Goal: Task Accomplishment & Management: Use online tool/utility

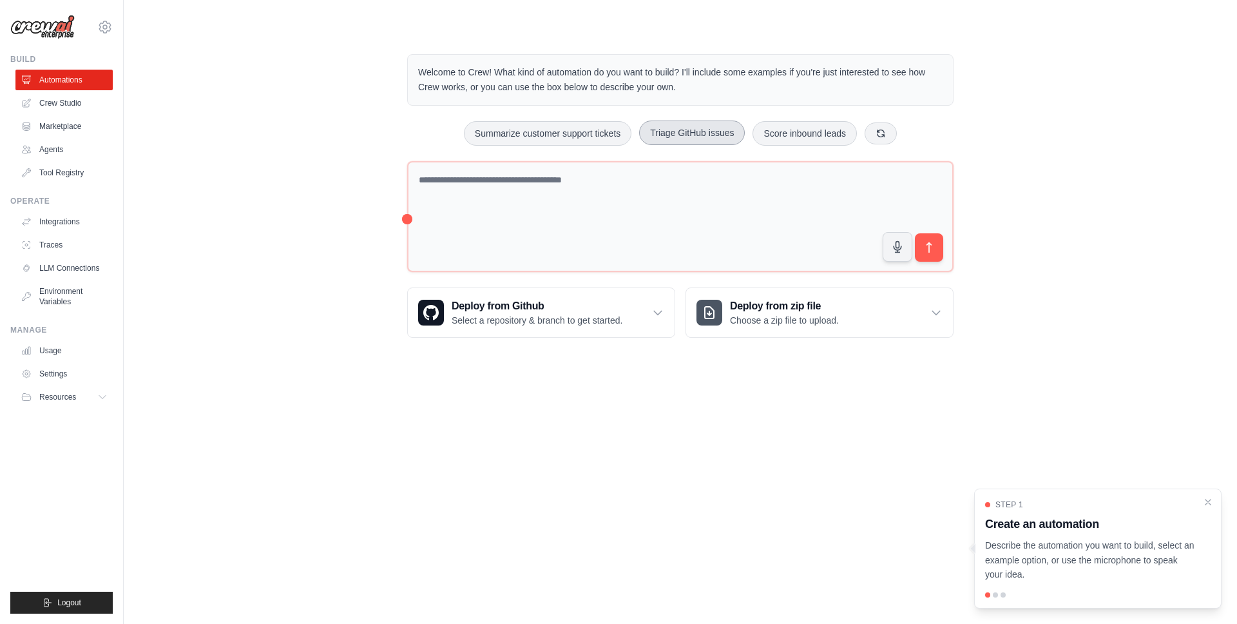
click at [681, 133] on button "Triage GitHub issues" at bounding box center [692, 133] width 106 height 24
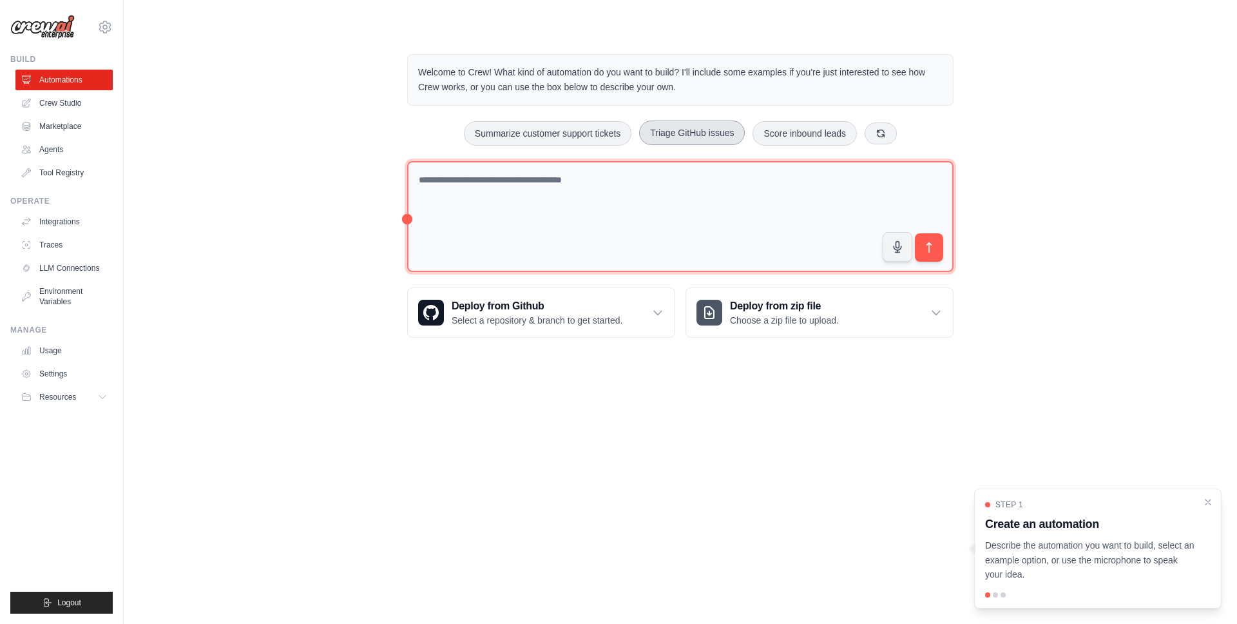
type textarea "**********"
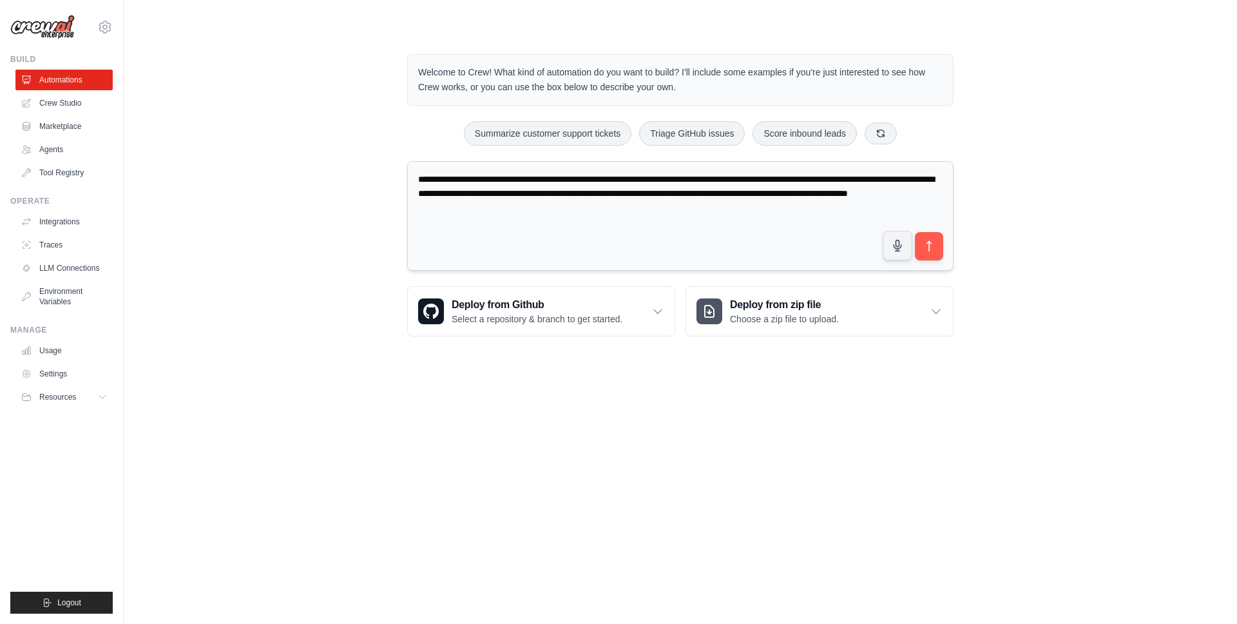
click at [655, 214] on textarea "**********" at bounding box center [680, 216] width 547 height 110
click at [938, 248] on button "submit" at bounding box center [930, 246] width 30 height 30
click at [65, 217] on link "Integrations" at bounding box center [65, 221] width 97 height 21
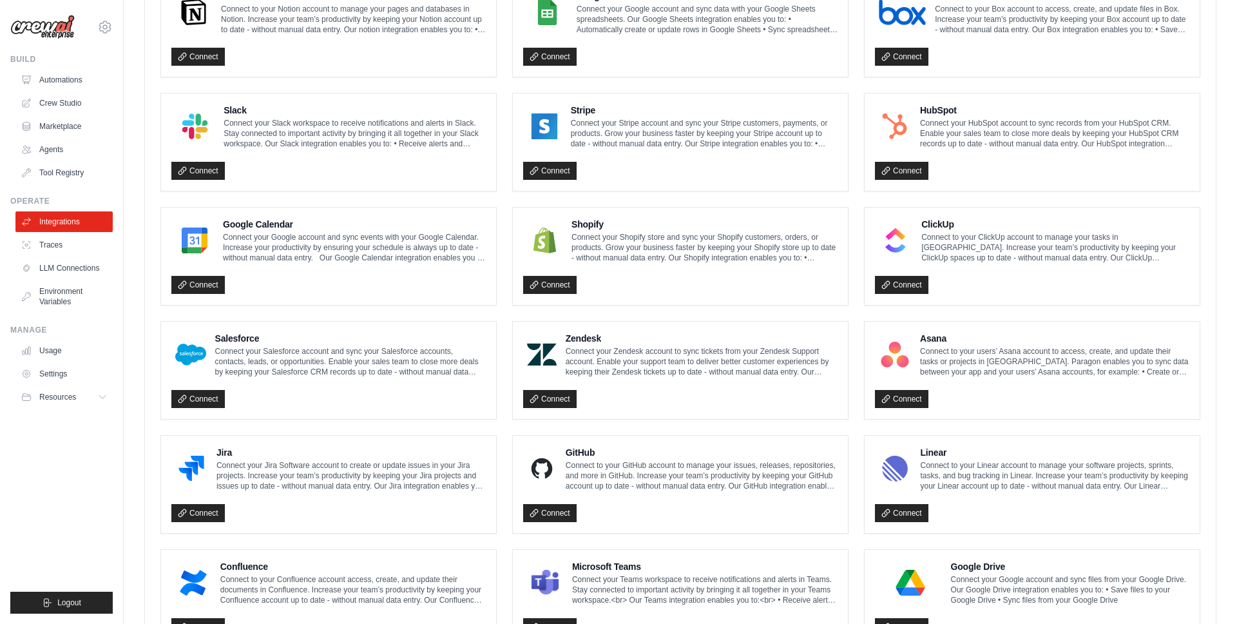
scroll to position [583, 0]
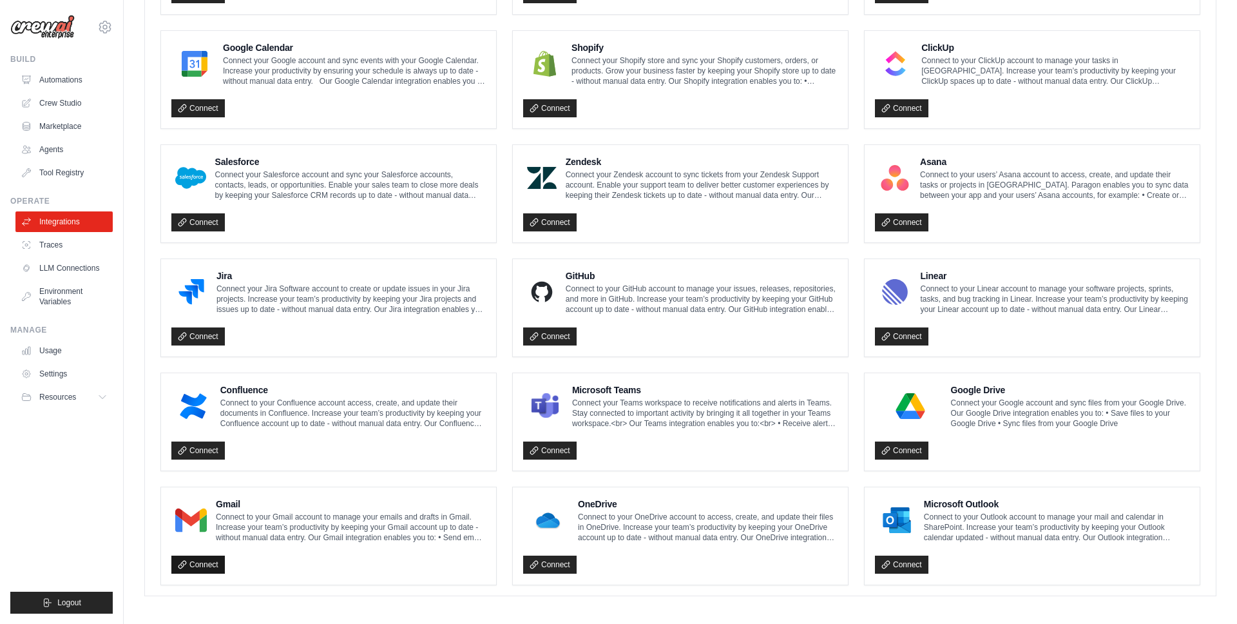
click at [209, 561] on link "Connect" at bounding box center [197, 565] width 53 height 18
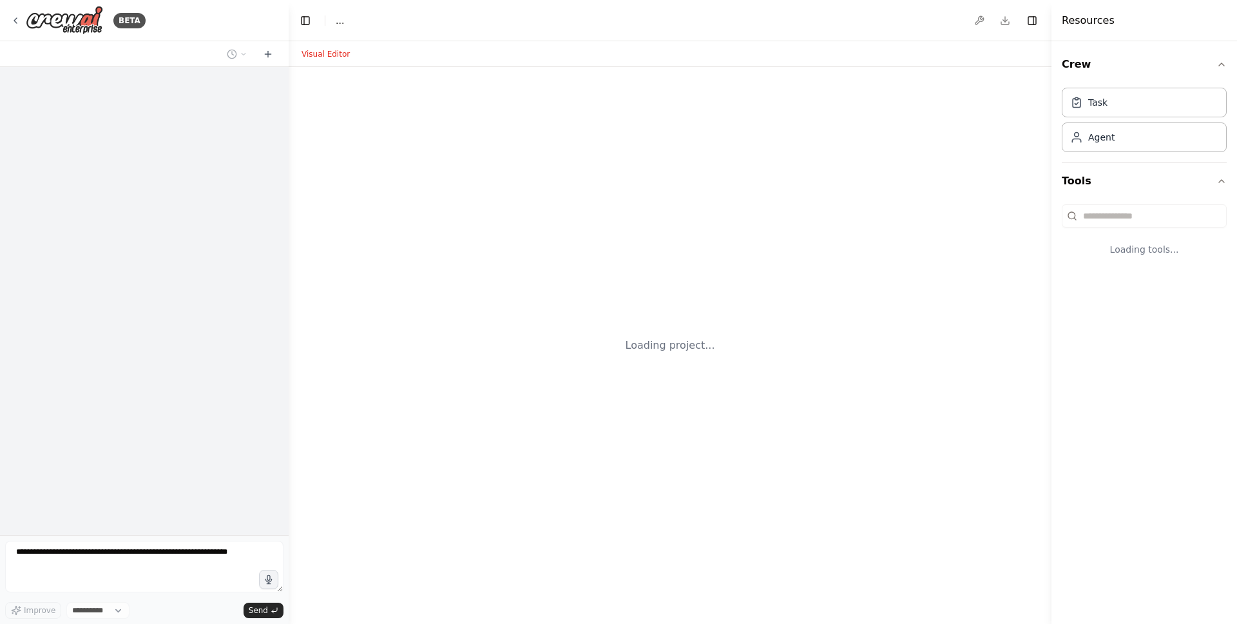
select select "****"
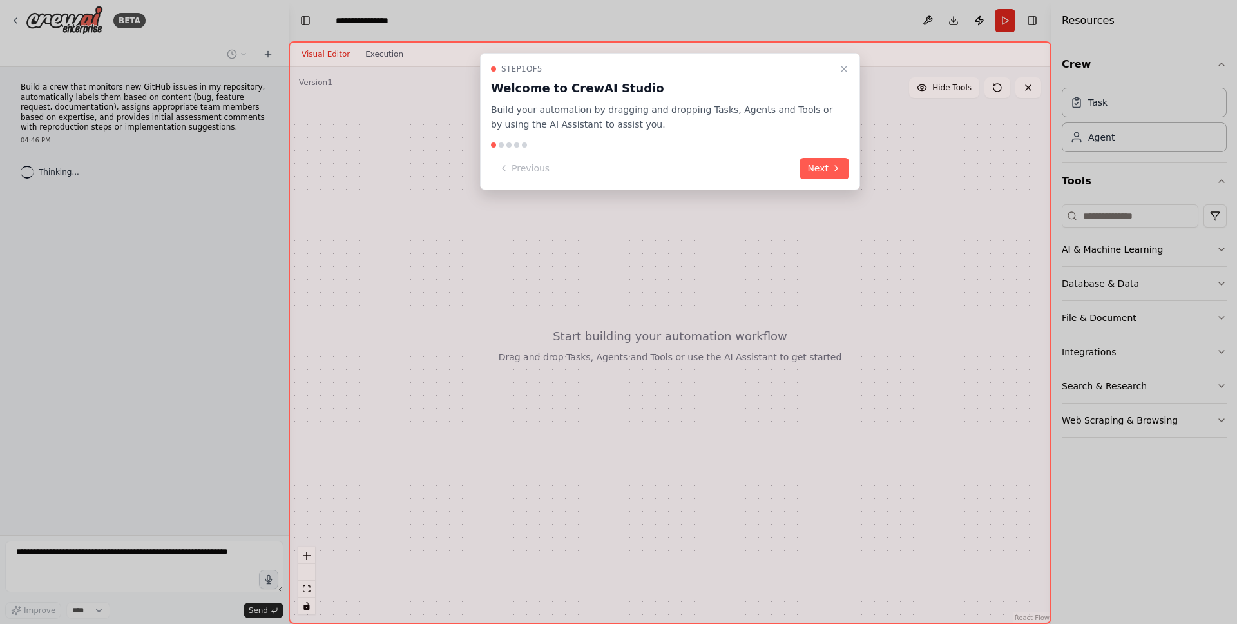
click at [843, 180] on div "Step 1 of 5 Welcome to CrewAI Studio Build your automation by dragging and drop…" at bounding box center [670, 121] width 380 height 137
drag, startPoint x: 837, startPoint y: 170, endPoint x: 846, endPoint y: 85, distance: 85.6
click at [837, 170] on icon at bounding box center [836, 168] width 10 height 10
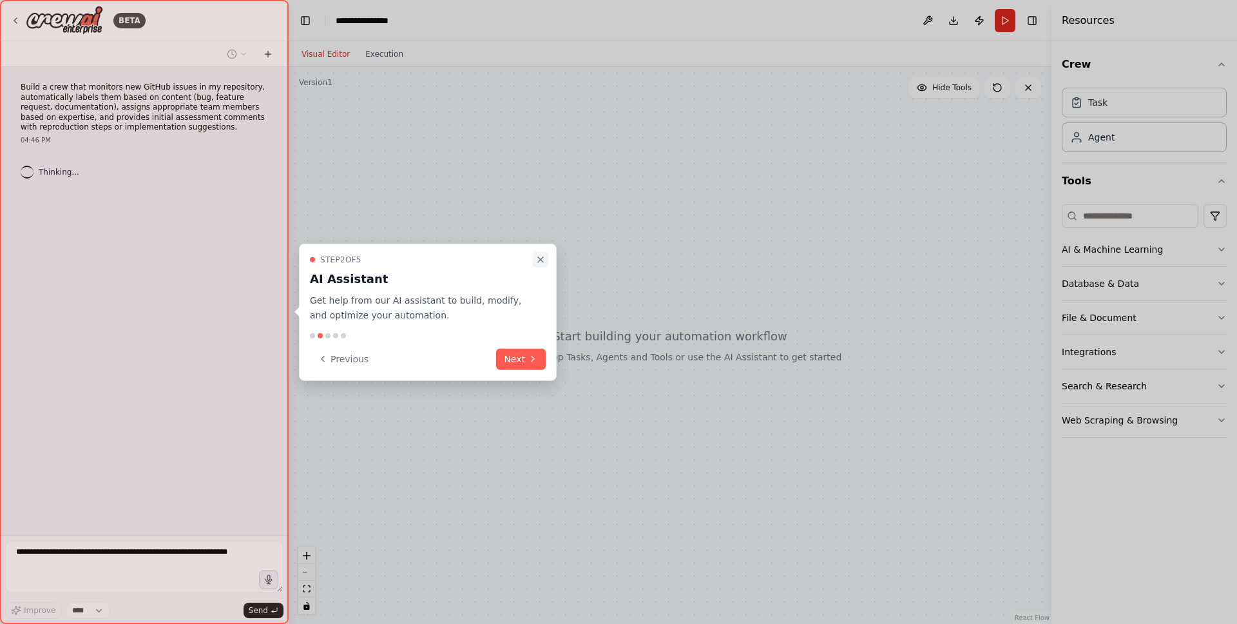
click at [541, 263] on icon "Close walkthrough" at bounding box center [541, 260] width 10 height 10
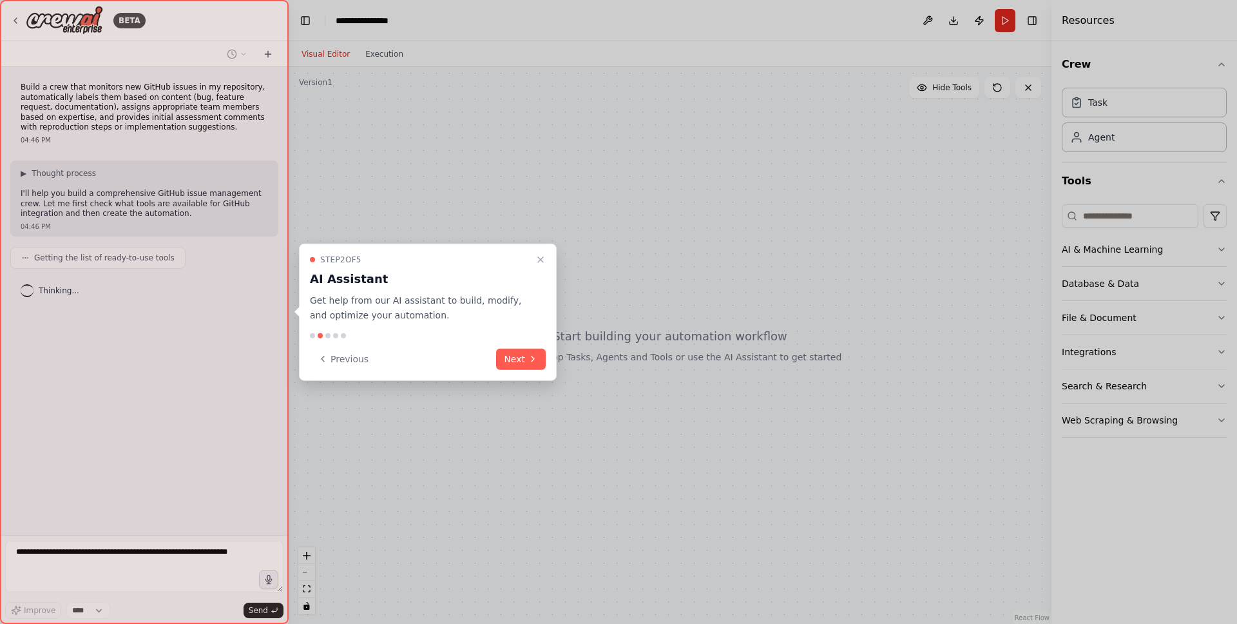
click at [523, 365] on button "Next" at bounding box center [521, 358] width 50 height 21
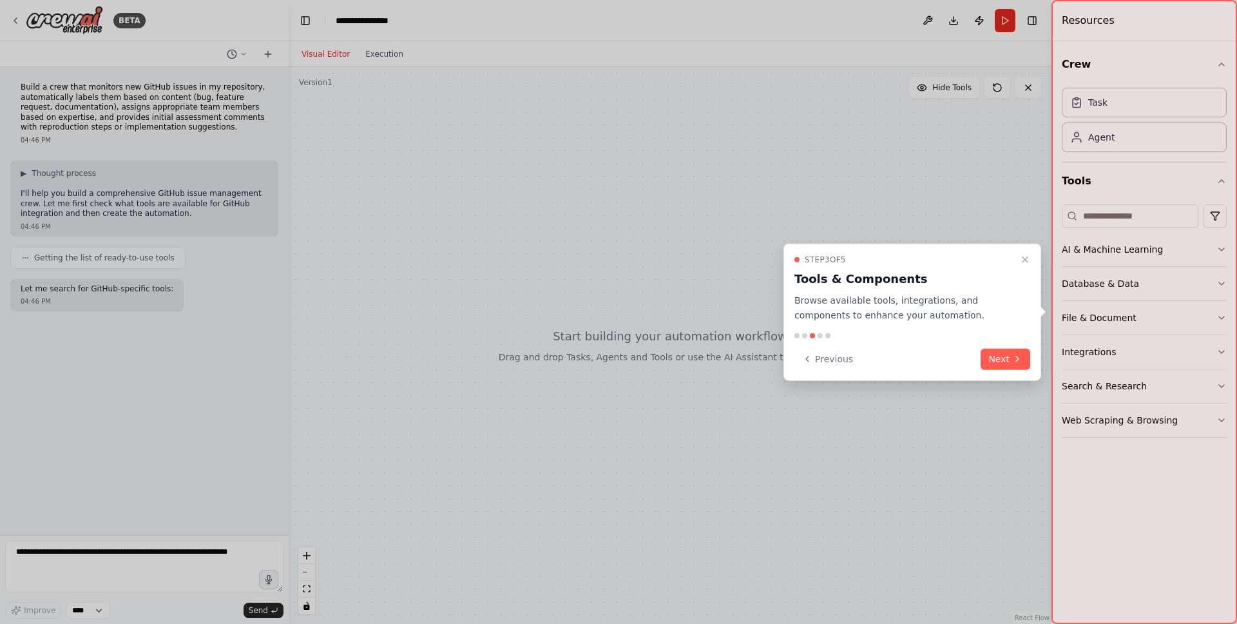
click at [1007, 359] on button "Next" at bounding box center [1006, 358] width 50 height 21
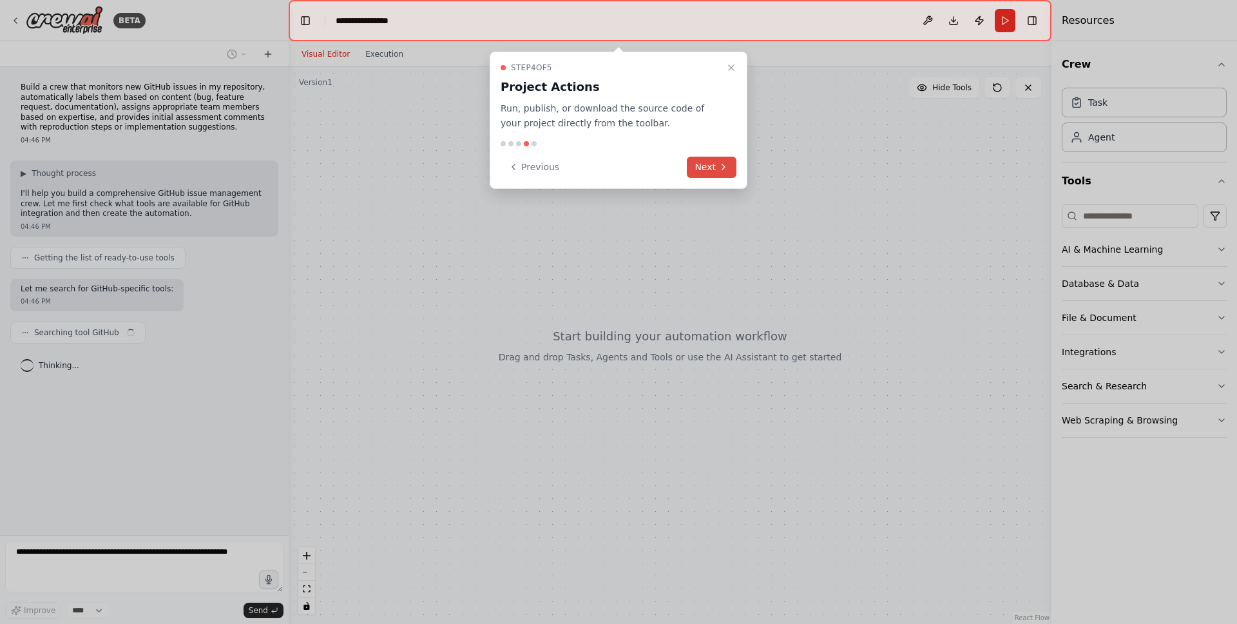
click at [707, 162] on button "Next" at bounding box center [712, 167] width 50 height 21
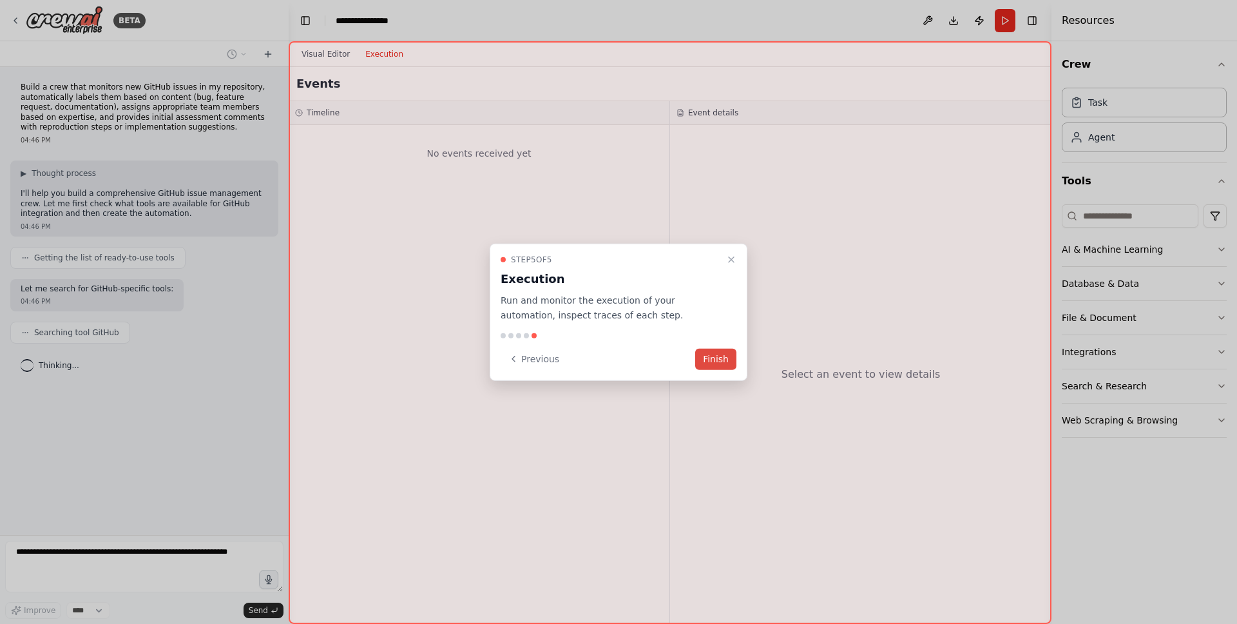
click at [728, 365] on button "Finish" at bounding box center [715, 358] width 41 height 21
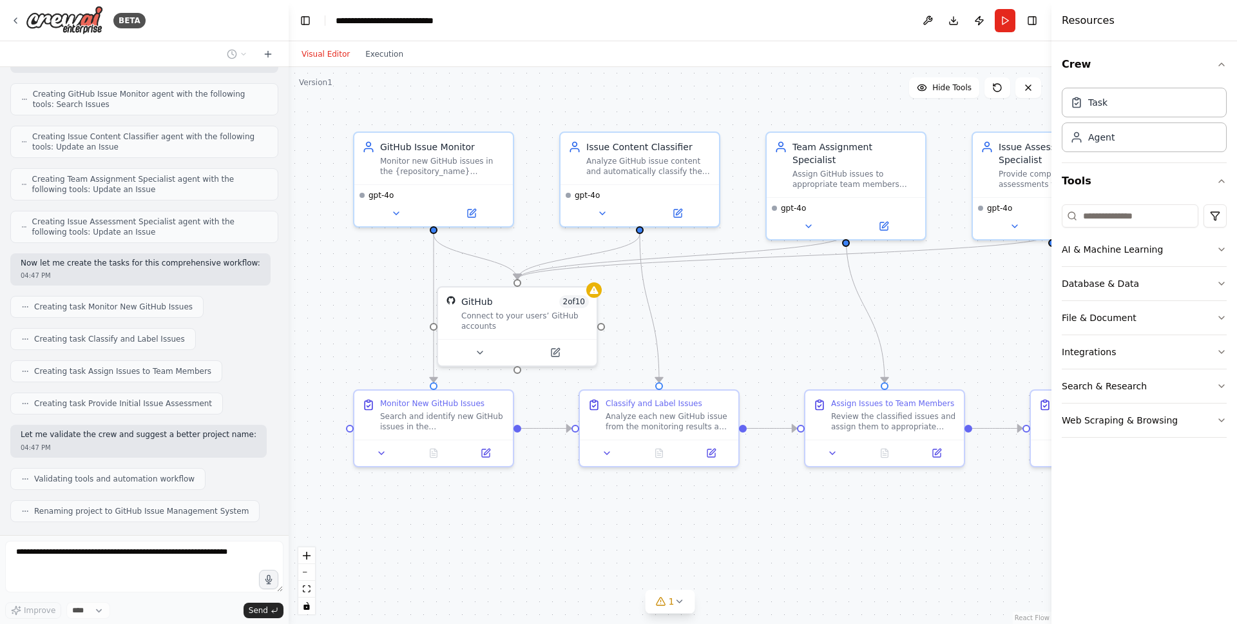
scroll to position [748, 0]
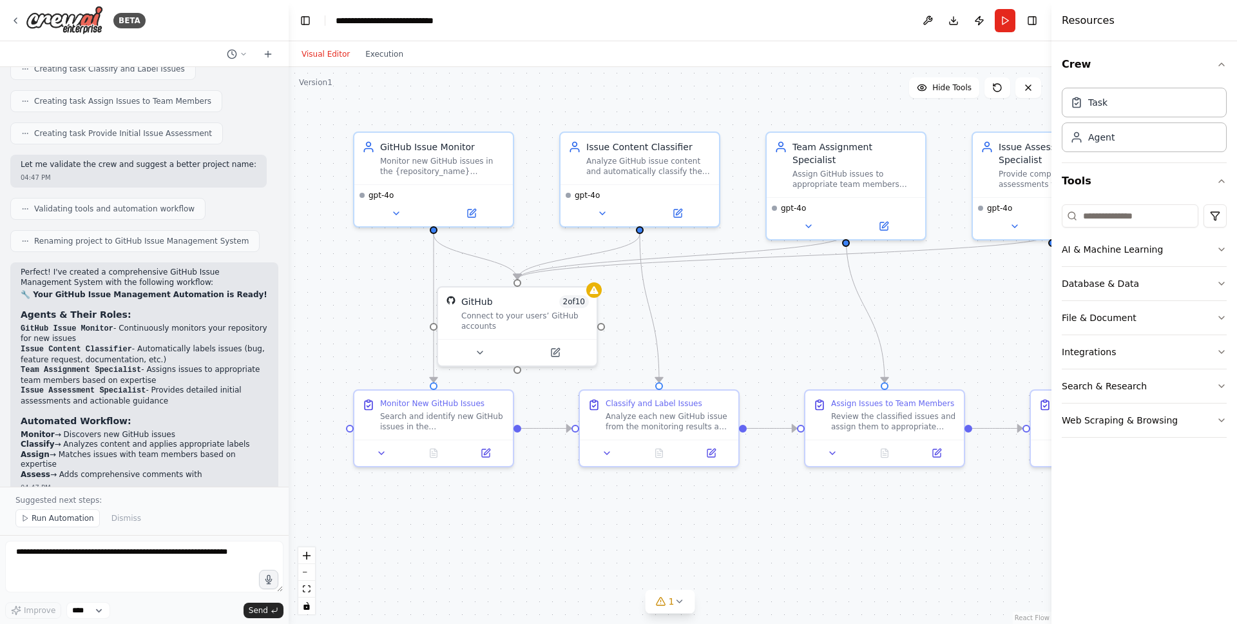
click at [392, 285] on div ".deletable-edge-delete-btn { width: 20px; height: 20px; border: 0px solid #ffff…" at bounding box center [670, 345] width 763 height 557
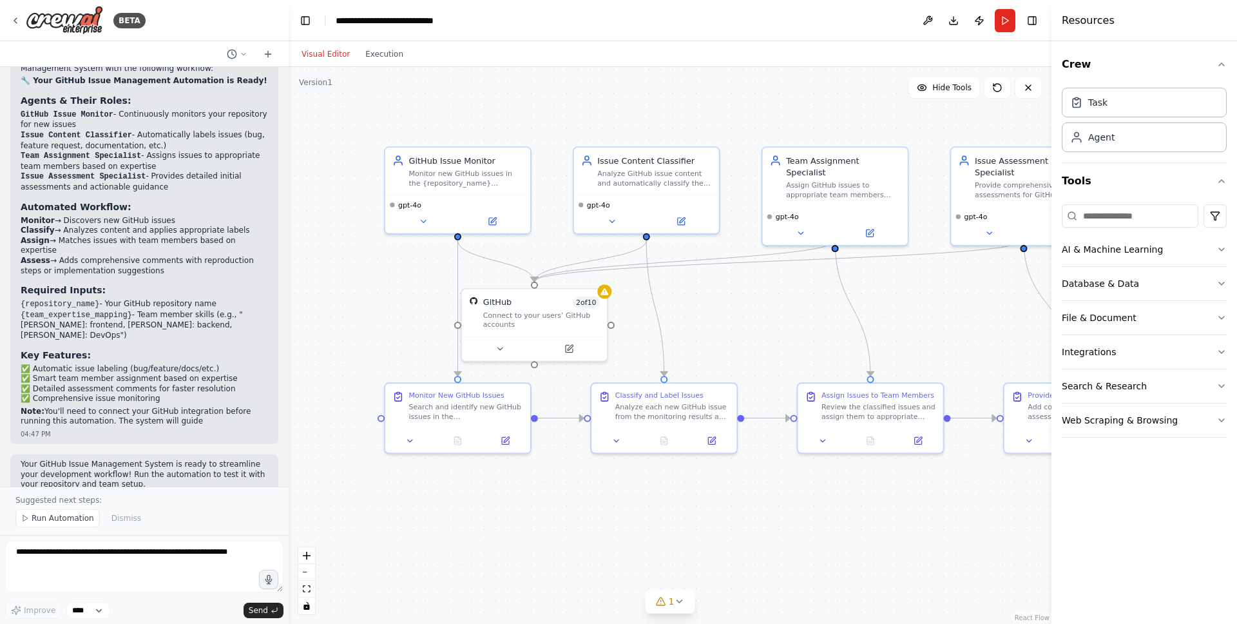
scroll to position [1222, 0]
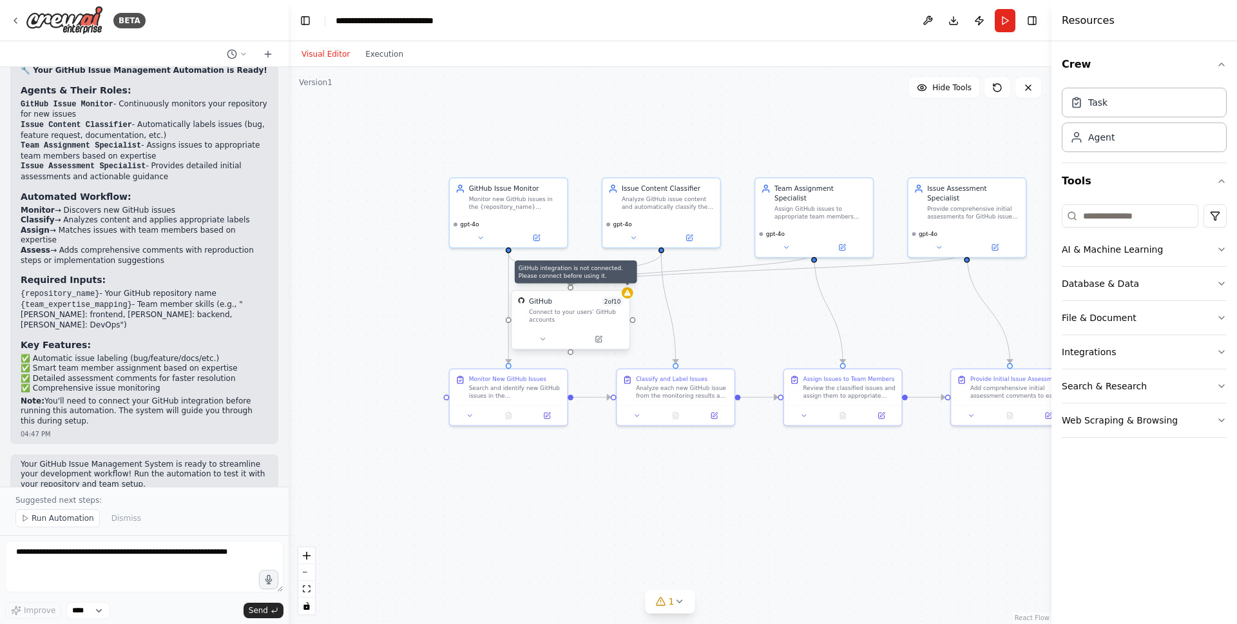
click at [629, 294] on icon at bounding box center [627, 293] width 6 height 6
click at [570, 324] on div "GitHub 2 of 10 Connect to your users’ GitHub accounts" at bounding box center [570, 310] width 117 height 38
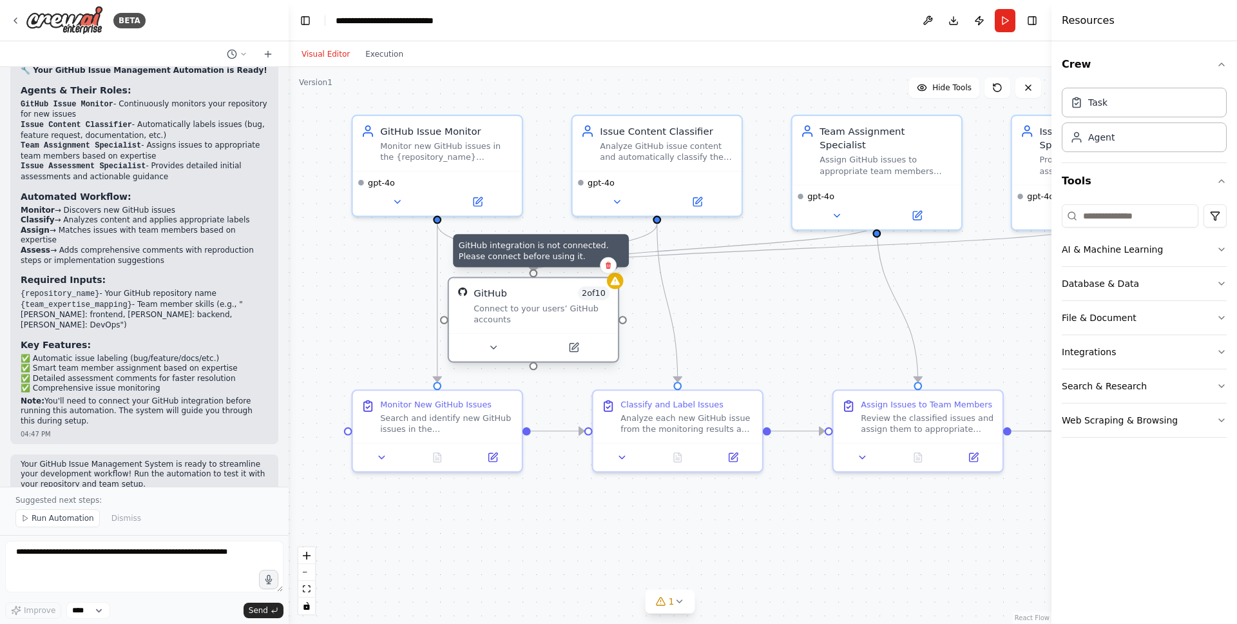
click at [619, 287] on div at bounding box center [615, 281] width 17 height 17
click at [498, 343] on icon at bounding box center [493, 347] width 11 height 11
click at [1220, 344] on button "Integrations" at bounding box center [1144, 352] width 165 height 34
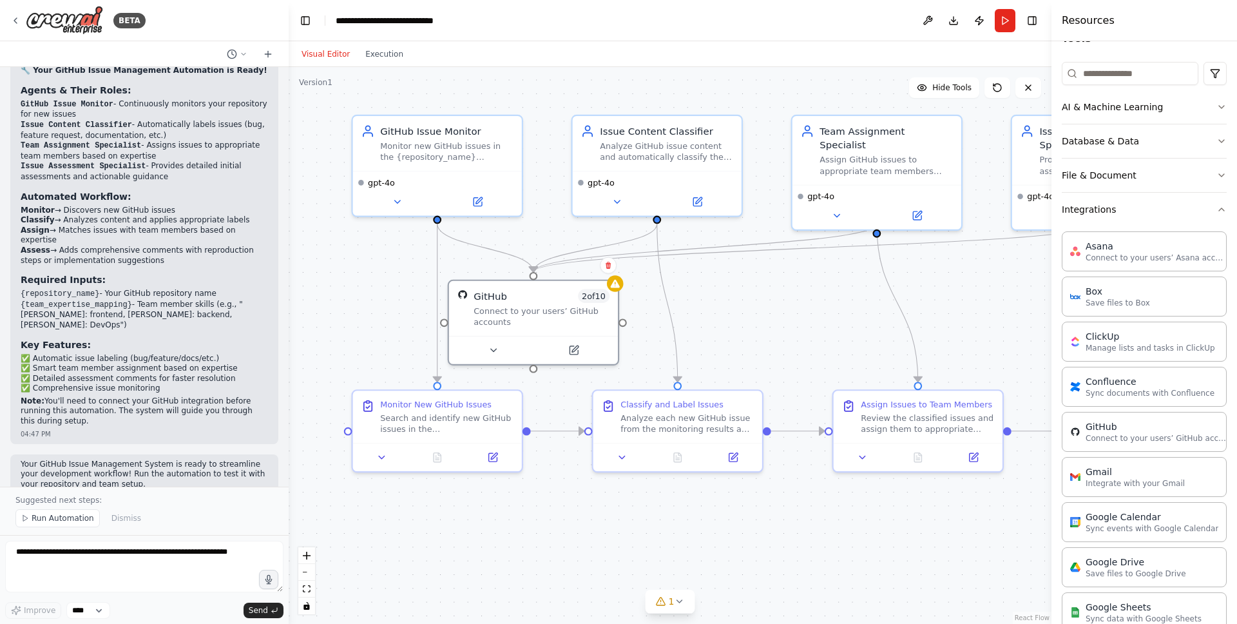
scroll to position [153, 0]
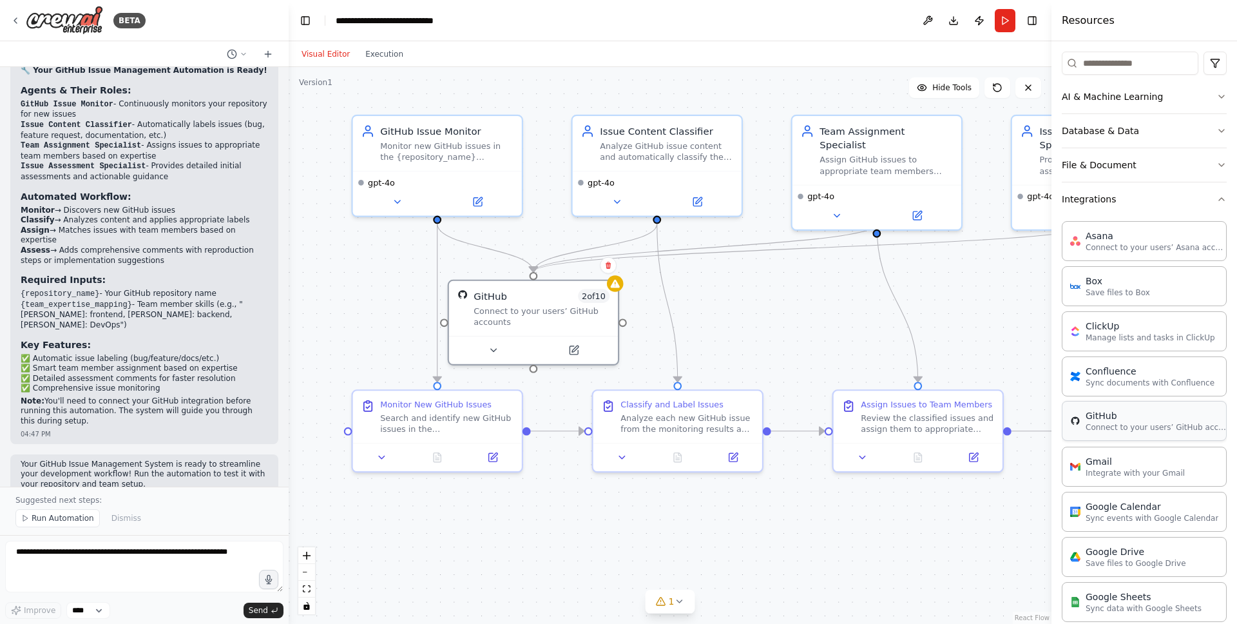
click at [1130, 427] on p "Connect to your users’ GitHub accounts" at bounding box center [1157, 427] width 142 height 10
click at [550, 316] on div "Connect to your users’ GitHub accounts" at bounding box center [542, 314] width 136 height 22
click at [54, 20] on img at bounding box center [64, 20] width 77 height 29
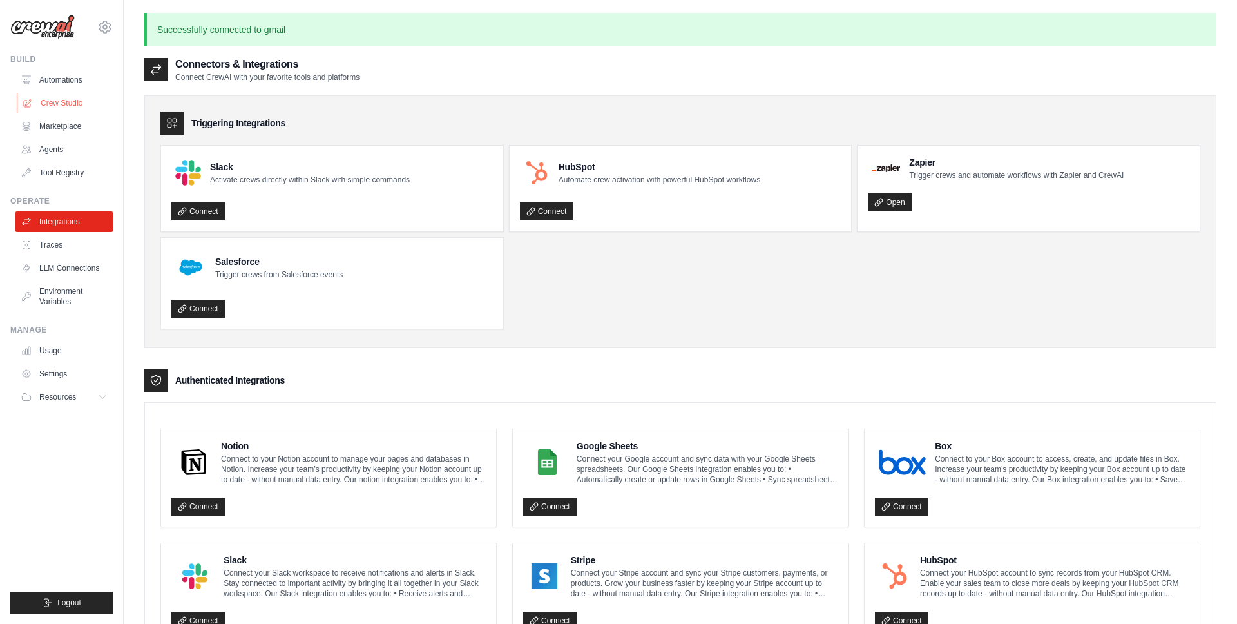
click at [50, 101] on link "Crew Studio" at bounding box center [65, 103] width 97 height 21
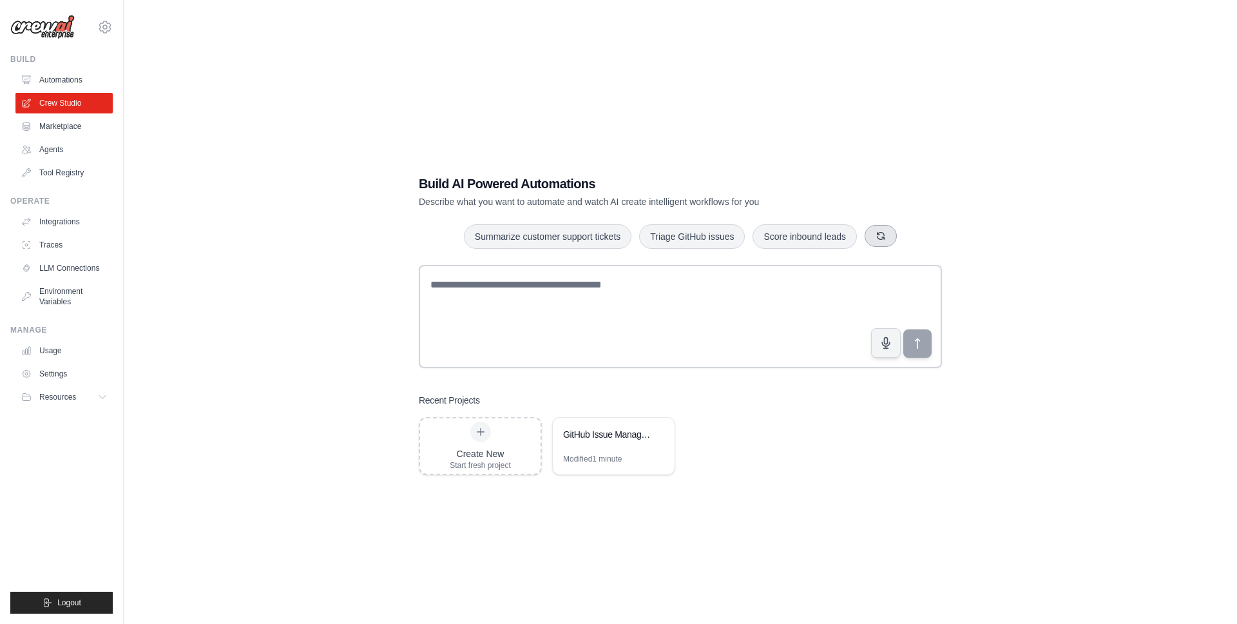
click at [882, 236] on icon "button" at bounding box center [881, 236] width 10 height 10
click at [901, 242] on button "button" at bounding box center [900, 236] width 32 height 22
click at [904, 242] on button "button" at bounding box center [900, 236] width 32 height 22
click at [71, 77] on link "Automations" at bounding box center [65, 80] width 97 height 21
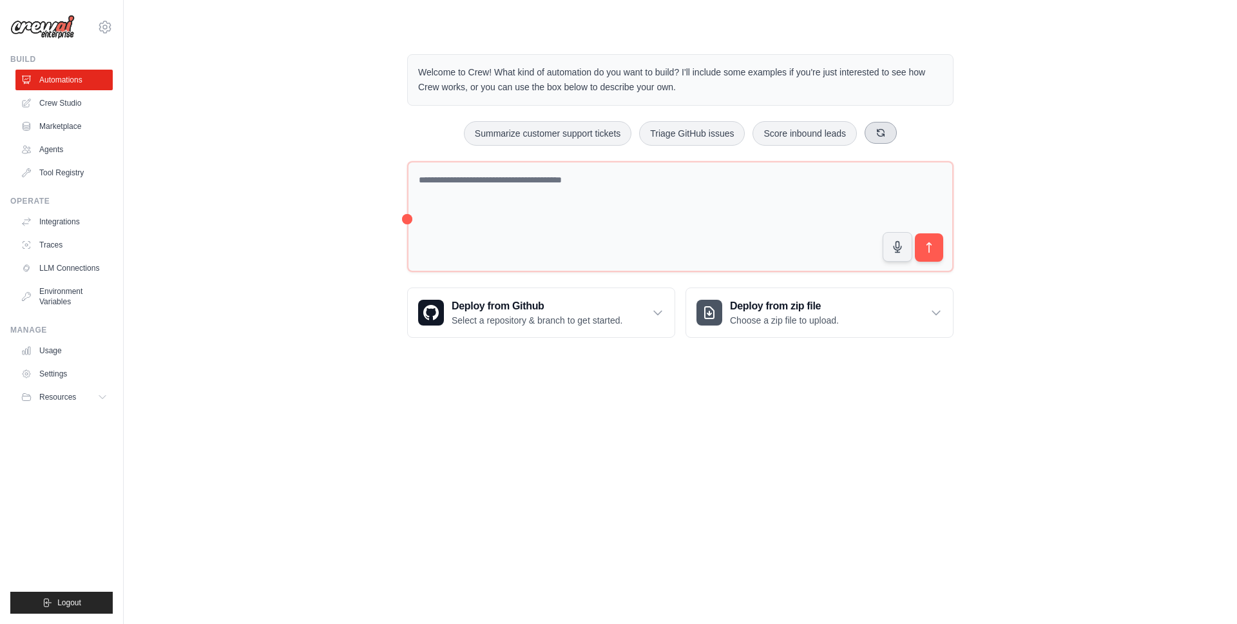
click at [888, 128] on button at bounding box center [881, 133] width 32 height 22
click at [883, 129] on button at bounding box center [876, 133] width 32 height 22
click at [883, 129] on icon at bounding box center [888, 133] width 10 height 10
click at [883, 129] on button at bounding box center [890, 133] width 32 height 22
click at [883, 129] on button at bounding box center [894, 133] width 32 height 22
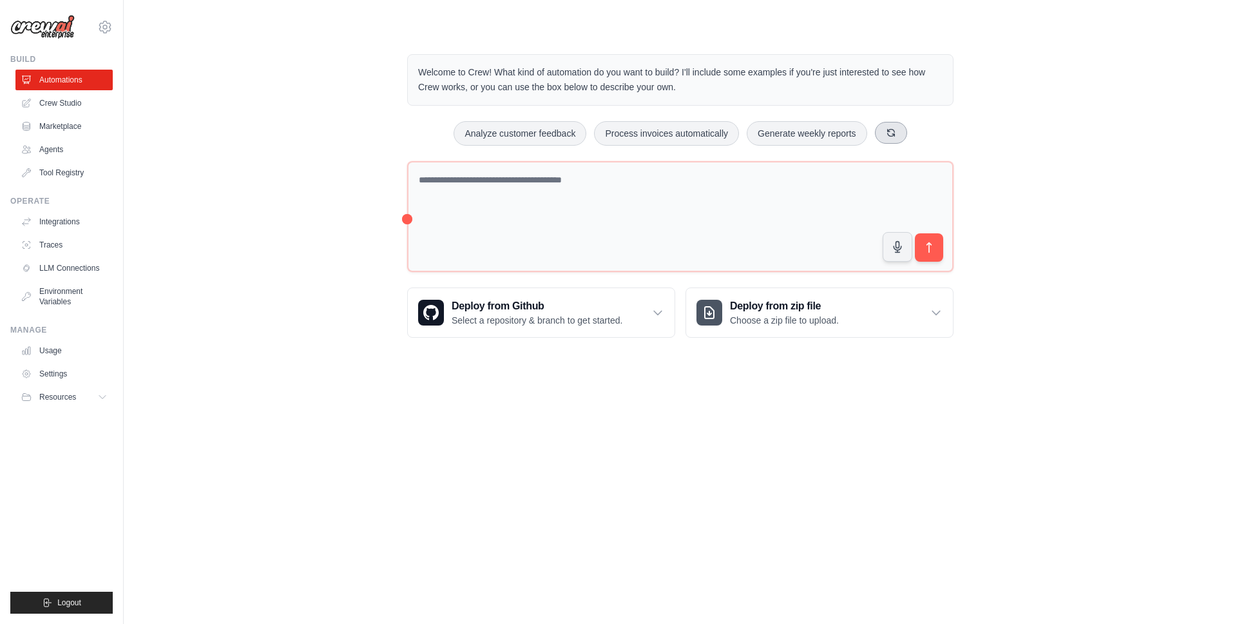
click at [883, 129] on button at bounding box center [891, 133] width 32 height 22
click at [883, 129] on button "Create email marketing campaigns" at bounding box center [806, 133] width 161 height 24
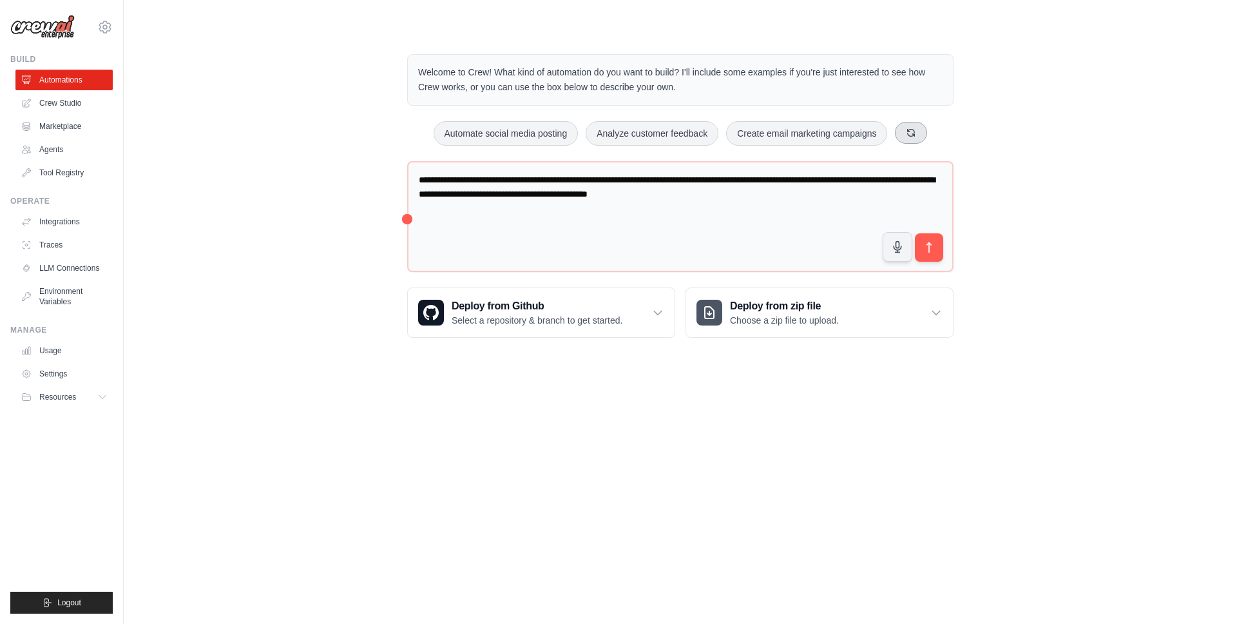
click at [908, 130] on icon at bounding box center [911, 133] width 10 height 10
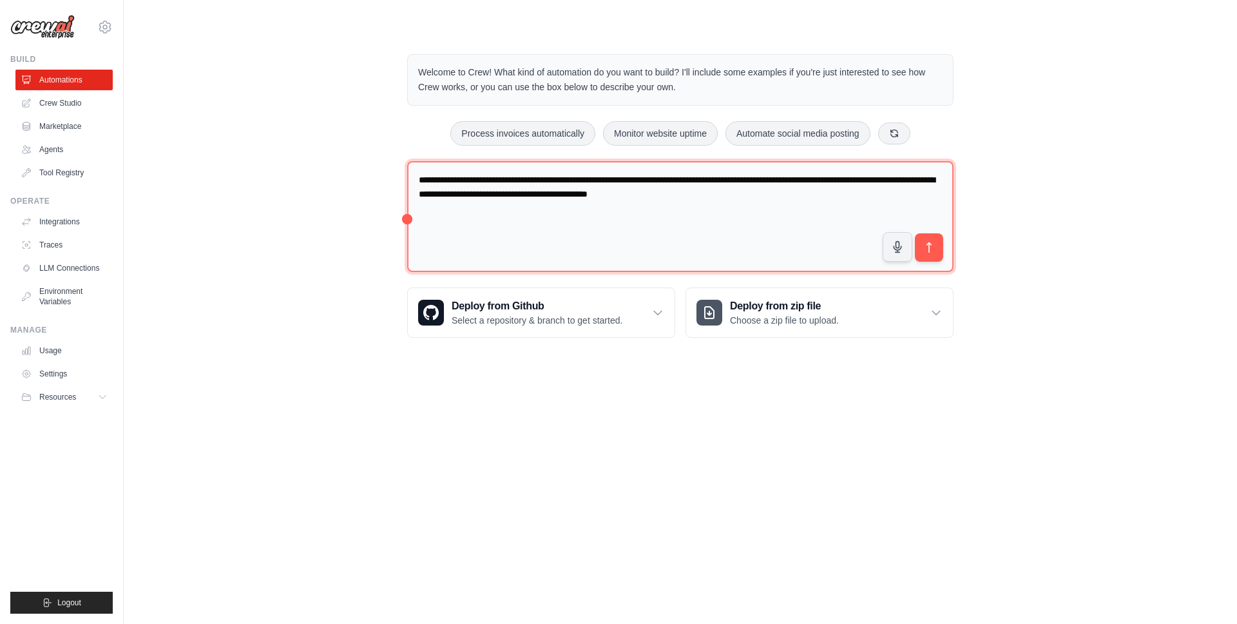
click at [729, 180] on textarea "**********" at bounding box center [680, 216] width 547 height 111
drag, startPoint x: 673, startPoint y: 203, endPoint x: 684, endPoint y: 198, distance: 11.8
click at [673, 203] on textarea "**********" at bounding box center [680, 216] width 547 height 111
click at [685, 198] on textarea "**********" at bounding box center [680, 216] width 547 height 111
click at [820, 188] on textarea "**********" at bounding box center [680, 216] width 547 height 111
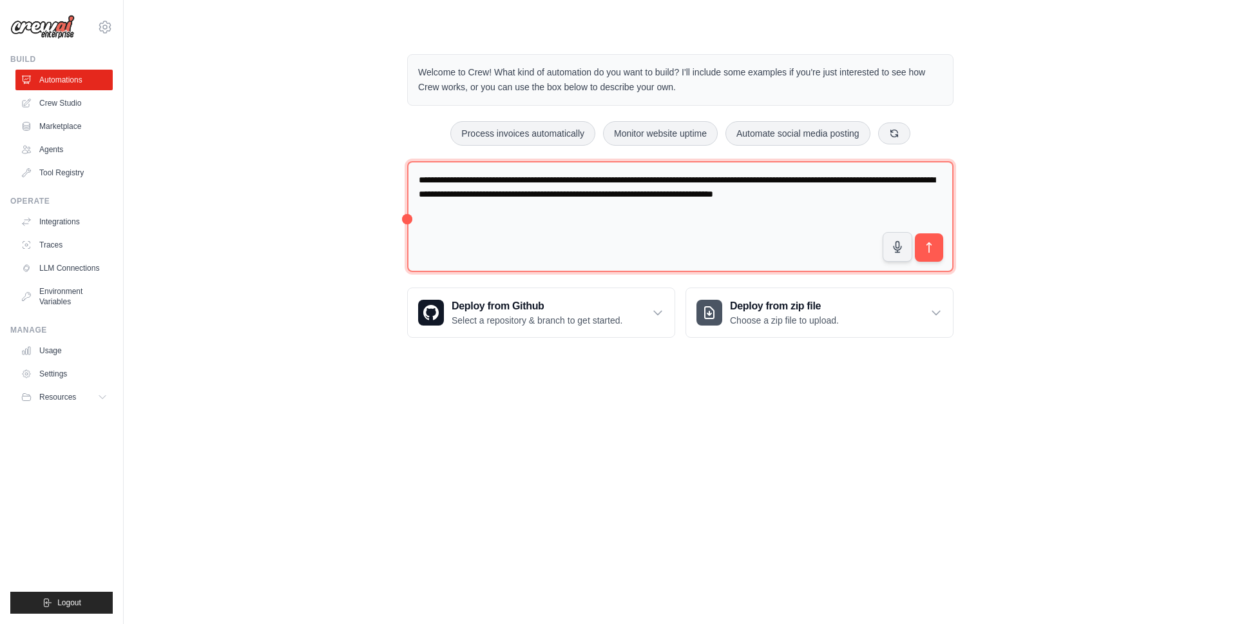
click at [740, 197] on textarea "**********" at bounding box center [680, 216] width 547 height 111
type textarea "**********"
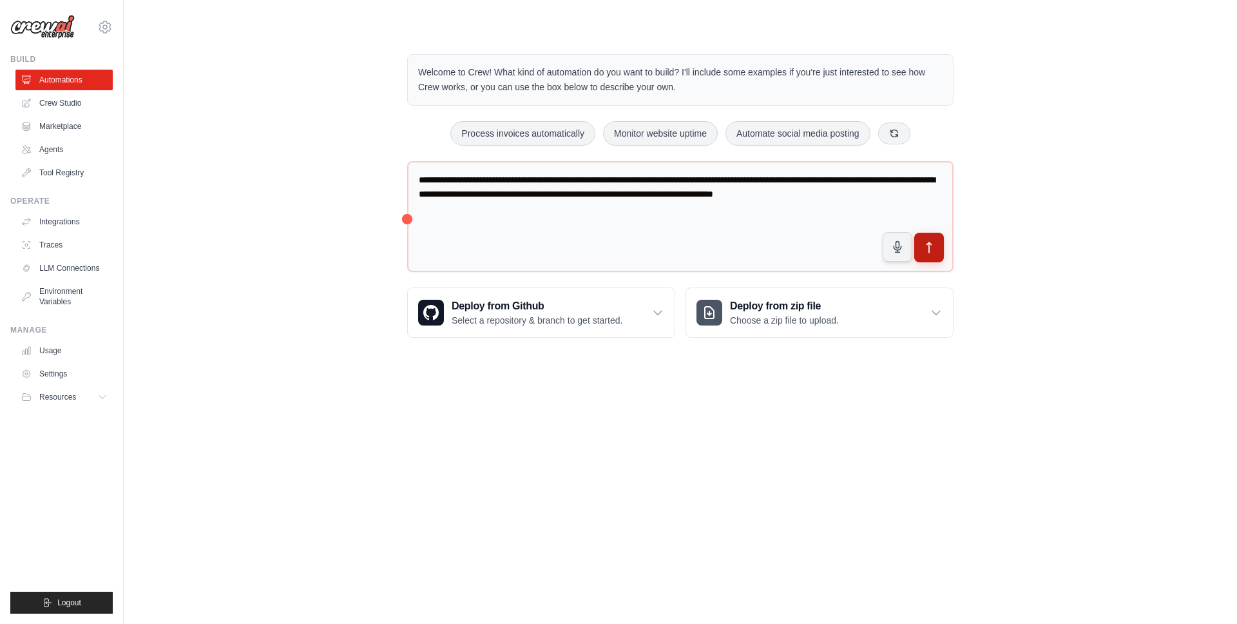
click at [929, 243] on icon "submit" at bounding box center [929, 247] width 5 height 10
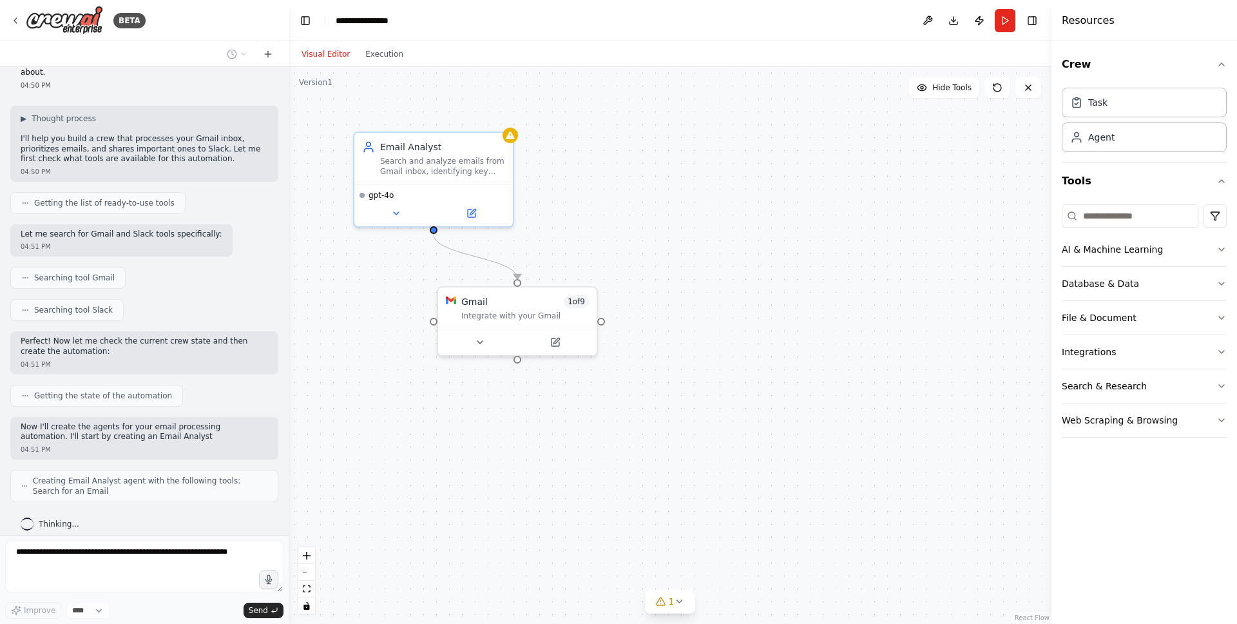
scroll to position [65, 0]
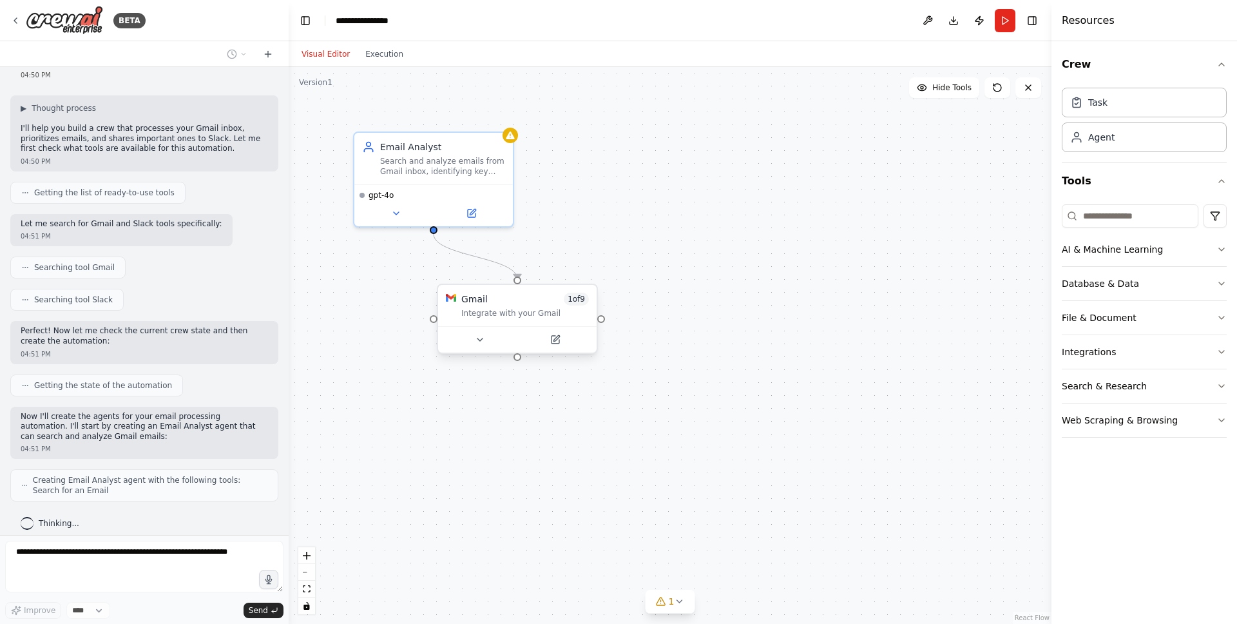
click at [507, 318] on div "Integrate with your Gmail" at bounding box center [525, 313] width 128 height 10
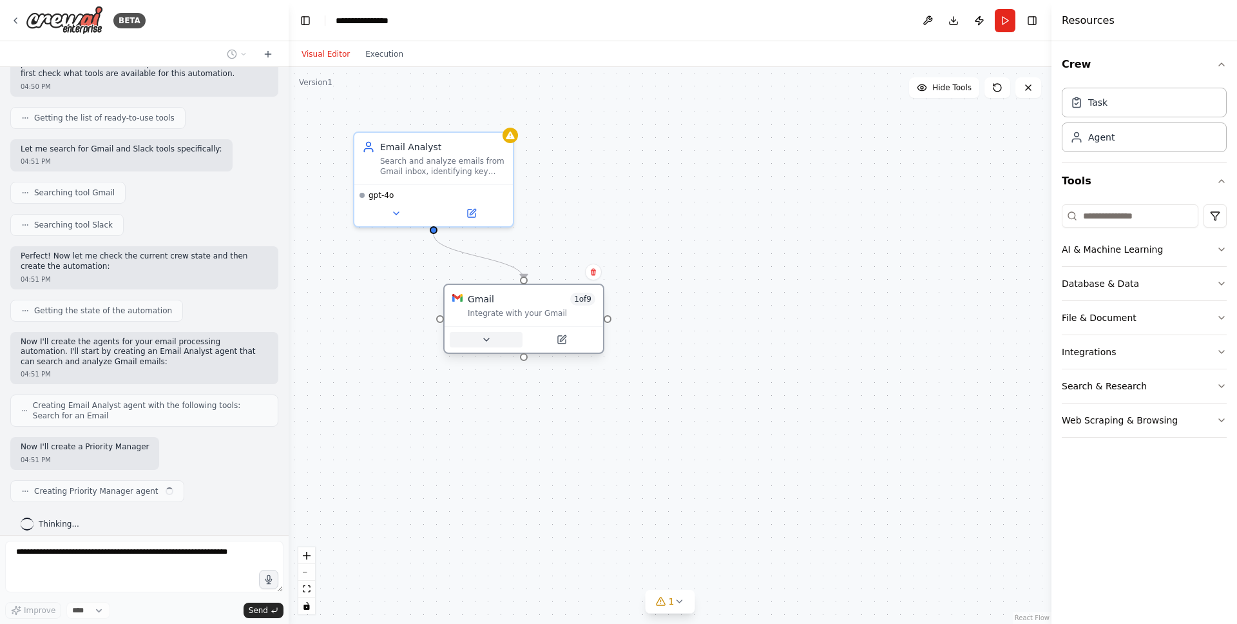
scroll to position [150, 0]
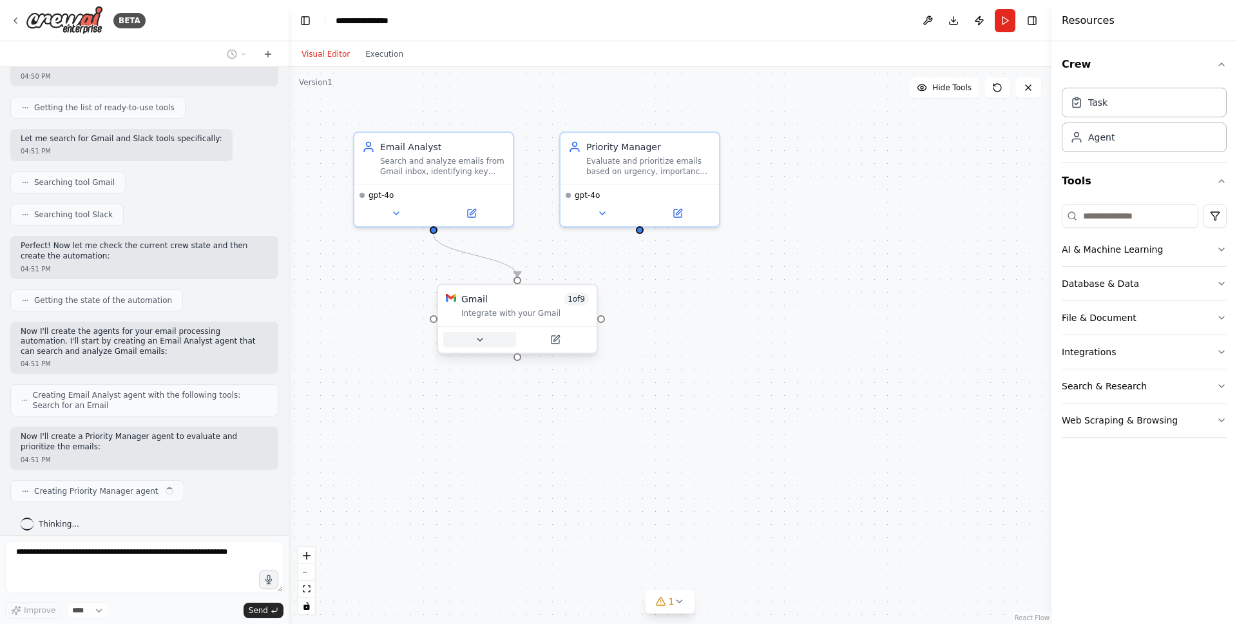
click at [487, 342] on button at bounding box center [479, 339] width 73 height 15
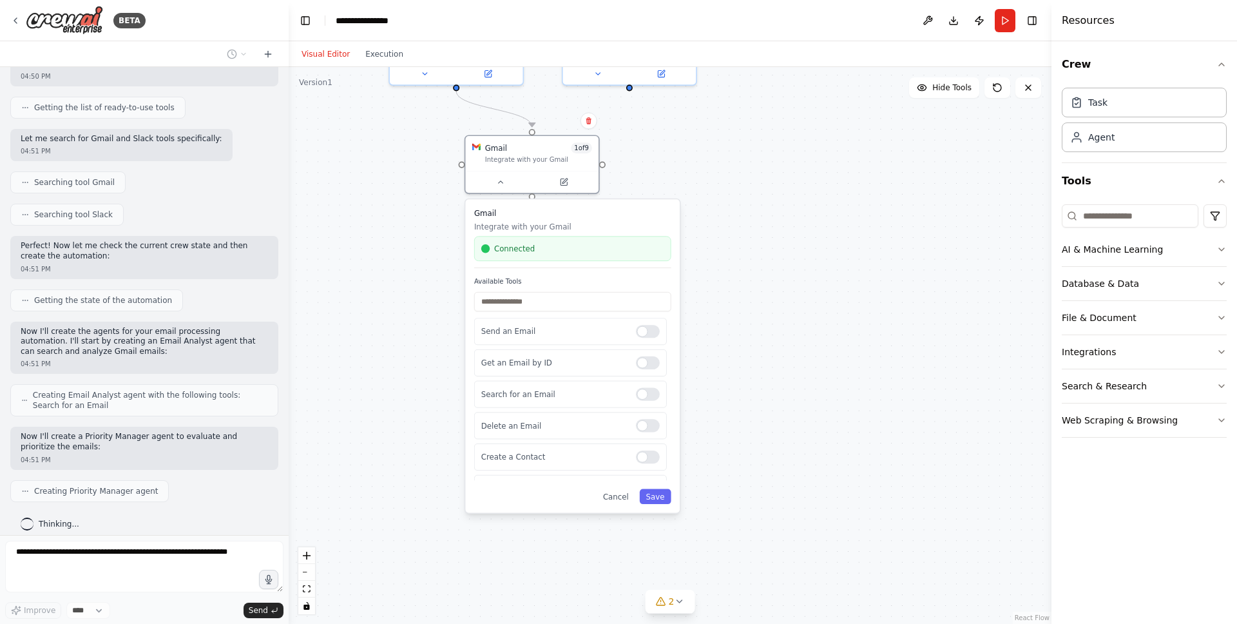
drag, startPoint x: 784, startPoint y: 498, endPoint x: 751, endPoint y: 345, distance: 156.4
click at [751, 345] on div ".deletable-edge-delete-btn { width: 20px; height: 20px; border: 0px solid #ffff…" at bounding box center [670, 345] width 763 height 557
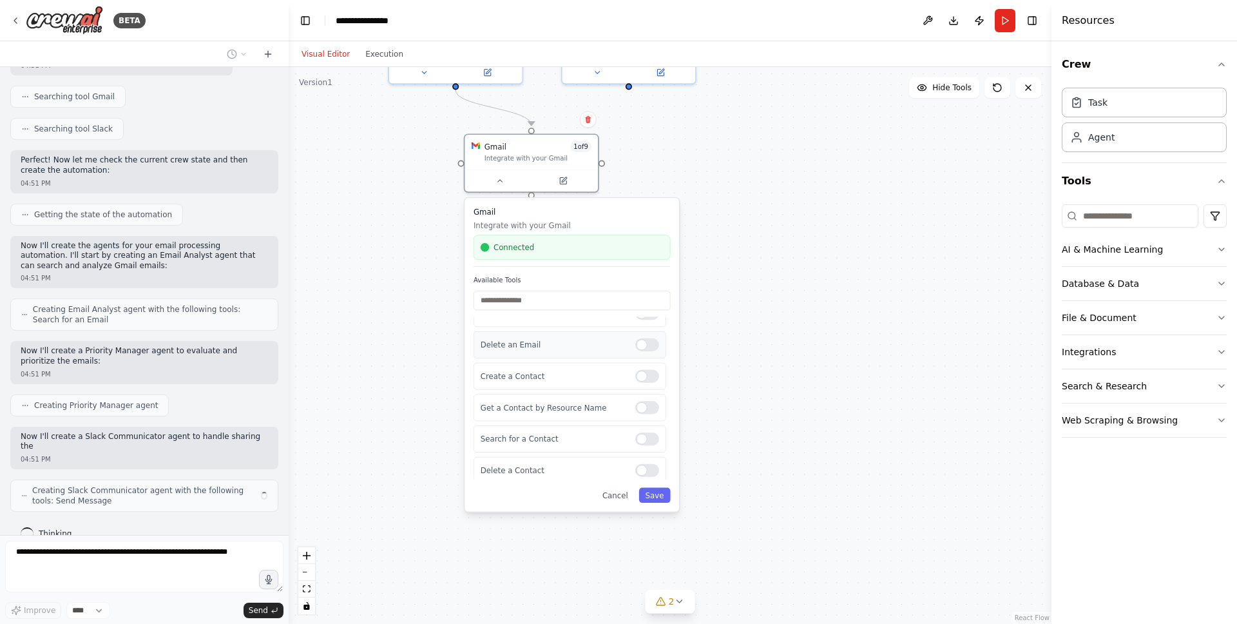
scroll to position [246, 0]
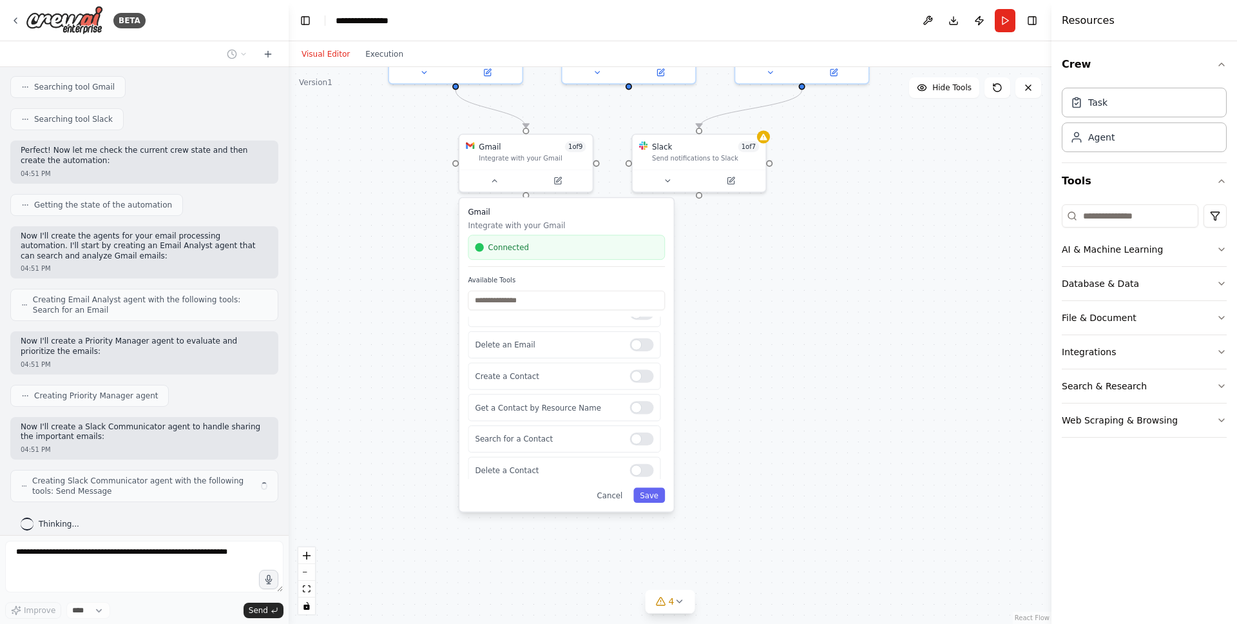
click at [871, 351] on div ".deletable-edge-delete-btn { width: 20px; height: 20px; border: 0px solid #ffff…" at bounding box center [670, 345] width 763 height 557
drag, startPoint x: 762, startPoint y: 307, endPoint x: 751, endPoint y: 302, distance: 12.7
click at [762, 307] on div ".deletable-edge-delete-btn { width: 20px; height: 20px; border: 0px solid #ffff…" at bounding box center [670, 345] width 763 height 557
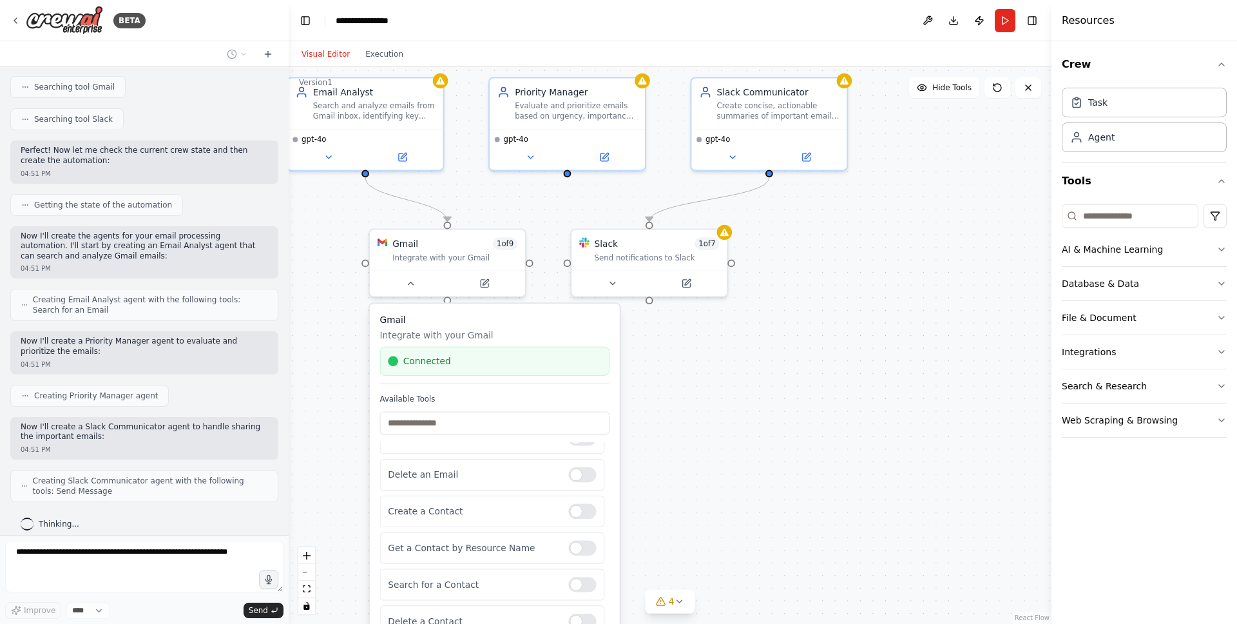
drag, startPoint x: 1009, startPoint y: 225, endPoint x: 801, endPoint y: 396, distance: 269.7
click at [801, 396] on div ".deletable-edge-delete-btn { width: 20px; height: 20px; border: 0px solid #ffff…" at bounding box center [670, 345] width 763 height 557
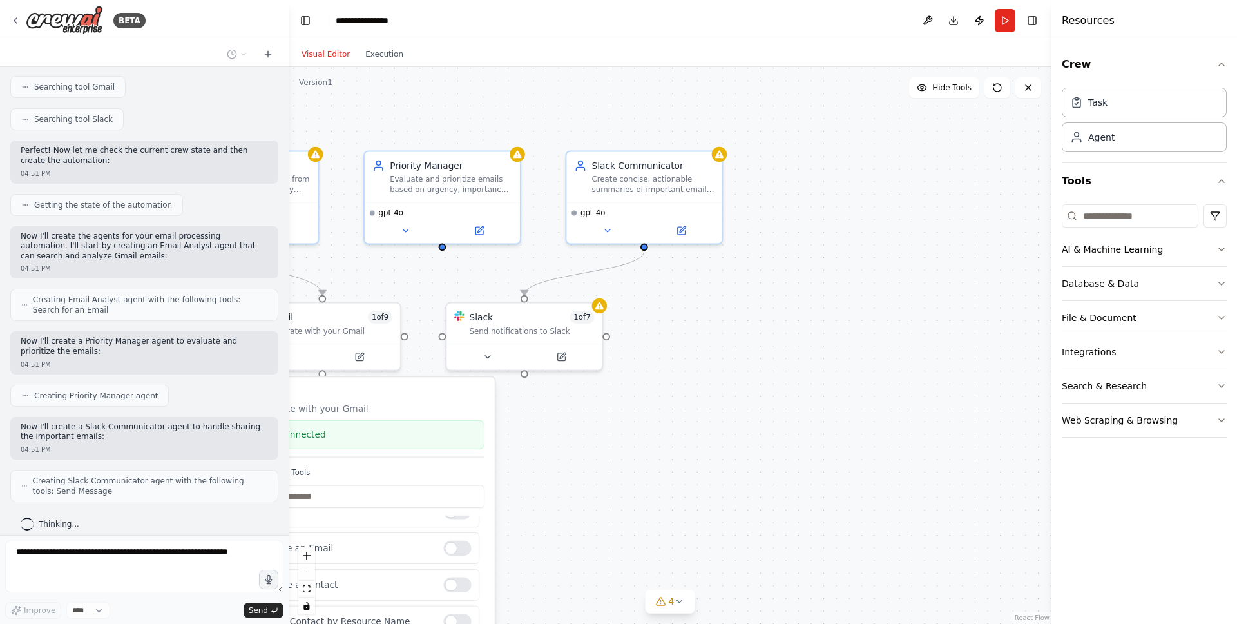
click at [810, 390] on div ".deletable-edge-delete-btn { width: 20px; height: 20px; border: 0px solid #ffff…" at bounding box center [670, 345] width 763 height 557
click at [733, 309] on div ".deletable-edge-delete-btn { width: 20px; height: 20px; border: 0px solid #ffff…" at bounding box center [670, 345] width 763 height 557
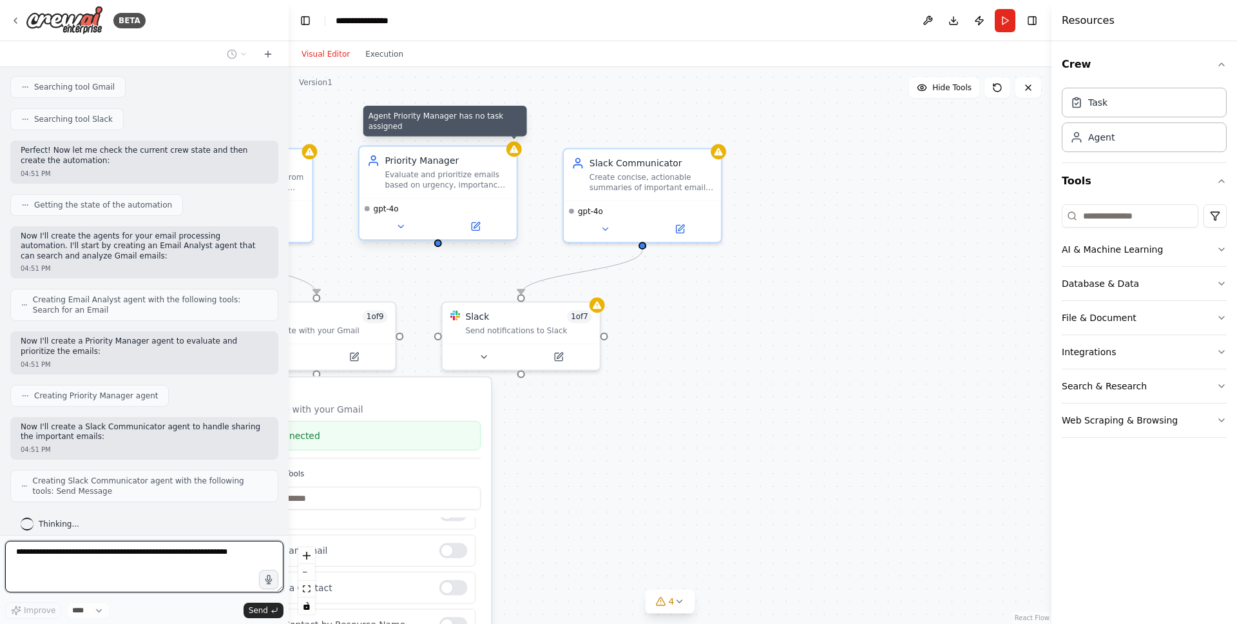
scroll to position [321, 0]
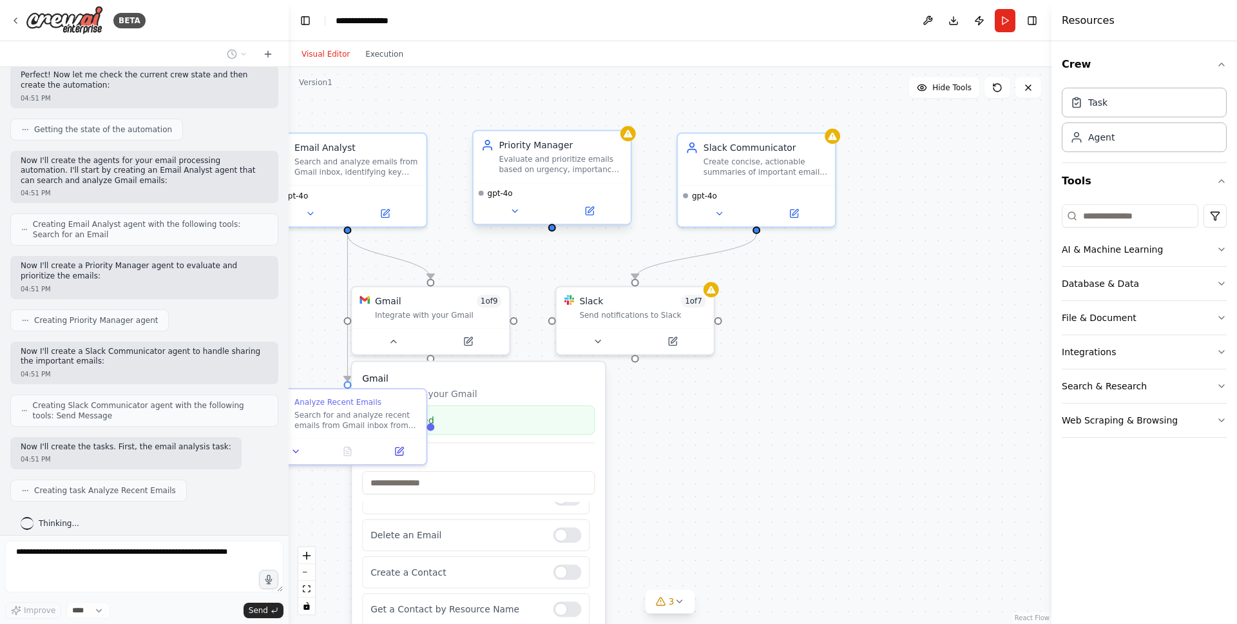
drag, startPoint x: 821, startPoint y: 342, endPoint x: 906, endPoint y: 329, distance: 86.1
click at [906, 329] on div ".deletable-edge-delete-btn { width: 20px; height: 20px; border: 0px solid #ffff…" at bounding box center [670, 345] width 763 height 557
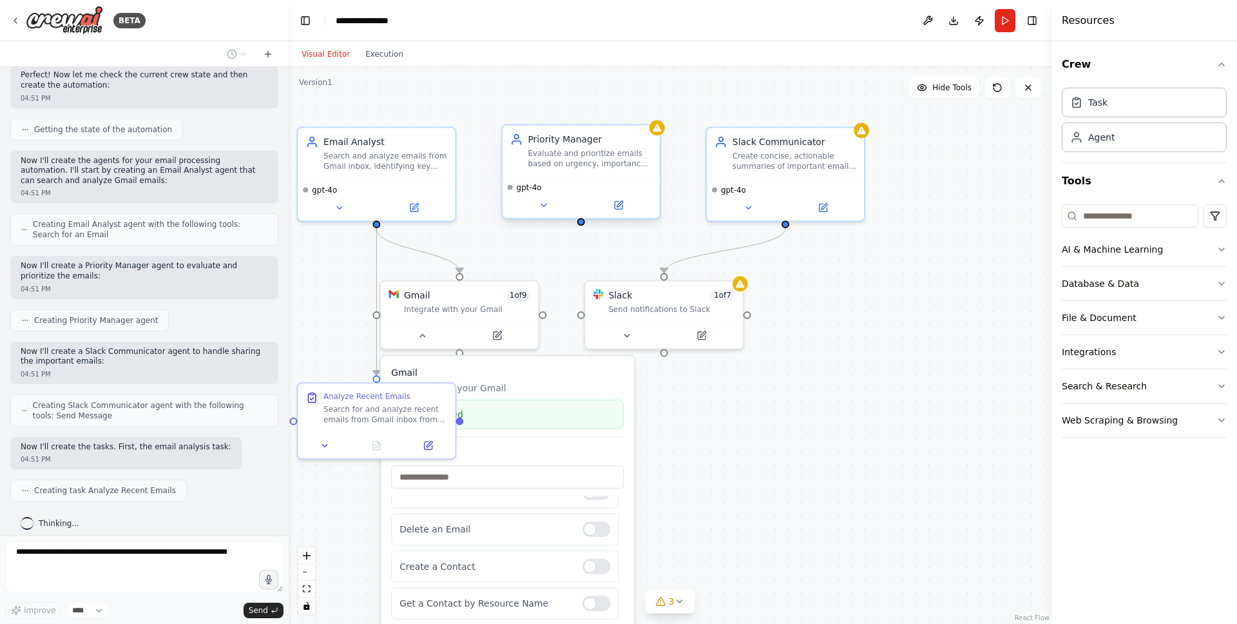
click at [730, 397] on div ".deletable-edge-delete-btn { width: 20px; height: 20px; border: 0px solid #ffff…" at bounding box center [670, 345] width 763 height 557
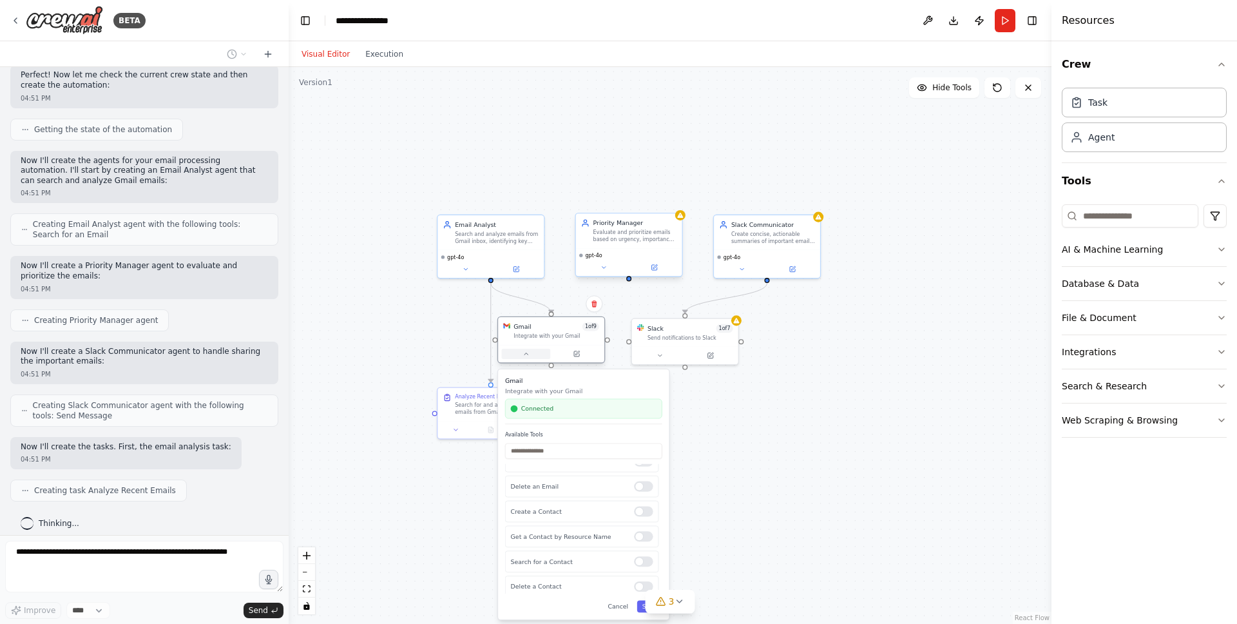
click at [524, 354] on icon at bounding box center [526, 354] width 7 height 7
click at [547, 505] on div ".deletable-edge-delete-btn { width: 20px; height: 20px; border: 0px solid #ffff…" at bounding box center [670, 345] width 763 height 557
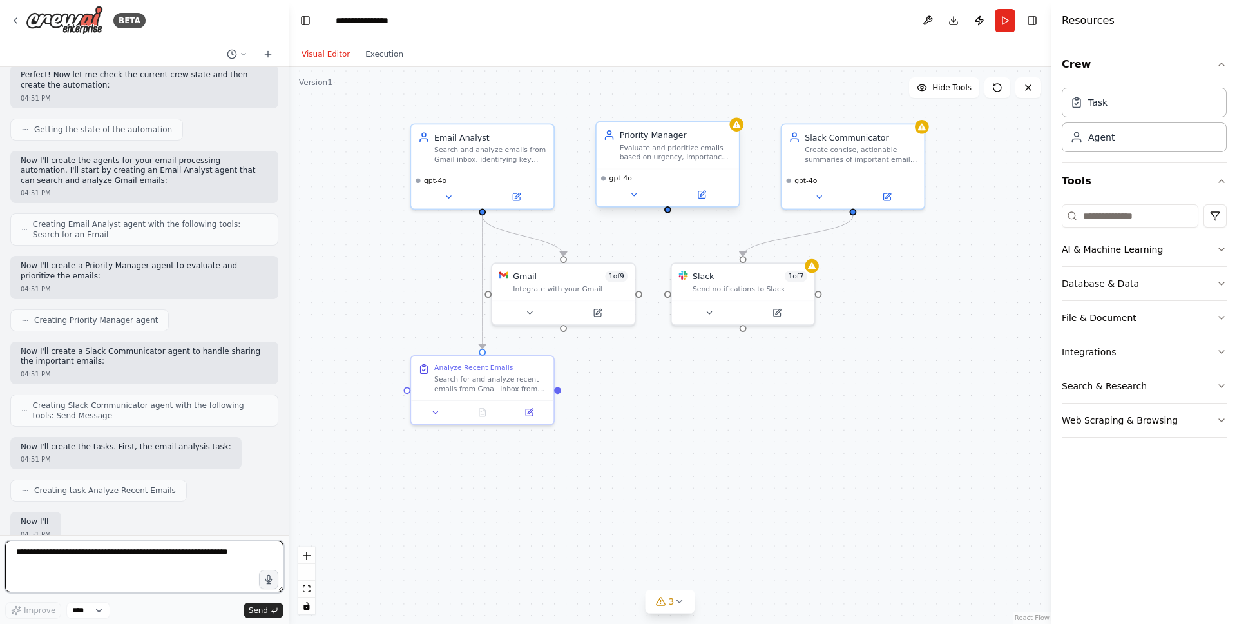
scroll to position [396, 0]
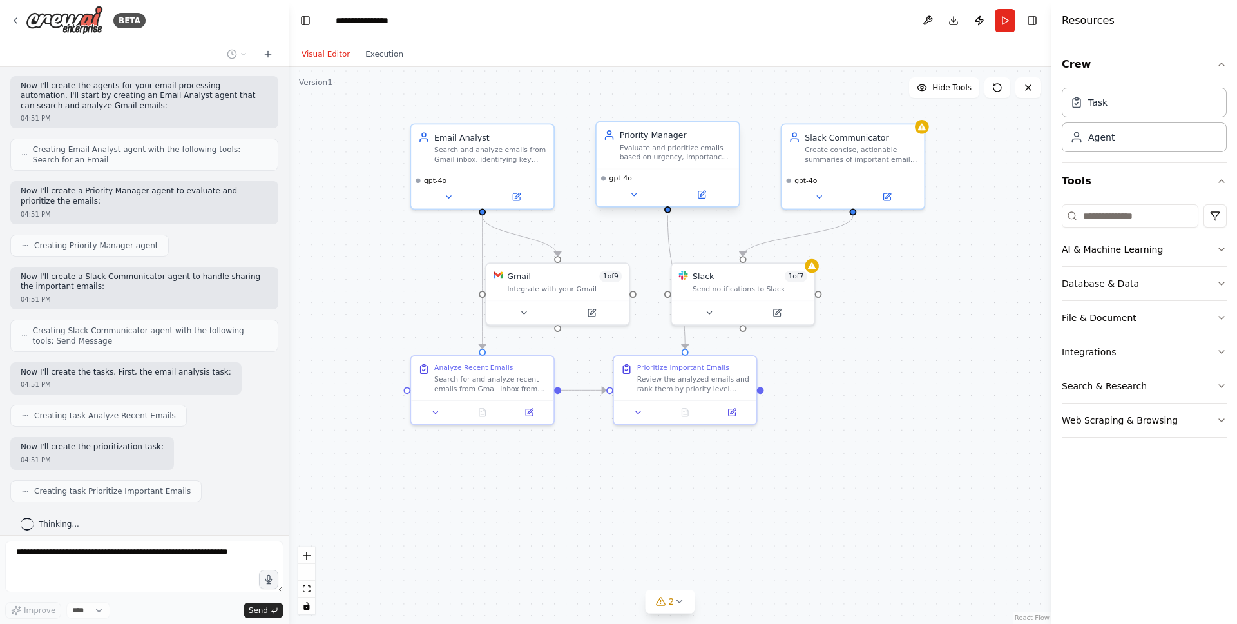
click at [612, 483] on div ".deletable-edge-delete-btn { width: 20px; height: 20px; border: 0px solid #ffff…" at bounding box center [670, 345] width 763 height 557
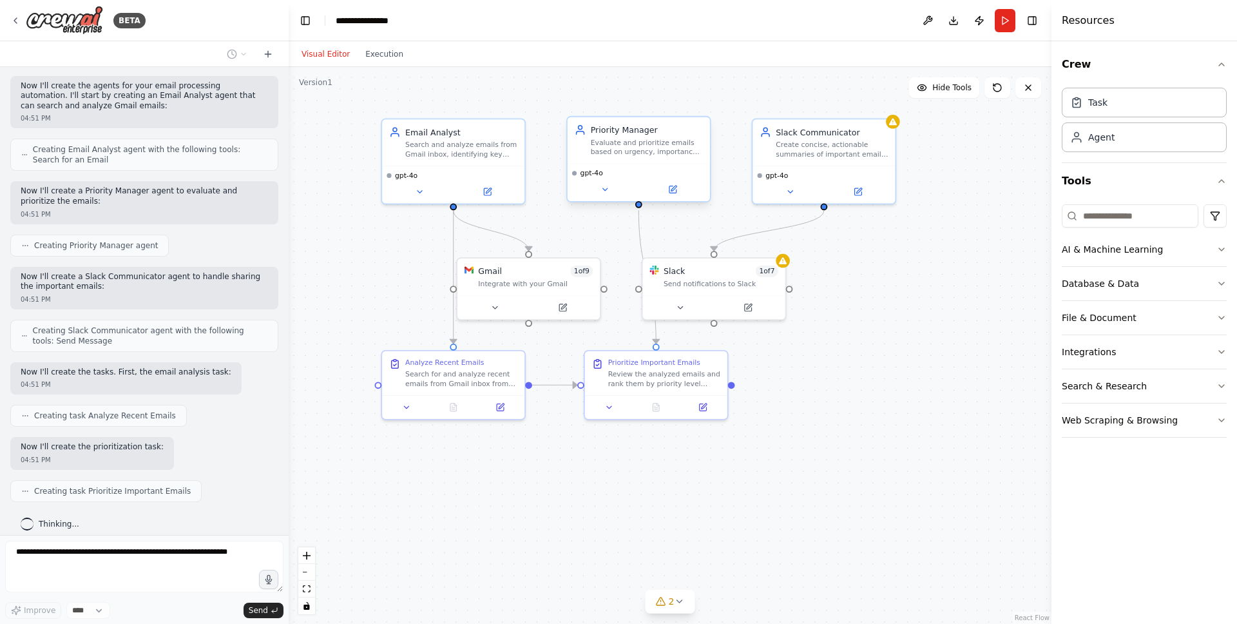
drag, startPoint x: 680, startPoint y: 483, endPoint x: 607, endPoint y: 476, distance: 73.2
click at [607, 476] on div ".deletable-edge-delete-btn { width: 20px; height: 20px; border: 0px solid #ffff…" at bounding box center [670, 345] width 763 height 557
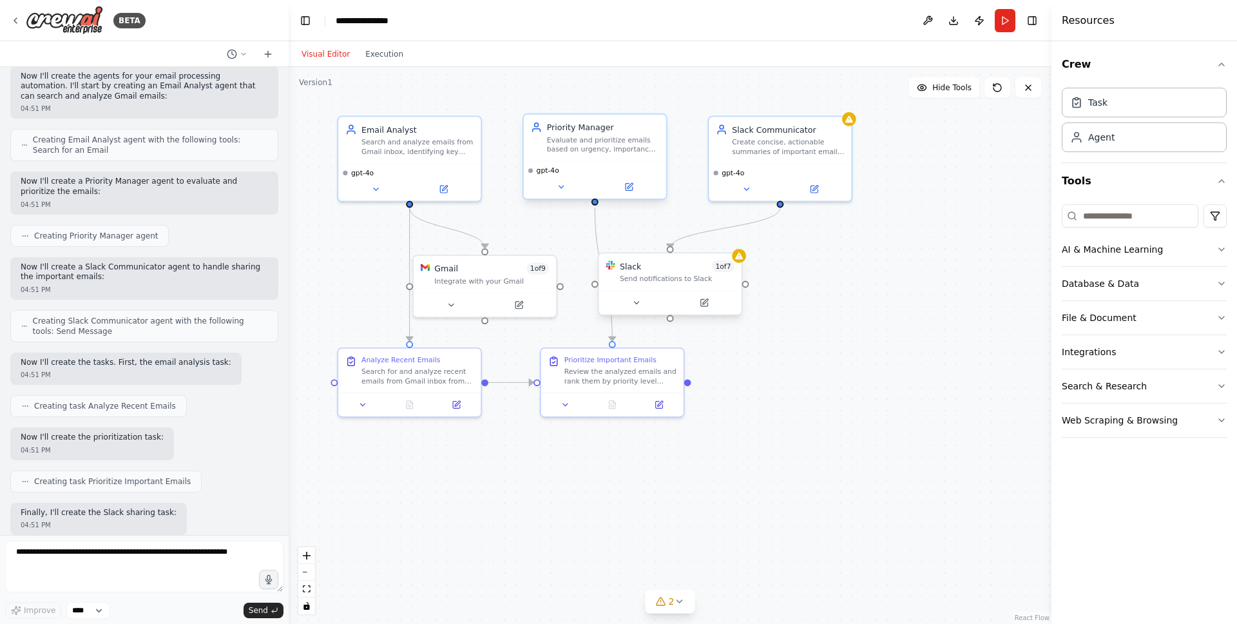
scroll to position [471, 0]
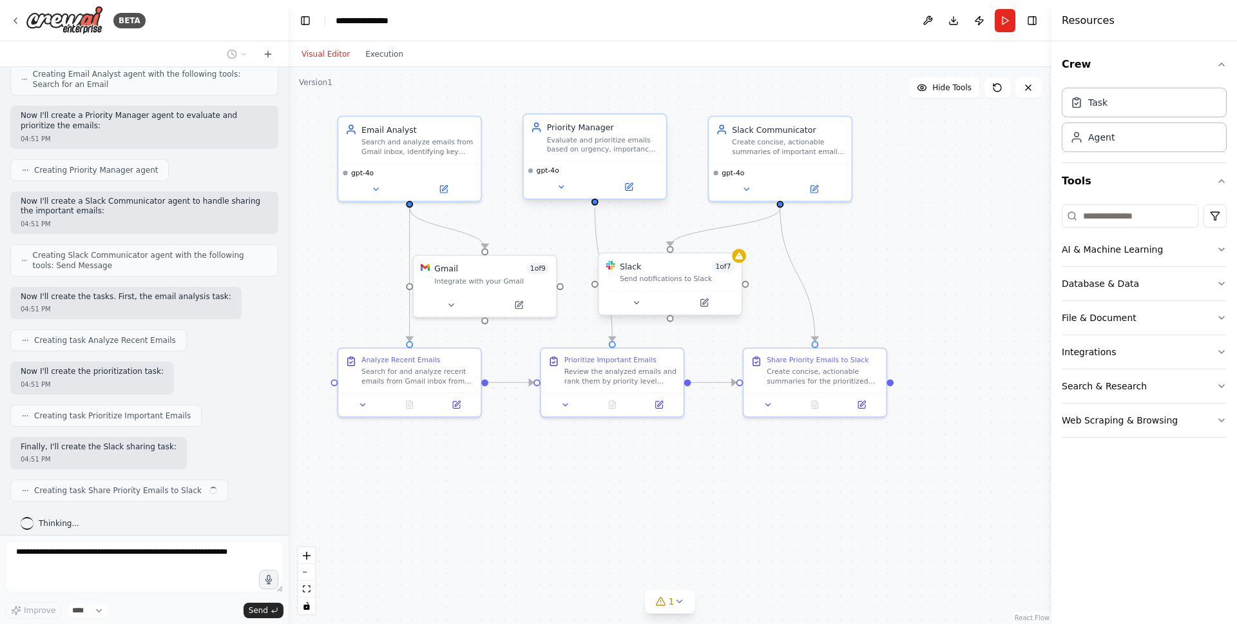
click at [780, 470] on div ".deletable-edge-delete-btn { width: 20px; height: 20px; border: 0px solid #ffff…" at bounding box center [670, 345] width 763 height 557
click at [632, 300] on button at bounding box center [643, 303] width 66 height 14
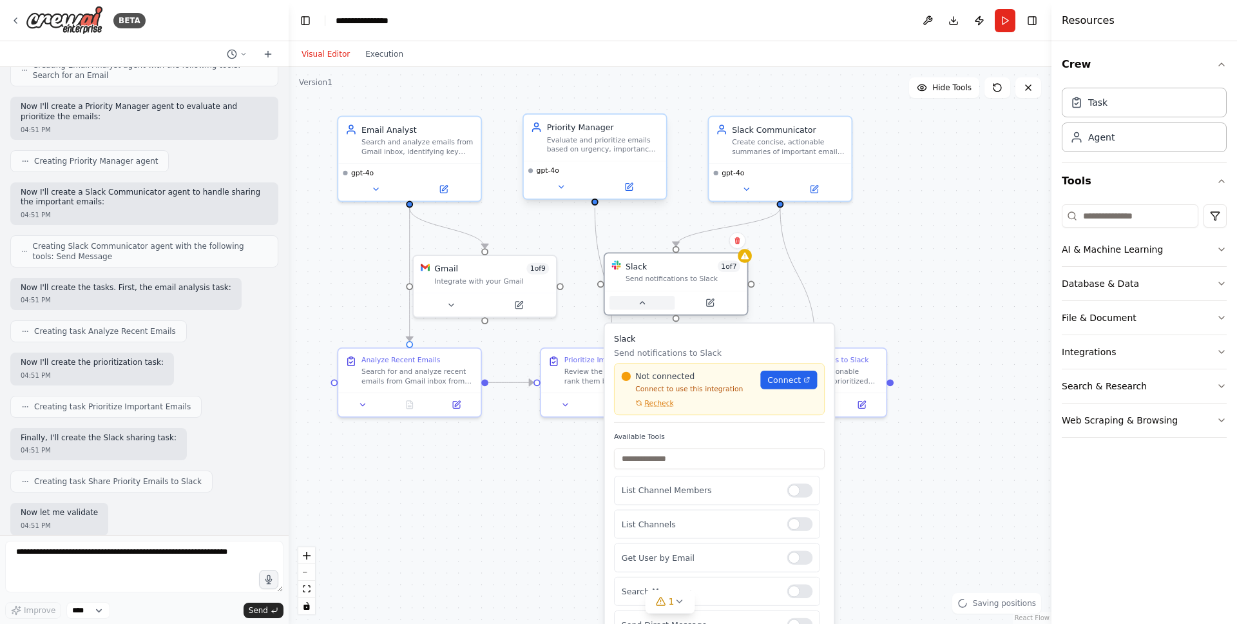
scroll to position [546, 0]
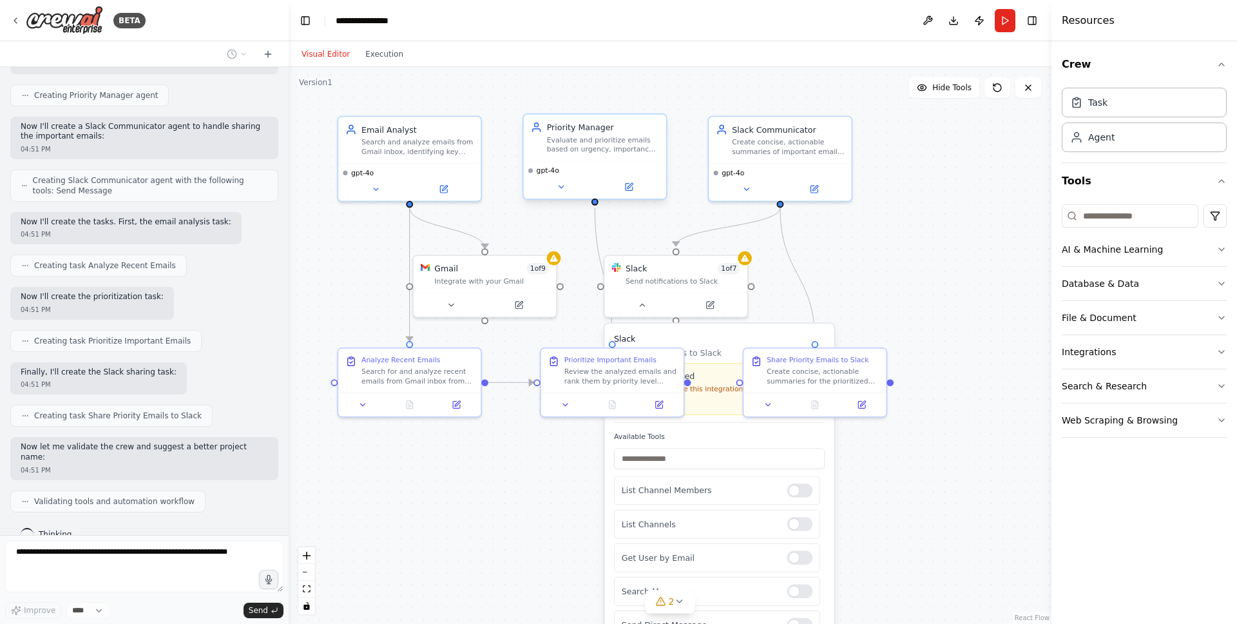
drag, startPoint x: 1014, startPoint y: 517, endPoint x: 1008, endPoint y: 510, distance: 8.7
click at [1014, 517] on div ".deletable-edge-delete-btn { width: 20px; height: 20px; border: 0px solid #ffff…" at bounding box center [670, 345] width 763 height 557
click at [655, 314] on div at bounding box center [676, 303] width 142 height 24
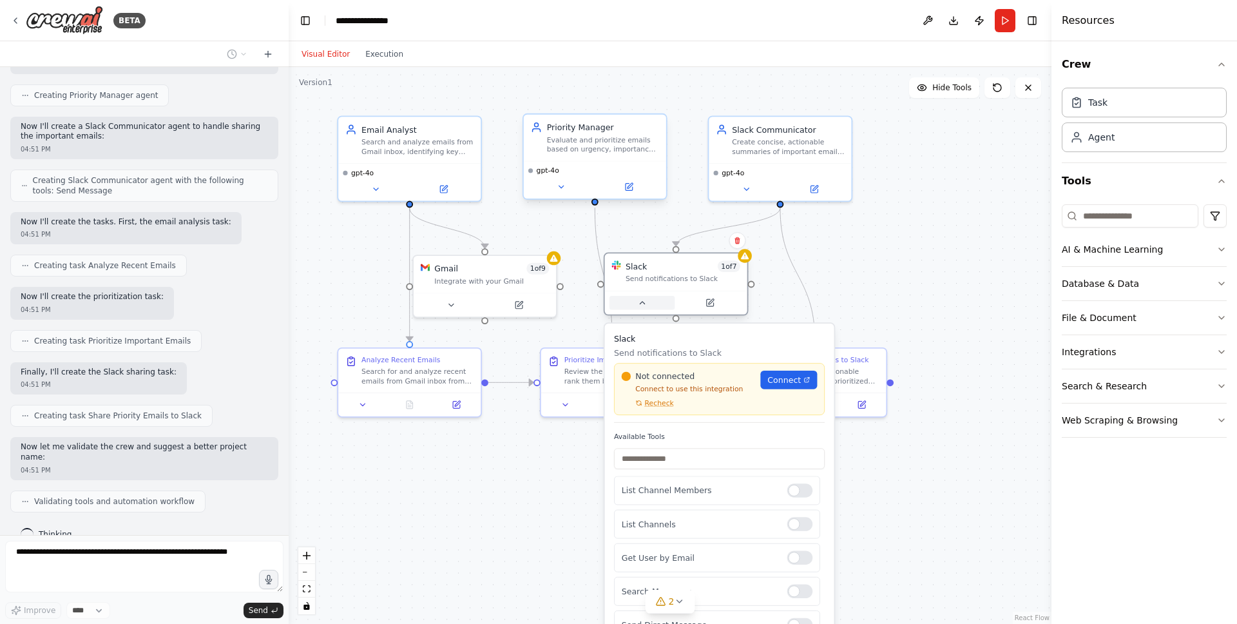
click at [650, 308] on button at bounding box center [643, 303] width 66 height 14
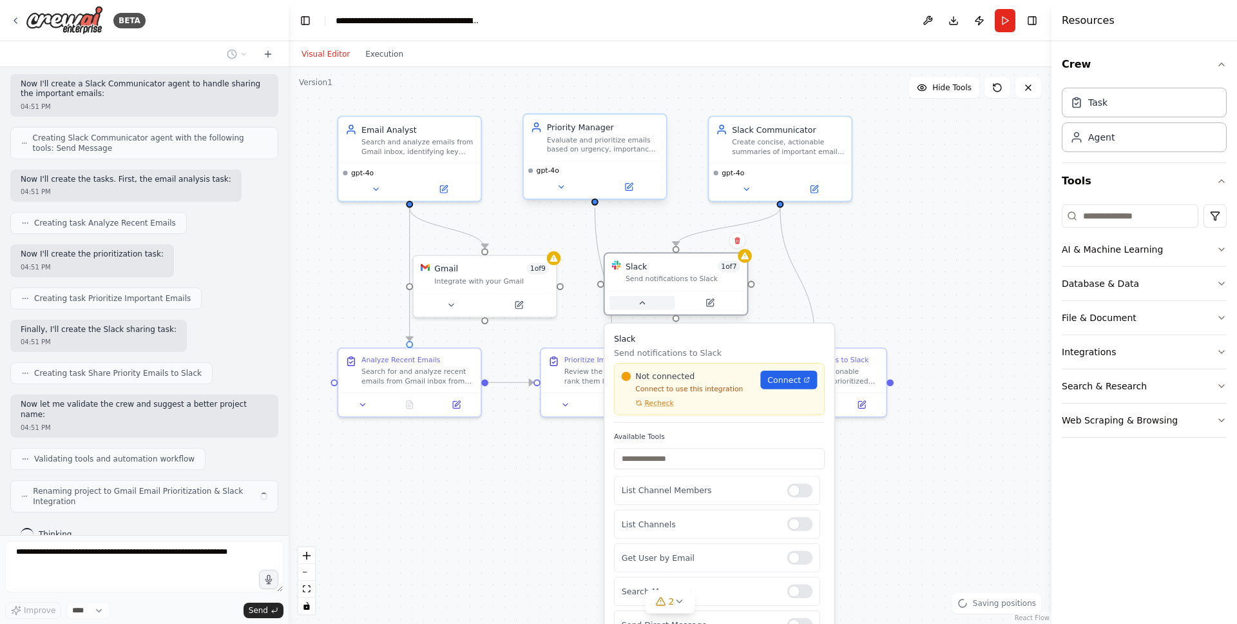
click at [650, 307] on button at bounding box center [643, 303] width 66 height 14
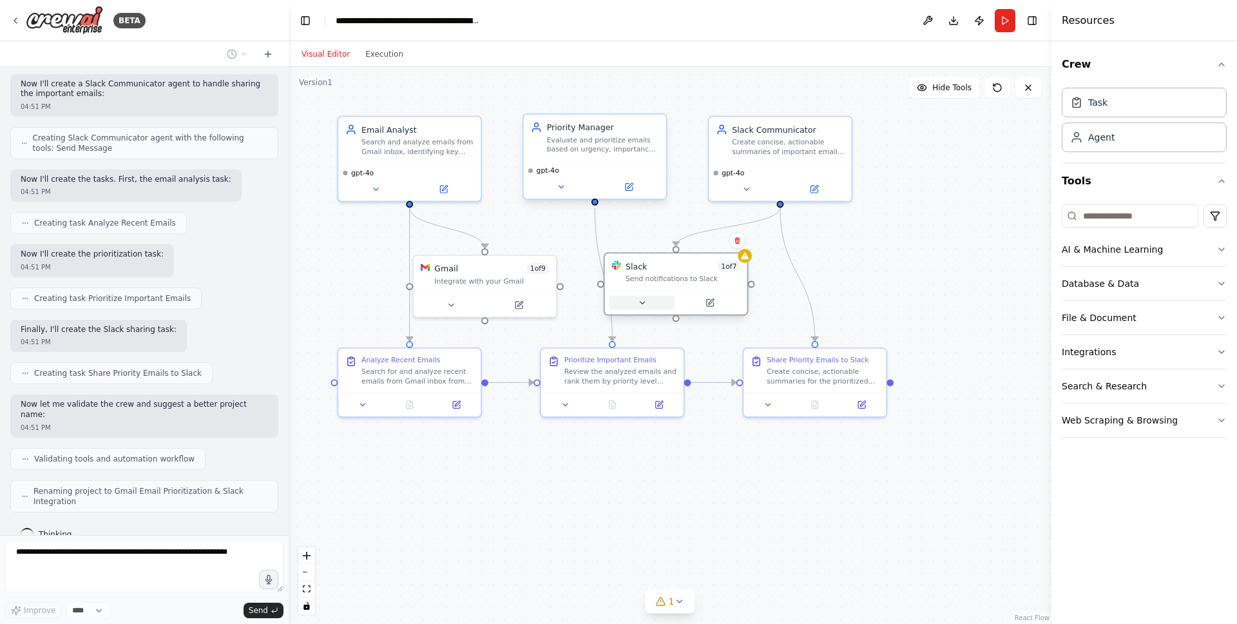
click at [660, 303] on button at bounding box center [643, 303] width 66 height 14
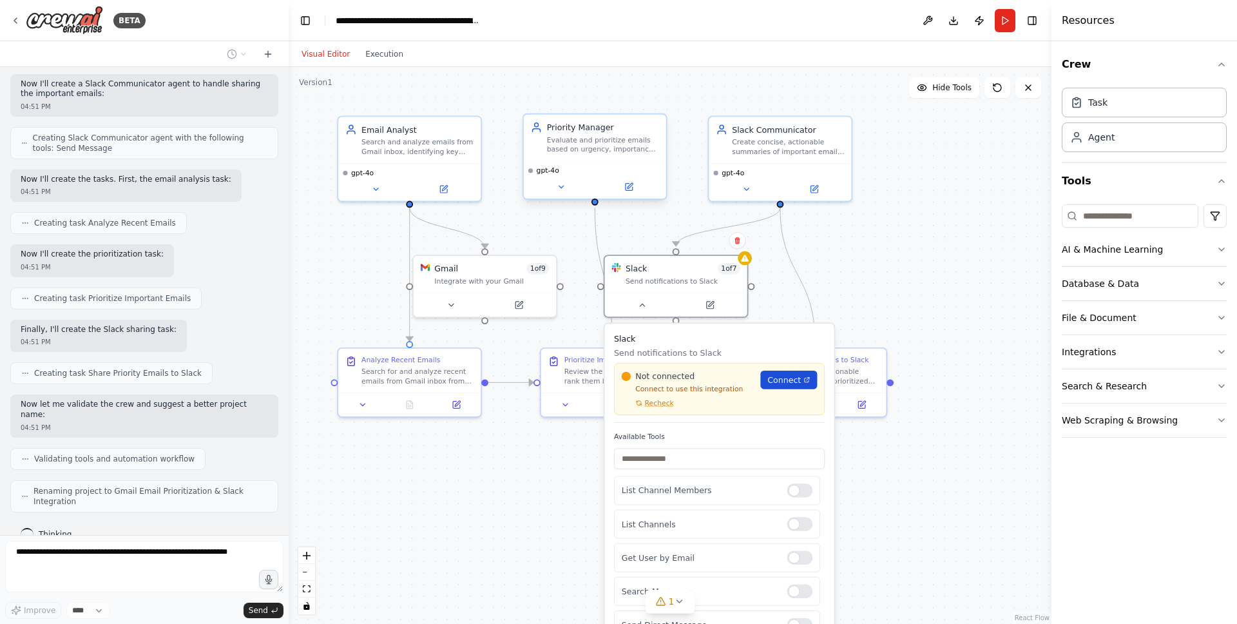
click at [793, 381] on span "Connect" at bounding box center [785, 380] width 34 height 12
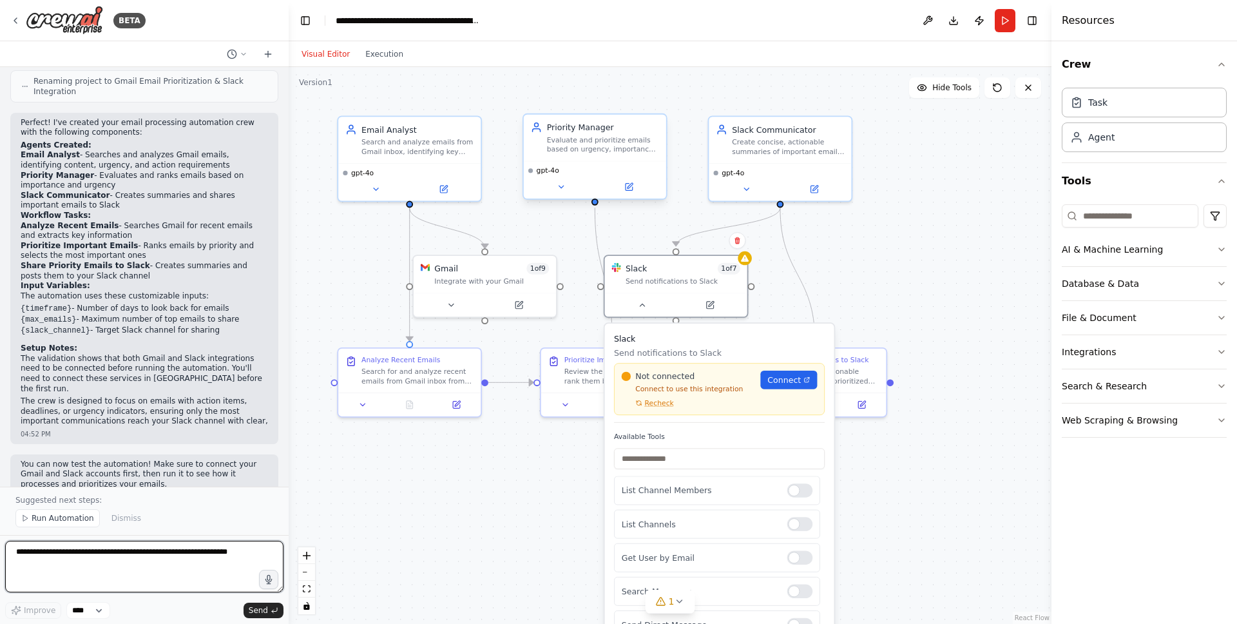
scroll to position [1008, 0]
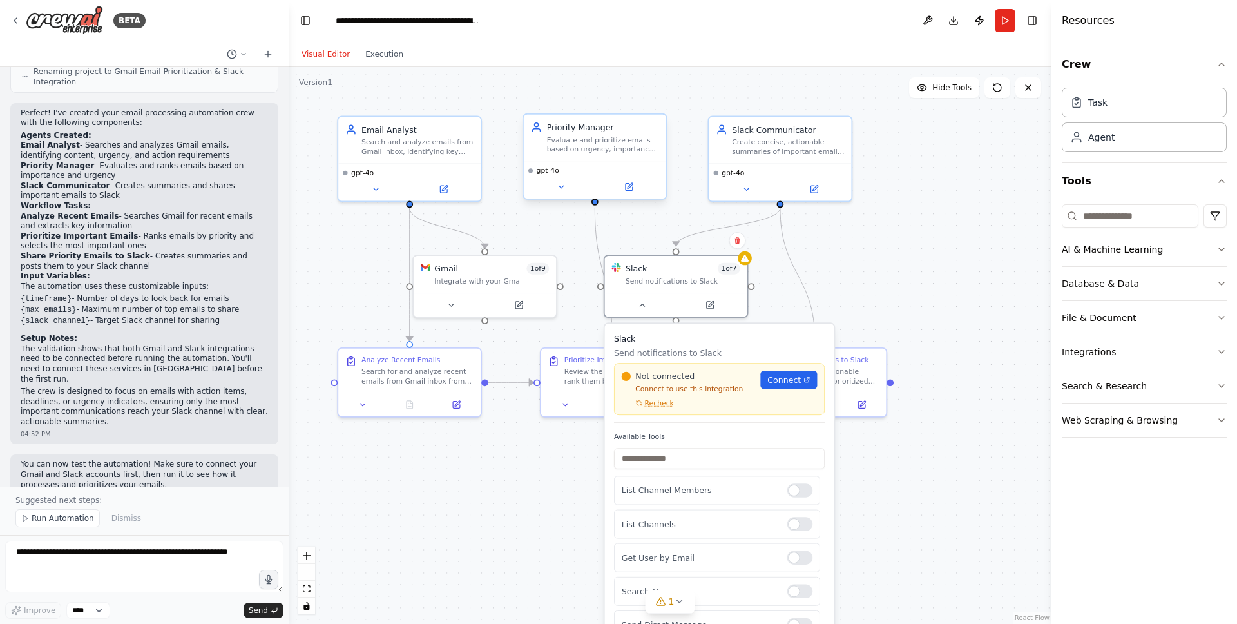
drag, startPoint x: 462, startPoint y: 526, endPoint x: 539, endPoint y: 496, distance: 82.5
click at [462, 526] on div ".deletable-edge-delete-btn { width: 20px; height: 20px; border: 0px solid #ffff…" at bounding box center [670, 345] width 763 height 557
click at [653, 303] on button at bounding box center [643, 303] width 66 height 14
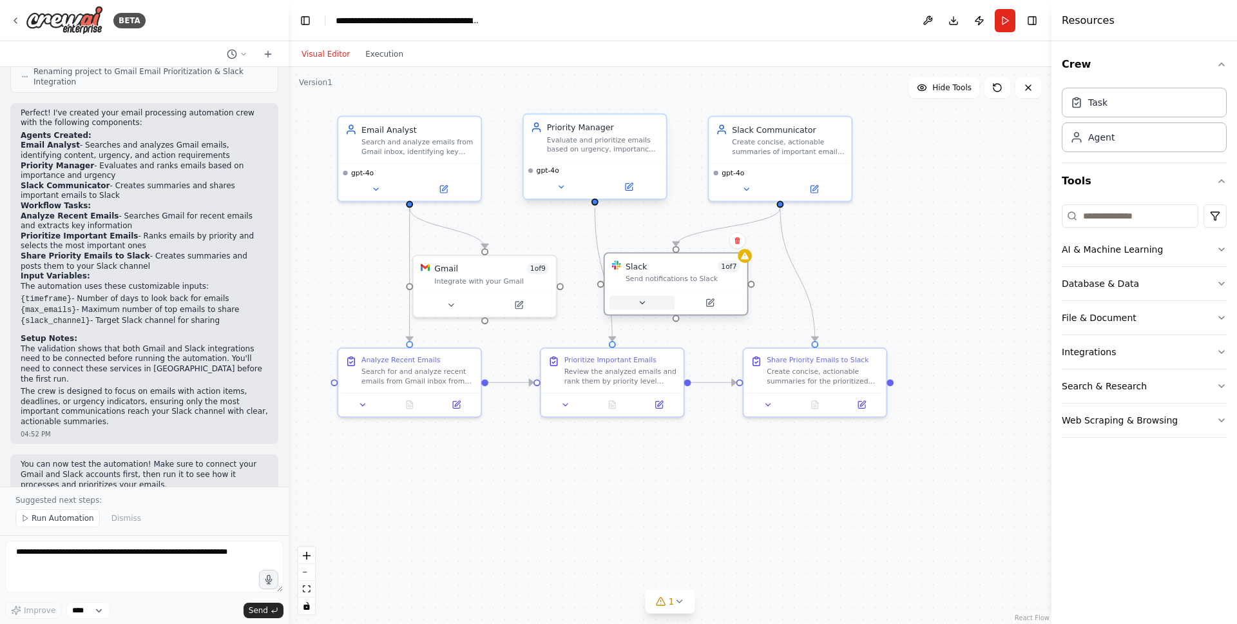
click at [653, 303] on button at bounding box center [643, 303] width 66 height 14
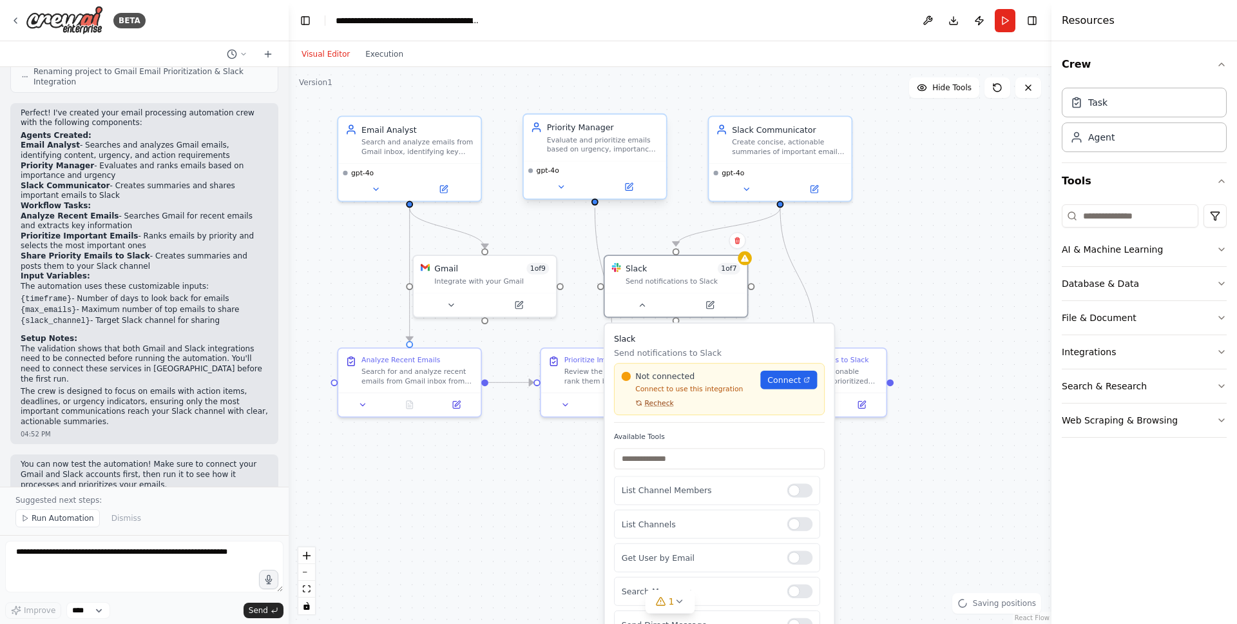
click at [658, 407] on span "Recheck" at bounding box center [659, 402] width 29 height 9
click at [652, 403] on span "Recheck" at bounding box center [659, 402] width 29 height 9
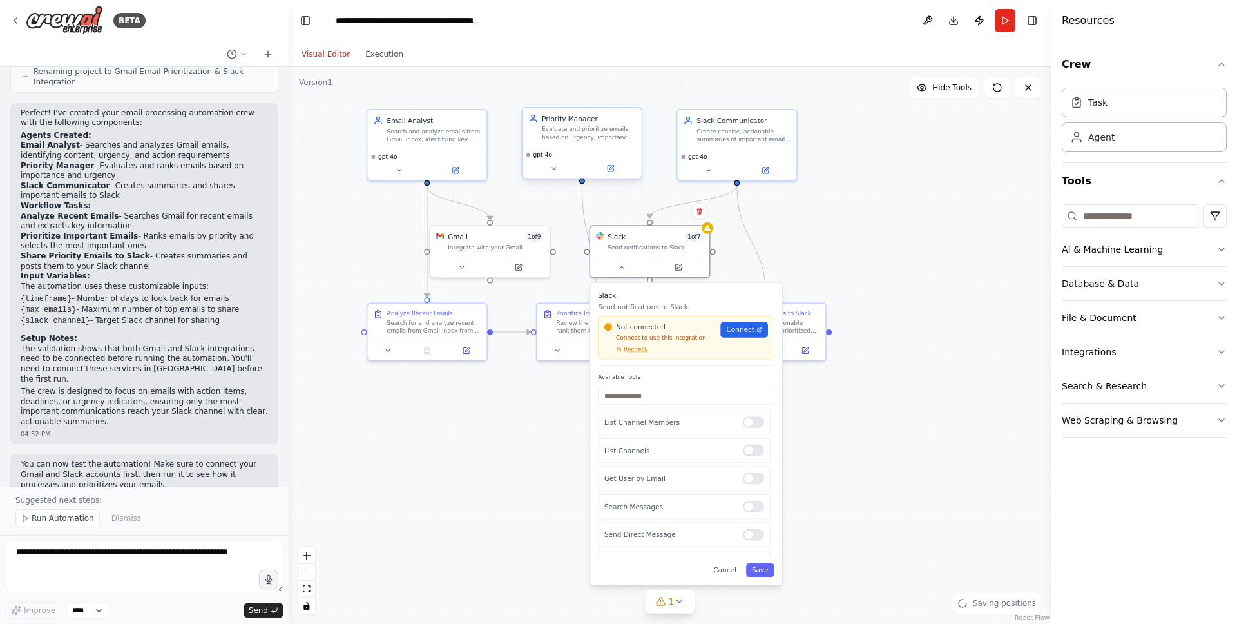
drag, startPoint x: 909, startPoint y: 494, endPoint x: 841, endPoint y: 353, distance: 156.8
click at [842, 351] on div ".deletable-edge-delete-btn { width: 20px; height: 20px; border: 0px solid #ffff…" at bounding box center [670, 345] width 763 height 557
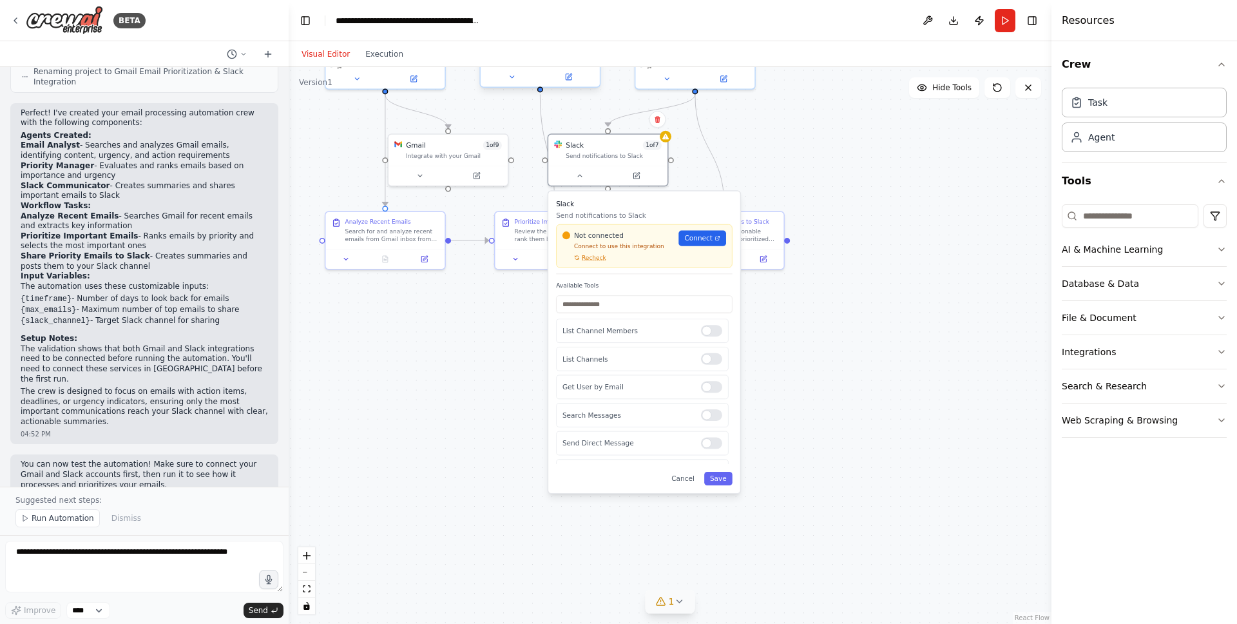
click at [665, 605] on icon at bounding box center [661, 601] width 10 height 10
click at [829, 451] on div ".deletable-edge-delete-btn { width: 20px; height: 20px; border: 0px solid #ffff…" at bounding box center [670, 345] width 763 height 557
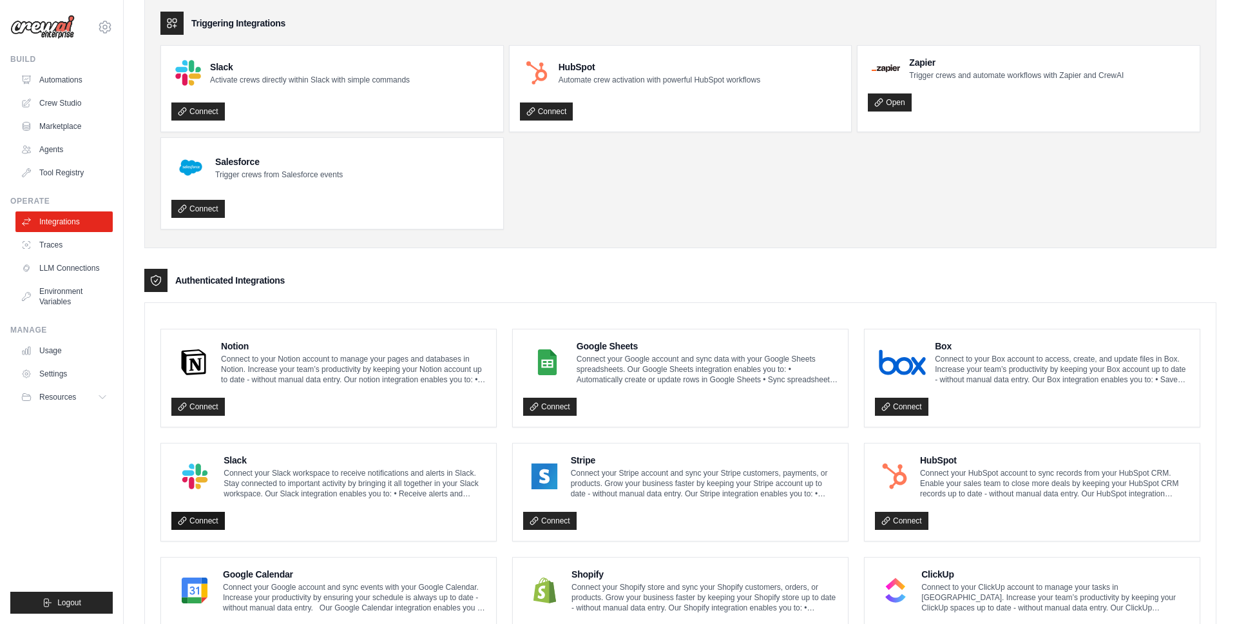
scroll to position [61, 0]
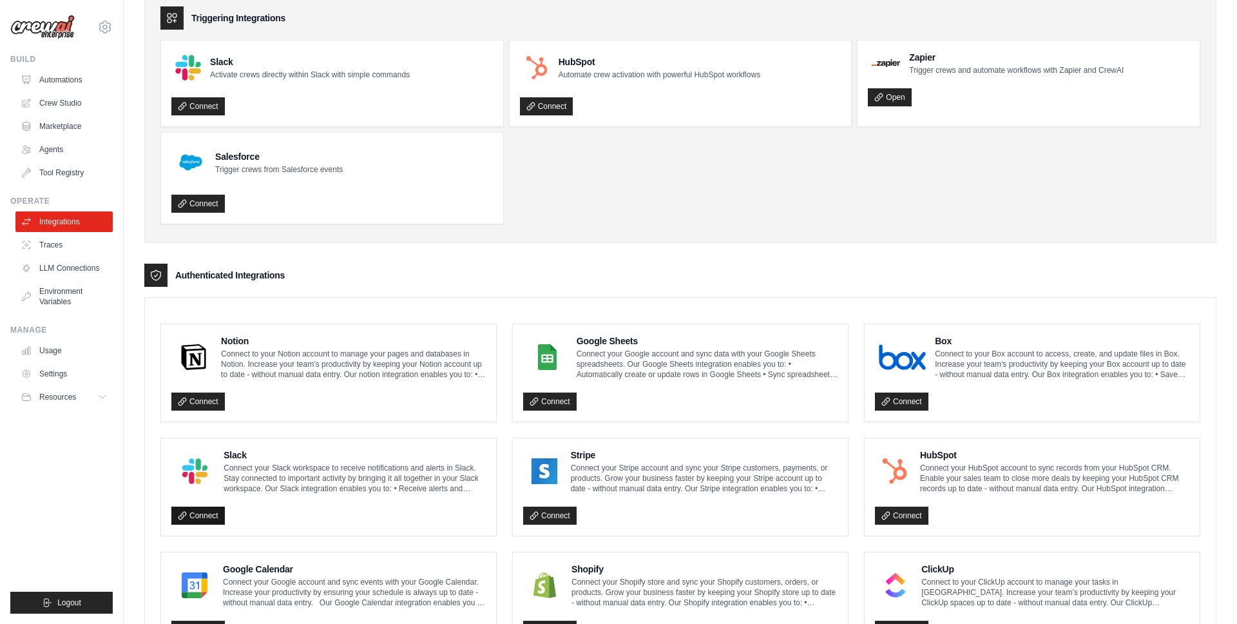
click at [200, 512] on link "Connect" at bounding box center [197, 516] width 53 height 18
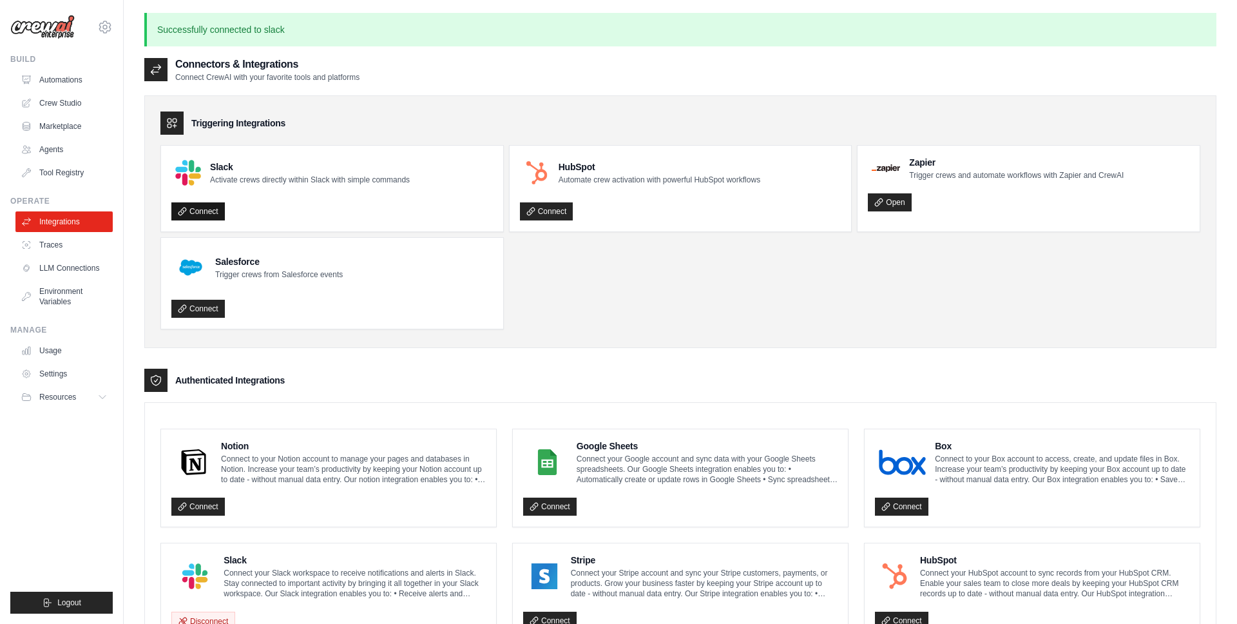
click at [207, 208] on link "Connect" at bounding box center [197, 211] width 53 height 18
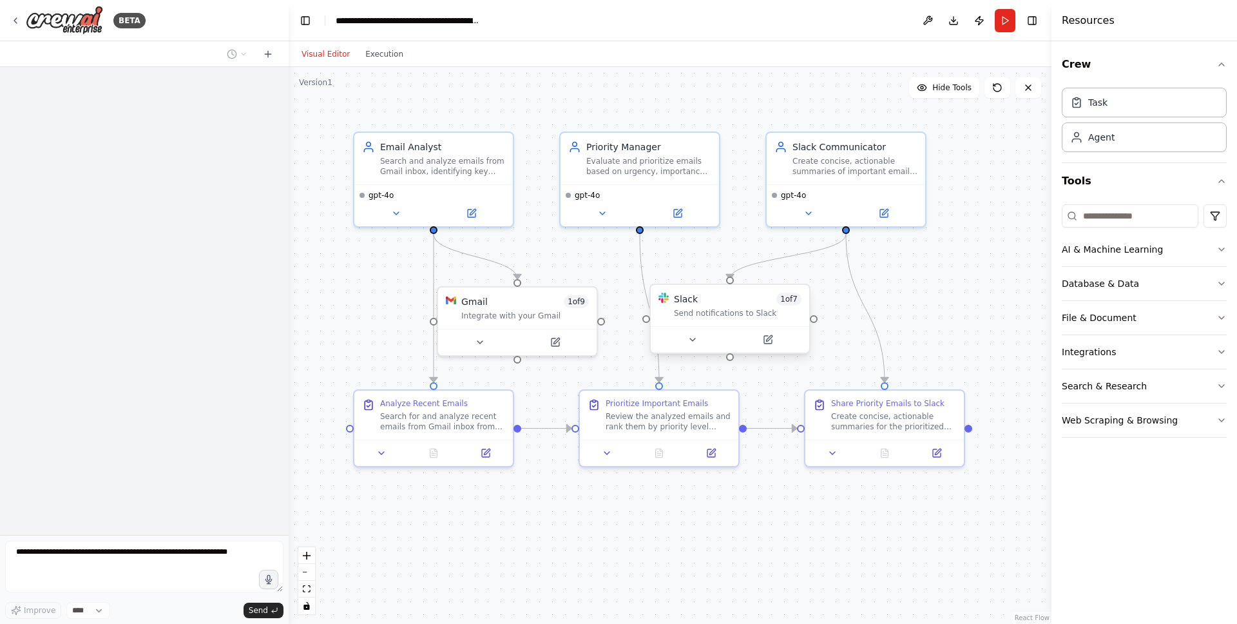
scroll to position [561, 0]
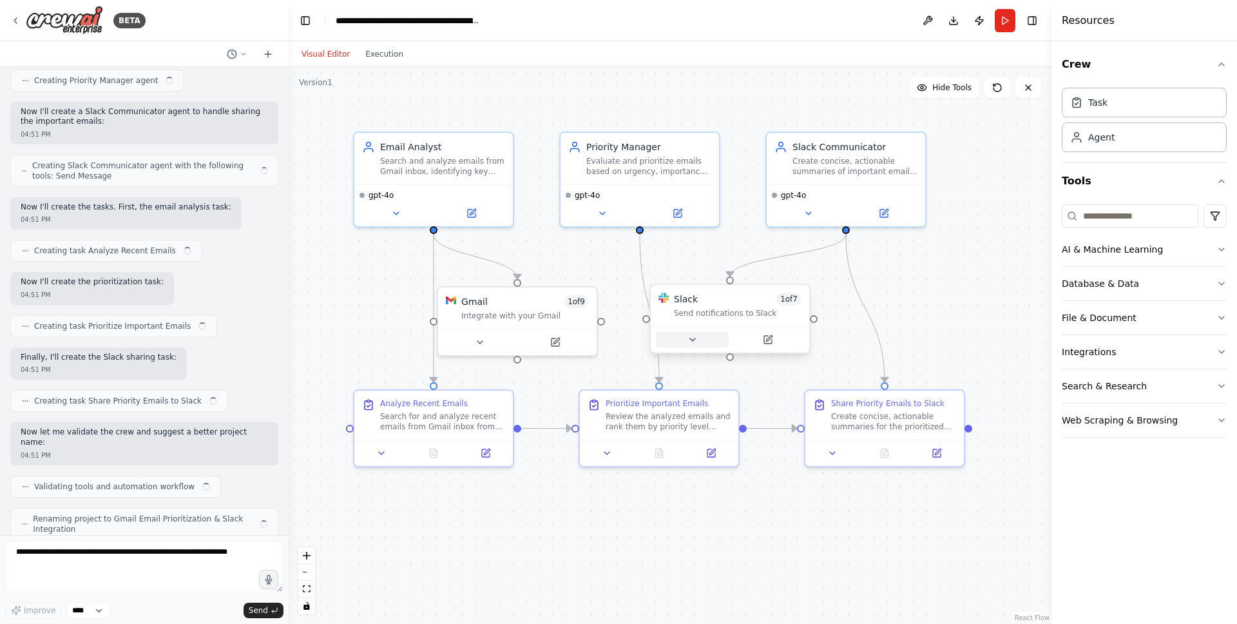
drag, startPoint x: 689, startPoint y: 334, endPoint x: 688, endPoint y: 343, distance: 9.1
click at [689, 334] on icon at bounding box center [693, 339] width 10 height 10
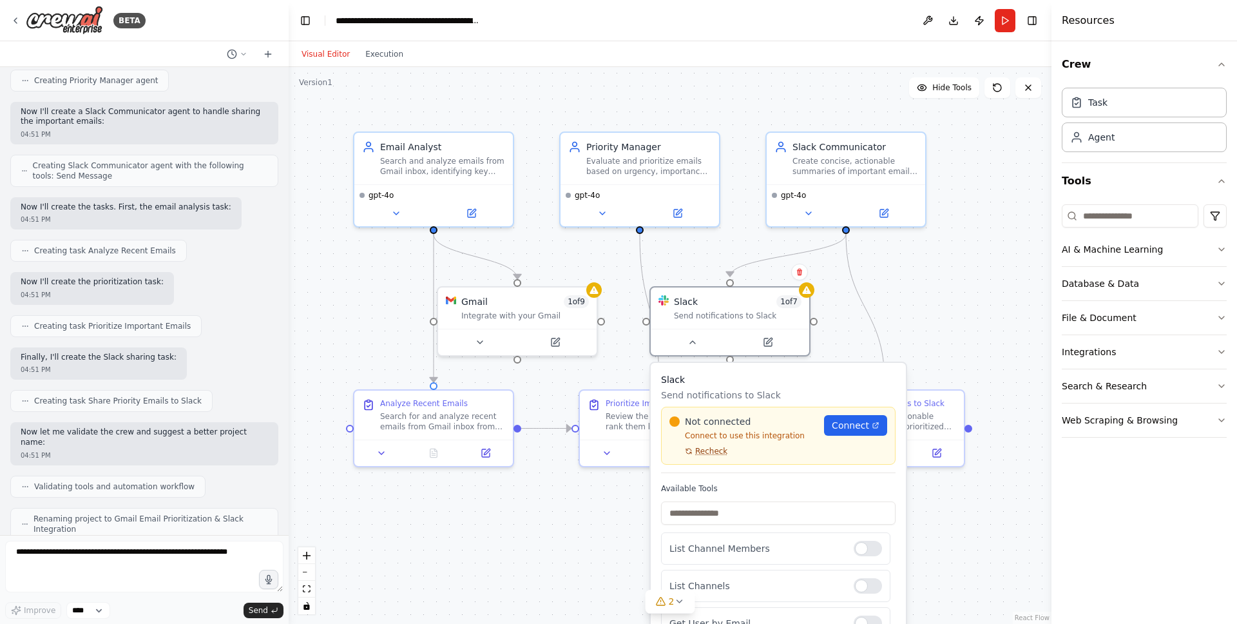
click at [703, 453] on span "Recheck" at bounding box center [711, 451] width 32 height 10
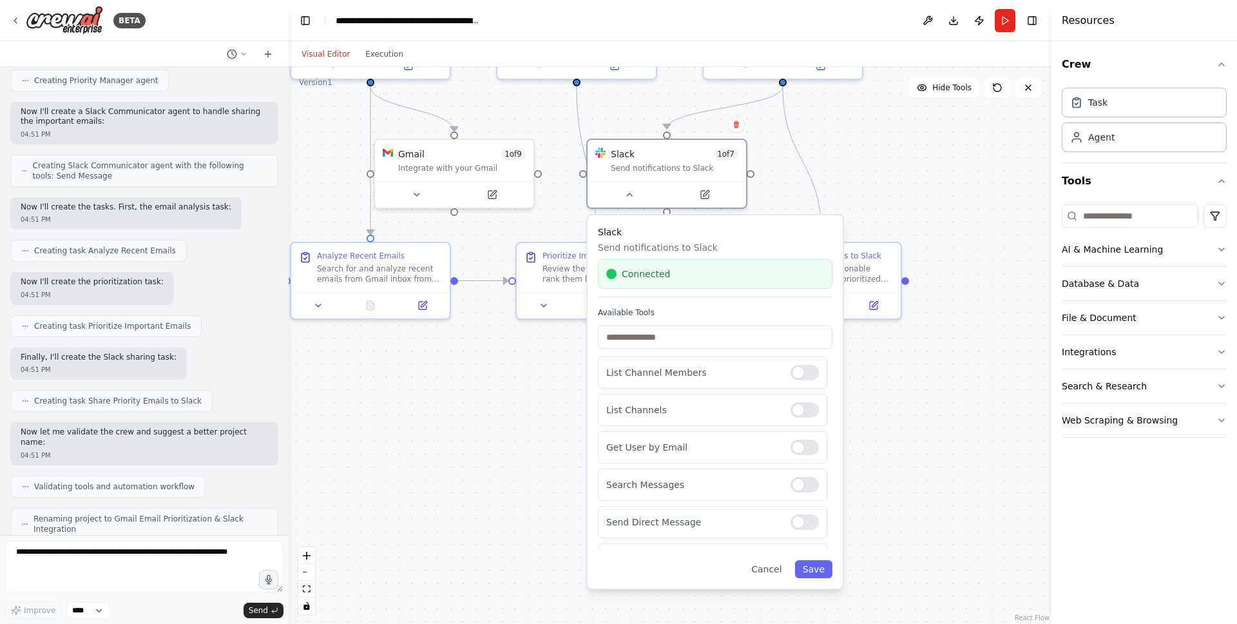
drag, startPoint x: 1025, startPoint y: 532, endPoint x: 948, endPoint y: 369, distance: 181.0
click at [954, 365] on div ".deletable-edge-delete-btn { width: 20px; height: 20px; border: 0px solid #ffff…" at bounding box center [670, 345] width 763 height 557
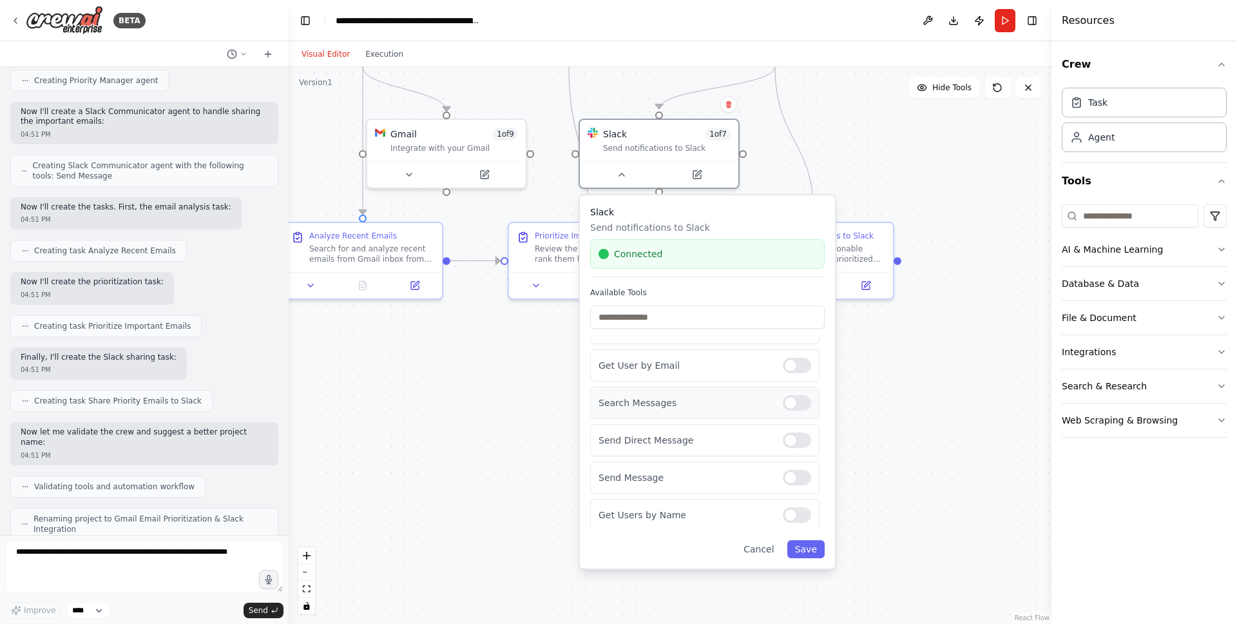
scroll to position [63, 0]
click at [948, 464] on div ".deletable-edge-delete-btn { width: 20px; height: 20px; border: 0px solid #ffff…" at bounding box center [670, 345] width 763 height 557
click at [625, 175] on icon at bounding box center [622, 172] width 10 height 10
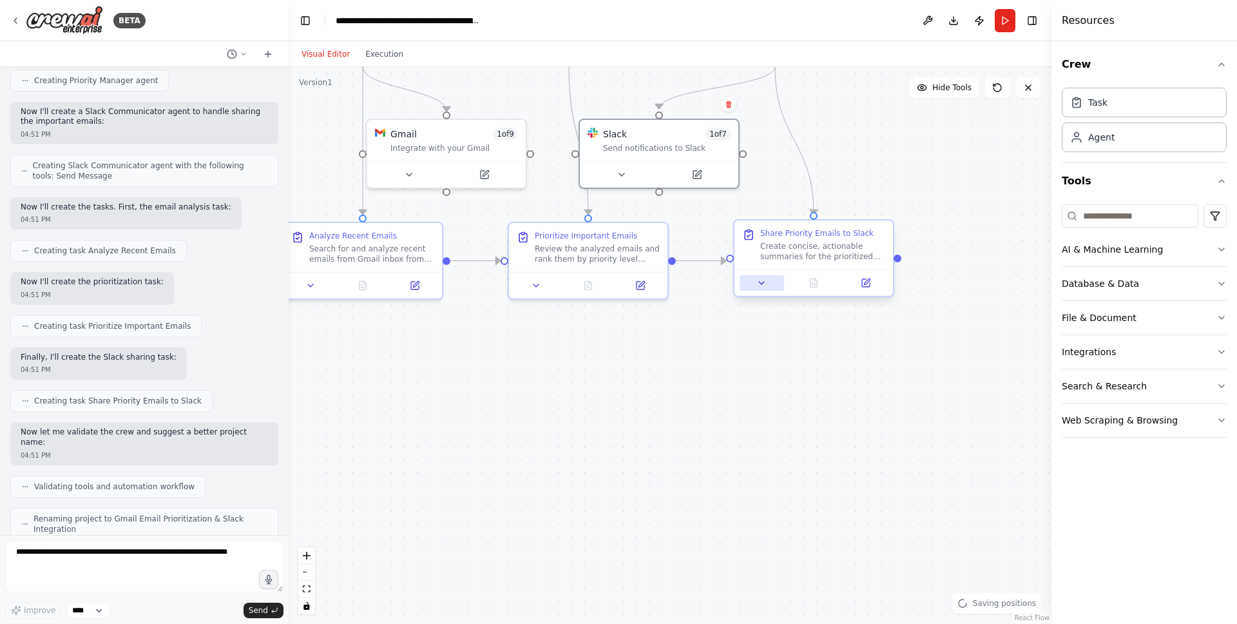
click at [758, 282] on icon at bounding box center [762, 283] width 10 height 10
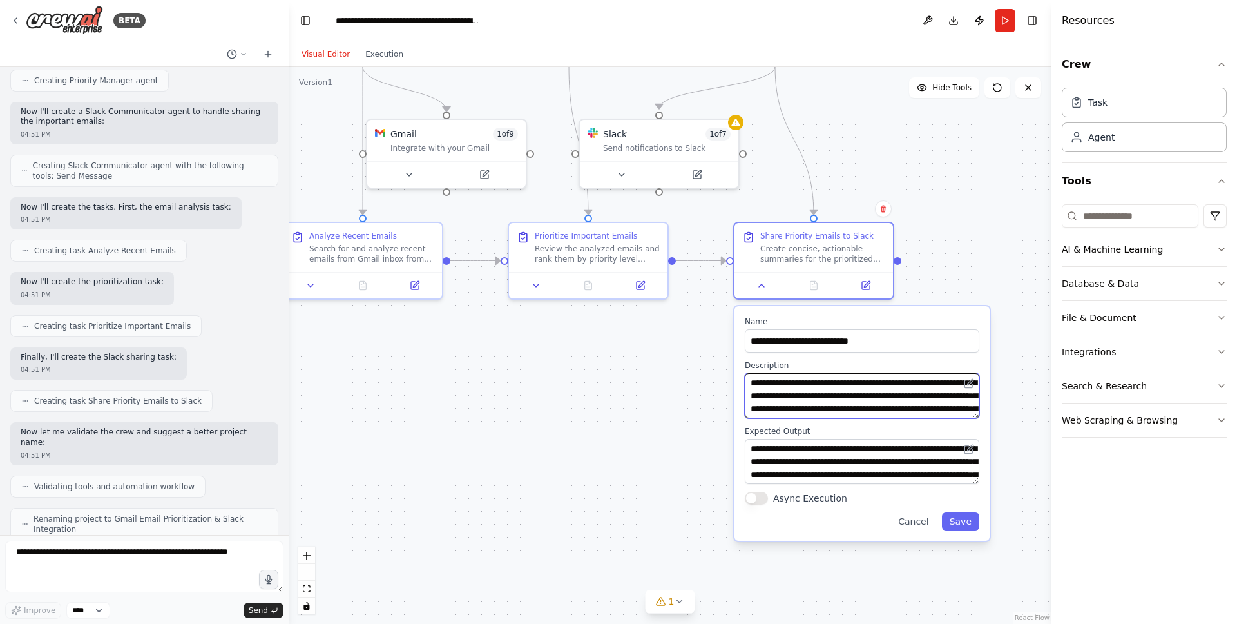
click at [894, 402] on textarea "**********" at bounding box center [862, 395] width 235 height 45
click at [875, 405] on textarea "**********" at bounding box center [862, 395] width 235 height 45
click at [940, 396] on textarea "**********" at bounding box center [862, 395] width 235 height 45
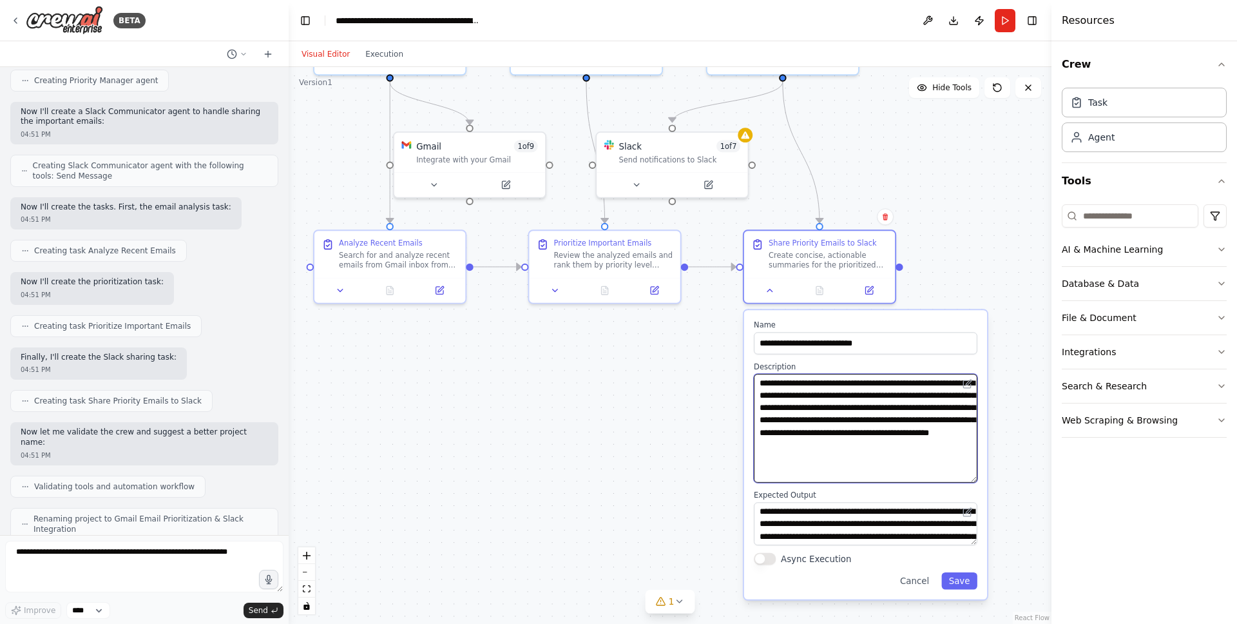
drag, startPoint x: 976, startPoint y: 414, endPoint x: 980, endPoint y: 475, distance: 60.7
click at [980, 475] on div "**********" at bounding box center [865, 454] width 243 height 289
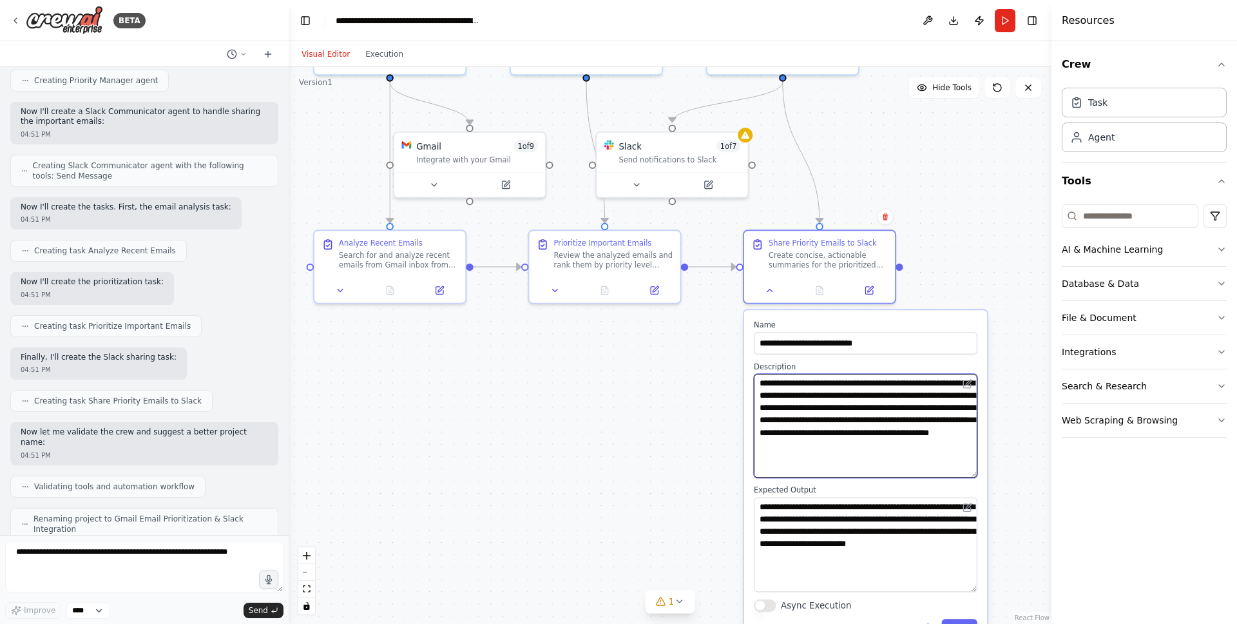
drag, startPoint x: 971, startPoint y: 538, endPoint x: 983, endPoint y: 589, distance: 52.4
click at [983, 589] on div "**********" at bounding box center [865, 478] width 243 height 336
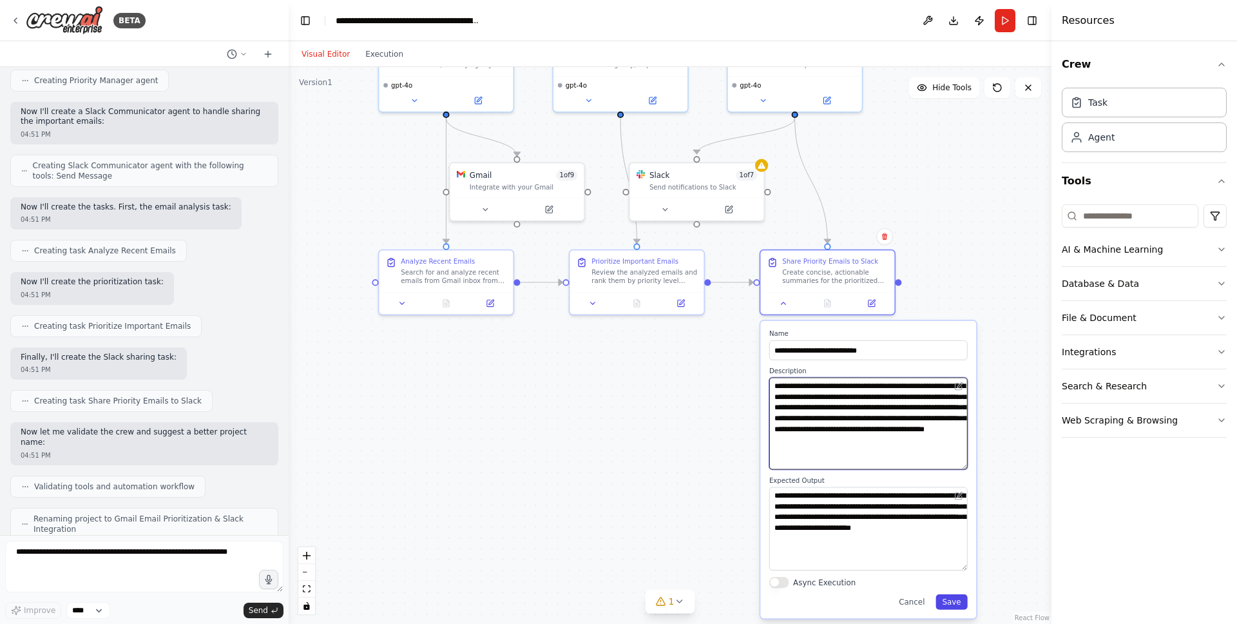
type textarea "**********"
click at [965, 606] on button "Save" at bounding box center [952, 601] width 32 height 15
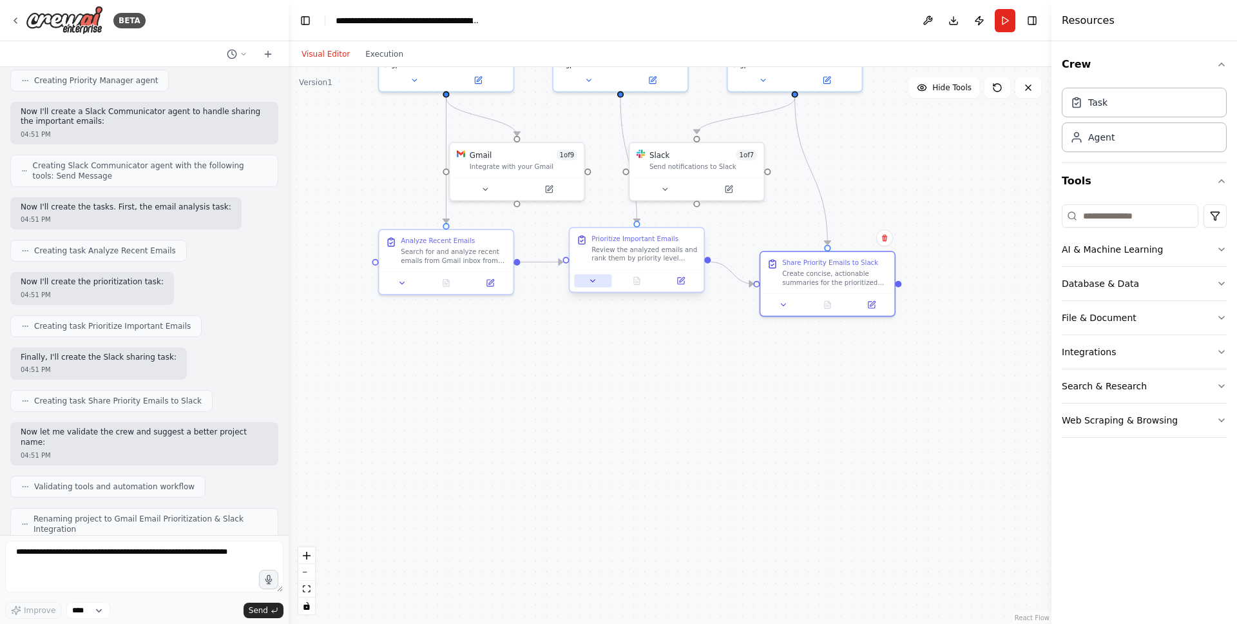
click at [598, 280] on button at bounding box center [592, 281] width 37 height 13
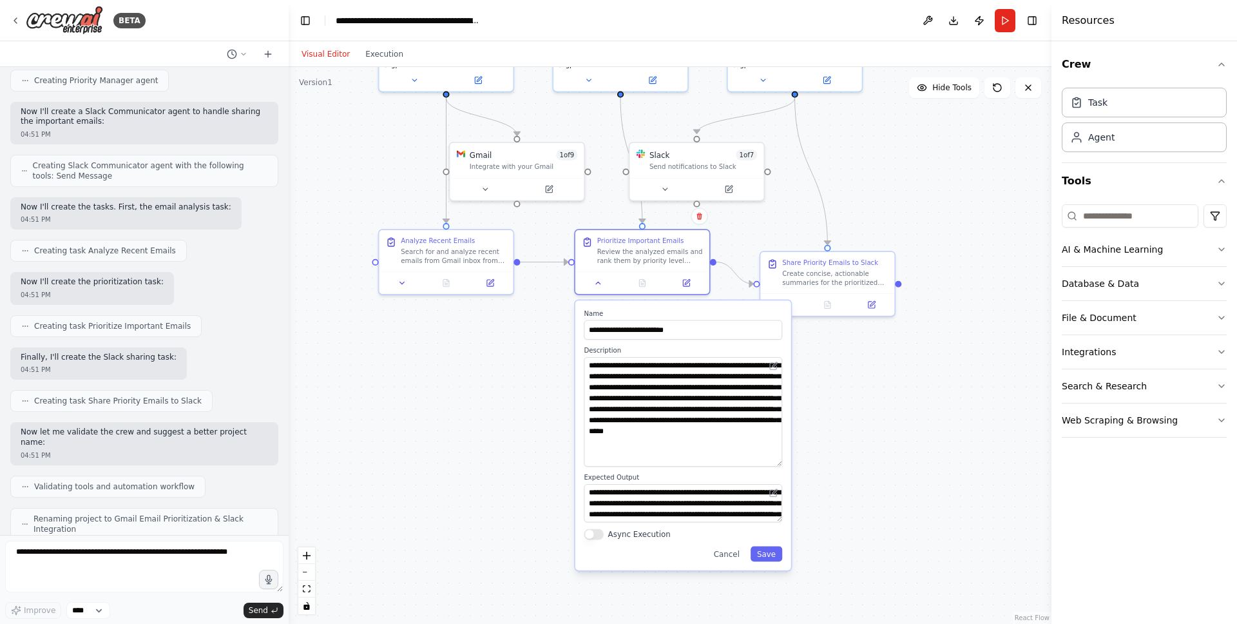
drag, startPoint x: 784, startPoint y: 411, endPoint x: 781, endPoint y: 473, distance: 61.9
click at [794, 458] on div ".deletable-edge-delete-btn { width: 20px; height: 20px; border: 0px solid #ffff…" at bounding box center [670, 345] width 763 height 557
drag, startPoint x: 776, startPoint y: 519, endPoint x: 787, endPoint y: 557, distance: 39.6
click at [788, 559] on div "**********" at bounding box center [684, 454] width 216 height 309
click at [413, 287] on div at bounding box center [446, 280] width 134 height 23
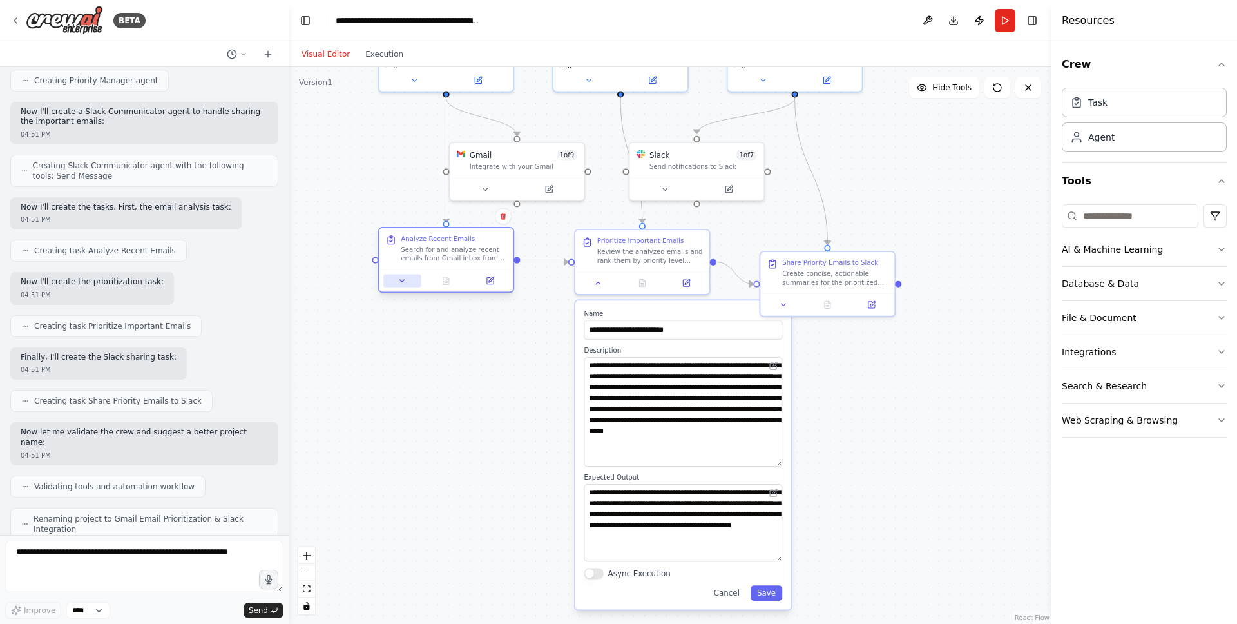
click at [403, 282] on icon at bounding box center [402, 280] width 9 height 9
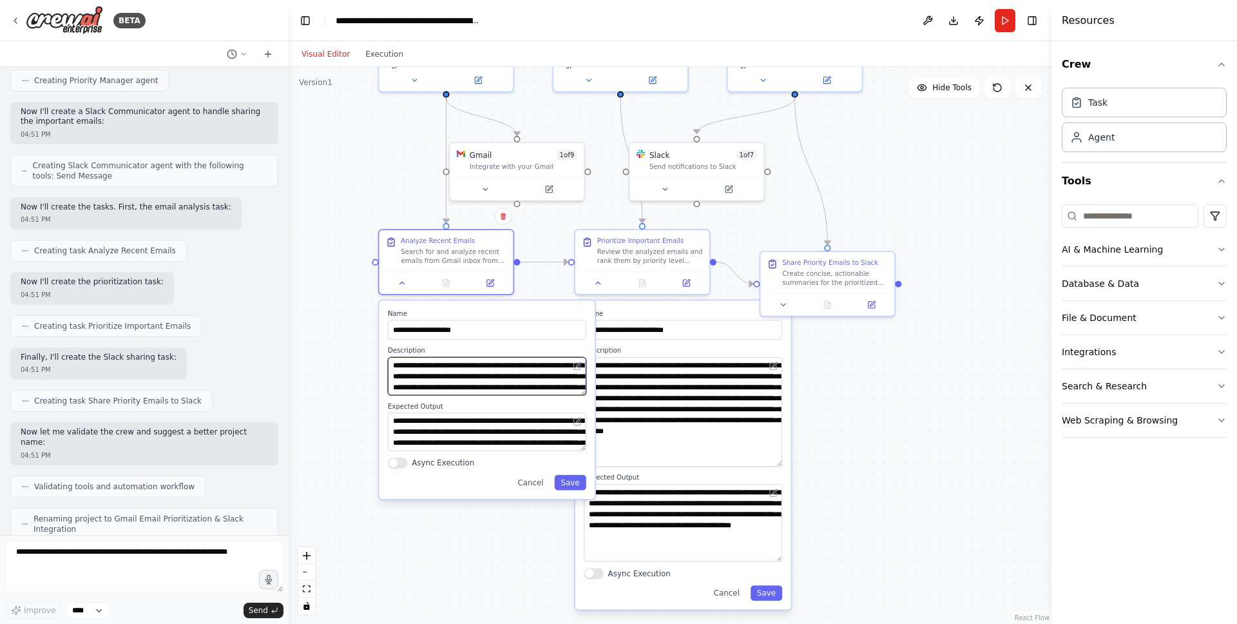
drag, startPoint x: 579, startPoint y: 396, endPoint x: 585, endPoint y: 414, distance: 18.1
click at [585, 417] on div "**********" at bounding box center [487, 399] width 216 height 198
click at [583, 391] on textarea "**********" at bounding box center [487, 376] width 198 height 38
drag, startPoint x: 584, startPoint y: 390, endPoint x: 579, endPoint y: 400, distance: 11.3
click at [557, 354] on div "**********" at bounding box center [487, 368] width 198 height 44
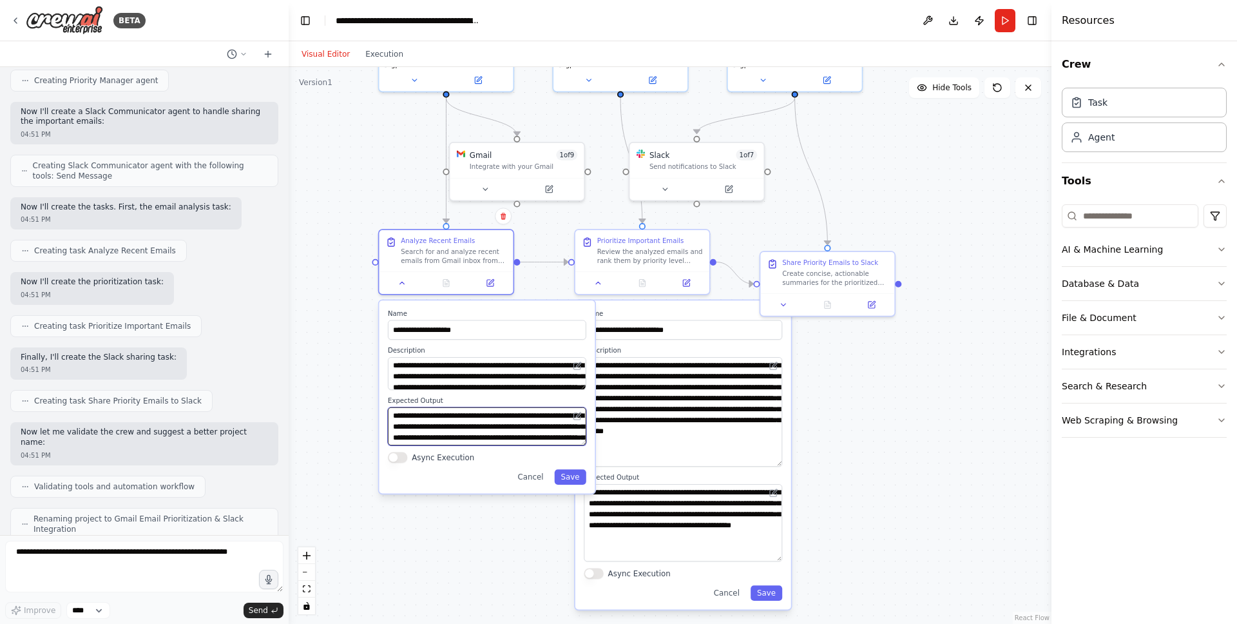
scroll to position [26, 0]
click at [586, 452] on div "**********" at bounding box center [487, 396] width 216 height 193
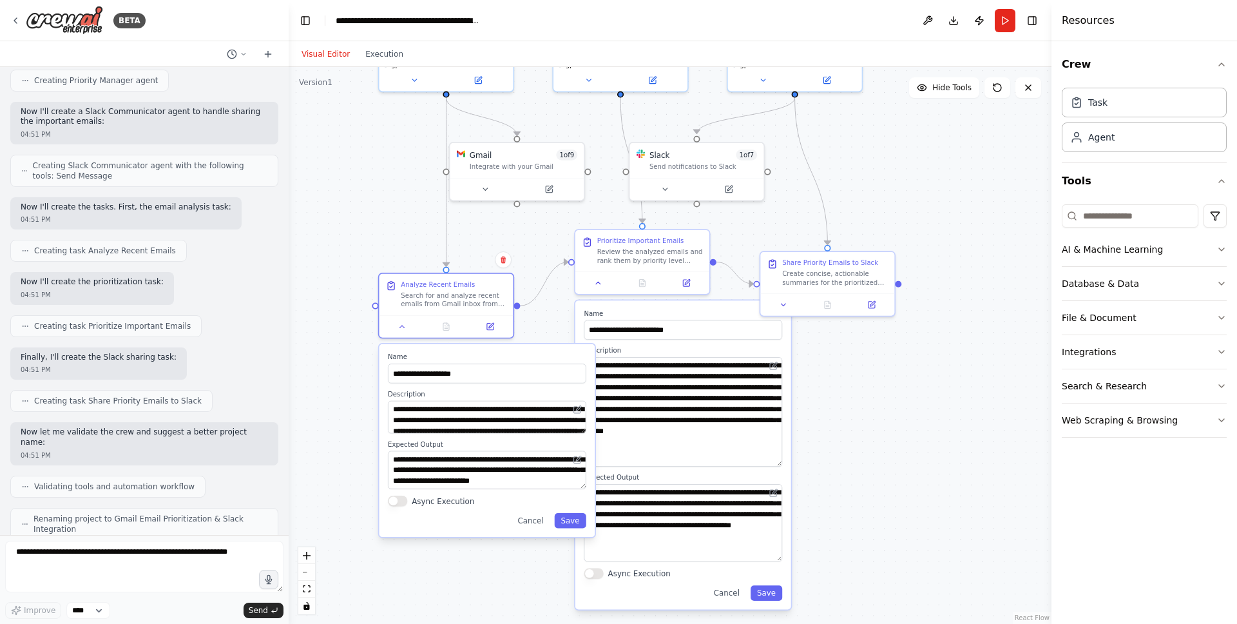
drag, startPoint x: 587, startPoint y: 447, endPoint x: 590, endPoint y: 488, distance: 40.7
click at [590, 488] on div "**********" at bounding box center [487, 440] width 216 height 193
click at [987, 402] on div ".deletable-edge-delete-btn { width: 20px; height: 20px; border: 0px solid #ffff…" at bounding box center [670, 345] width 763 height 557
click at [730, 594] on button "Cancel" at bounding box center [727, 592] width 39 height 15
click at [733, 588] on button "Cancel" at bounding box center [727, 592] width 39 height 15
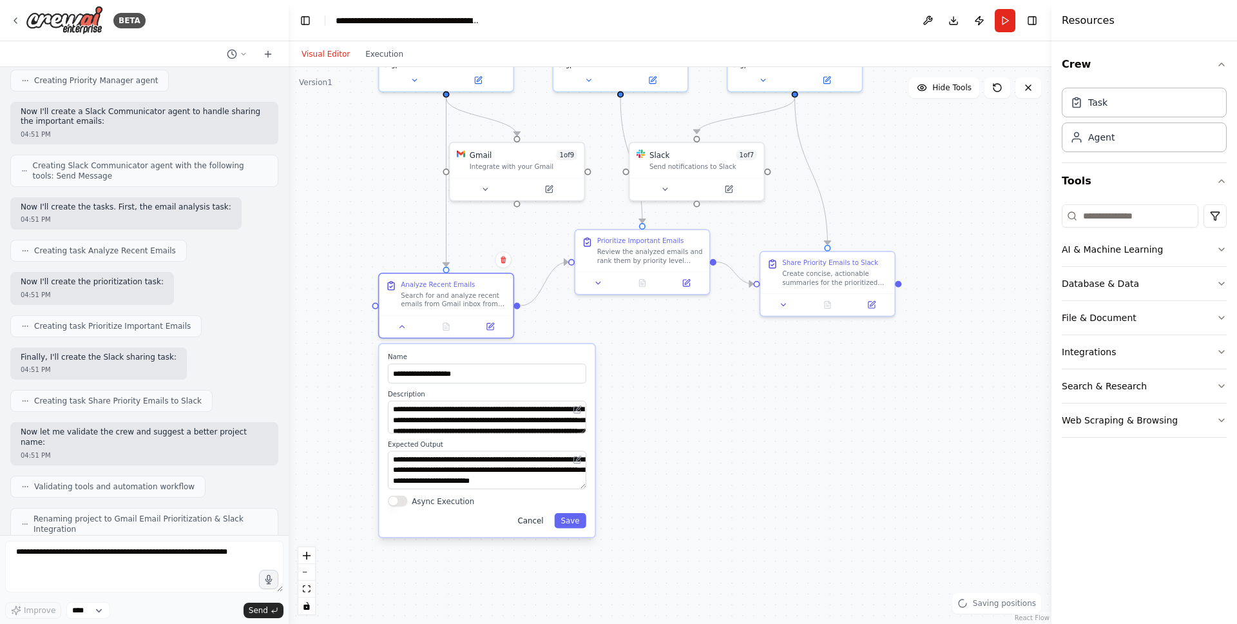
click at [525, 516] on button "Cancel" at bounding box center [530, 520] width 39 height 15
click at [527, 520] on button "Cancel" at bounding box center [530, 520] width 39 height 15
click at [529, 523] on button "Cancel" at bounding box center [530, 520] width 39 height 15
click at [536, 519] on button "Cancel" at bounding box center [530, 520] width 39 height 15
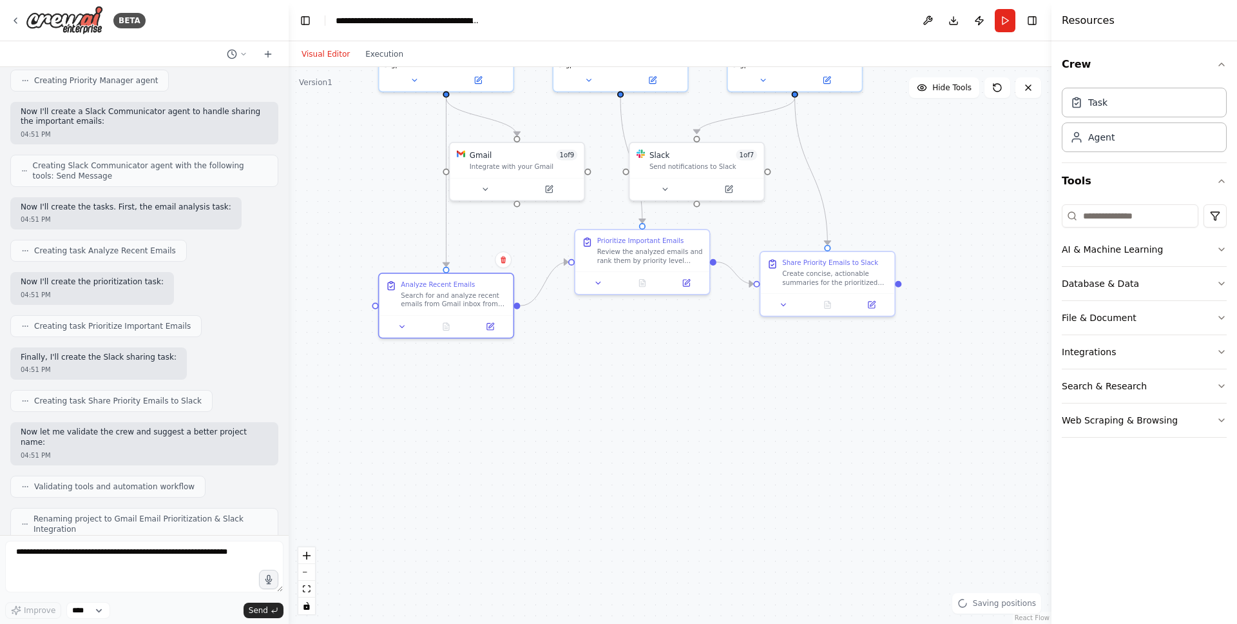
drag, startPoint x: 746, startPoint y: 462, endPoint x: 750, endPoint y: 456, distance: 7.0
click at [745, 462] on div ".deletable-edge-delete-btn { width: 20px; height: 20px; border: 0px solid #ffff…" at bounding box center [670, 345] width 763 height 557
click at [1008, 17] on button "Run" at bounding box center [1005, 20] width 21 height 23
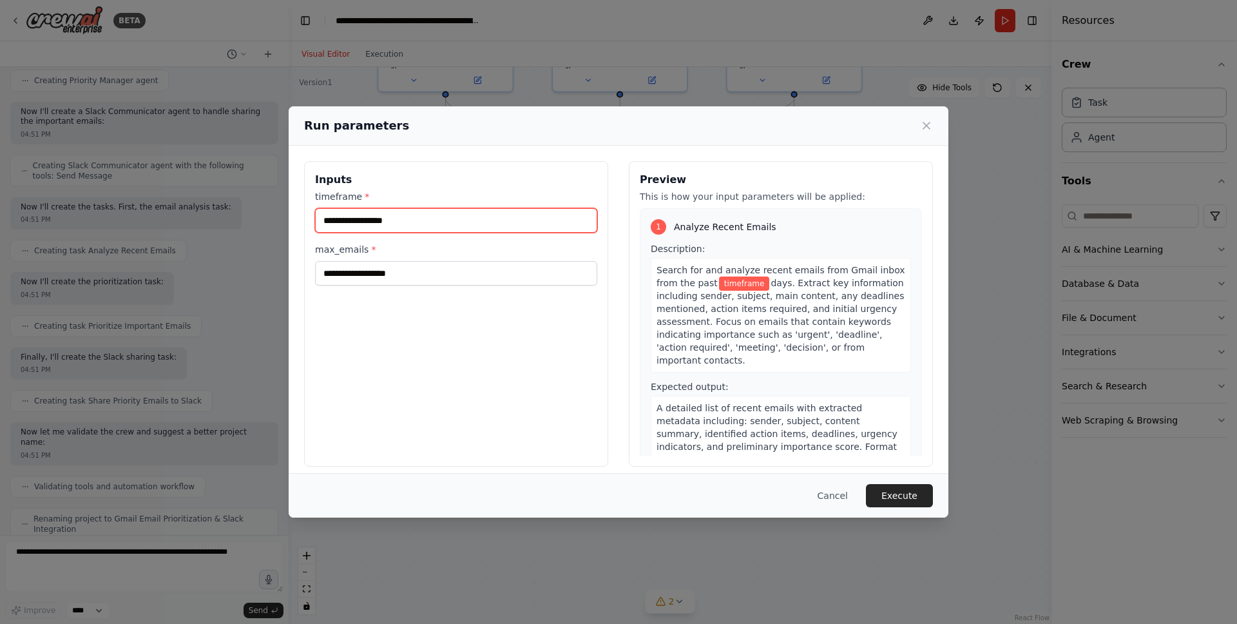
click at [404, 217] on input "timeframe *" at bounding box center [456, 220] width 282 height 24
type input "*"
drag, startPoint x: 383, startPoint y: 215, endPoint x: 374, endPoint y: 217, distance: 9.2
click at [380, 215] on input "*" at bounding box center [456, 220] width 282 height 24
drag, startPoint x: 374, startPoint y: 217, endPoint x: 211, endPoint y: 213, distance: 162.5
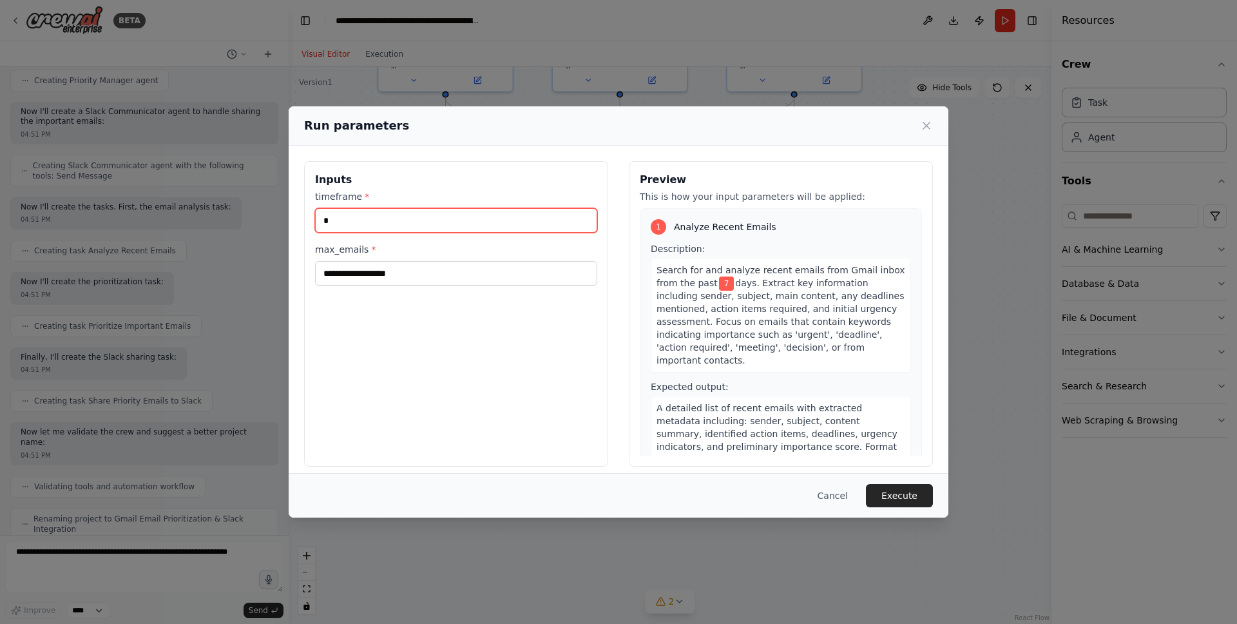
click at [221, 214] on div "Run parameters Inputs timeframe * * max_emails * Preview This is how your input…" at bounding box center [618, 312] width 1237 height 624
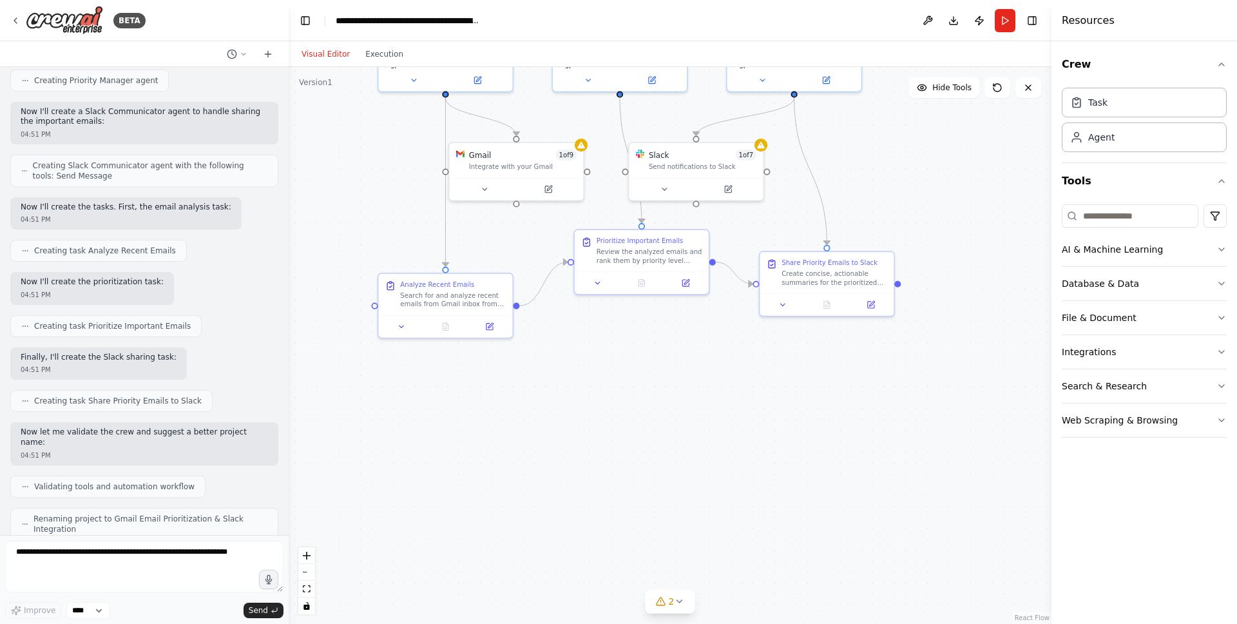
click at [1002, 22] on button "Run" at bounding box center [1005, 20] width 21 height 23
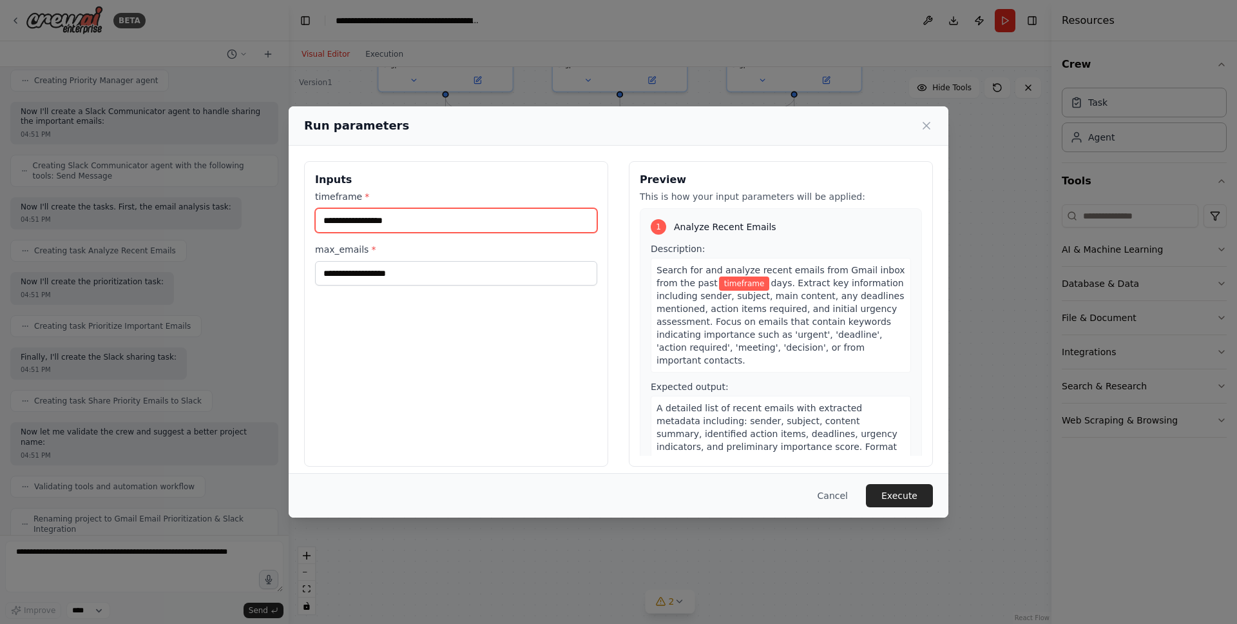
drag, startPoint x: 382, startPoint y: 210, endPoint x: 376, endPoint y: 230, distance: 20.8
click at [382, 211] on input "timeframe *" at bounding box center [456, 220] width 282 height 24
type input "*"
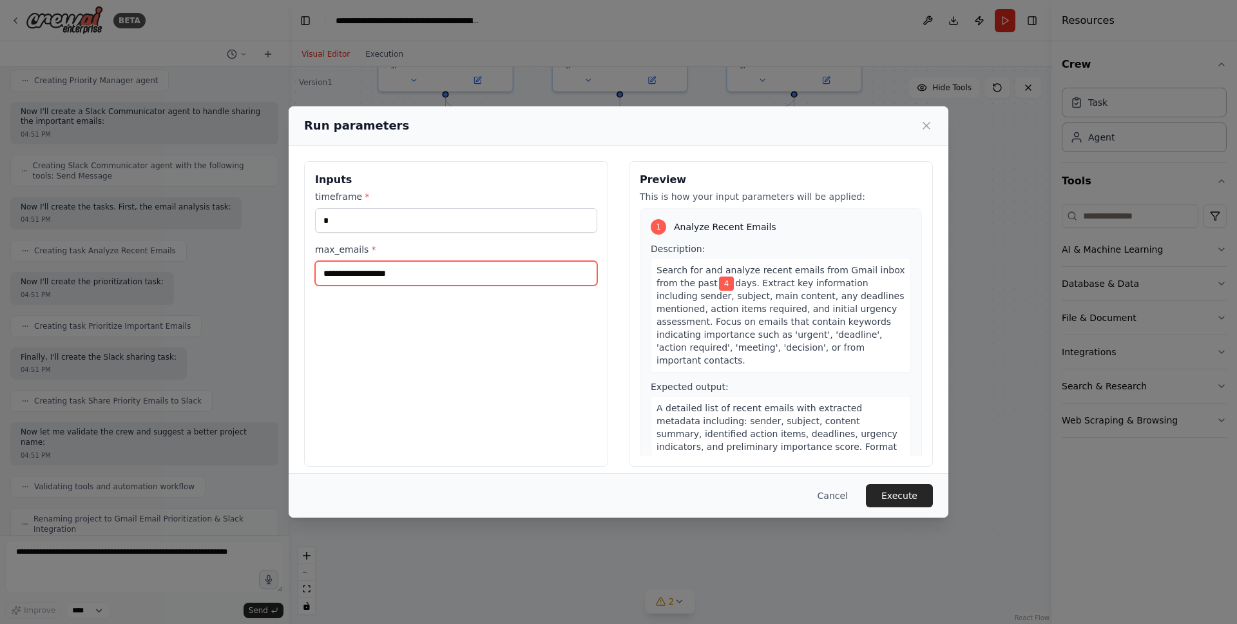
click at [394, 267] on input "max_emails *" at bounding box center [456, 273] width 282 height 24
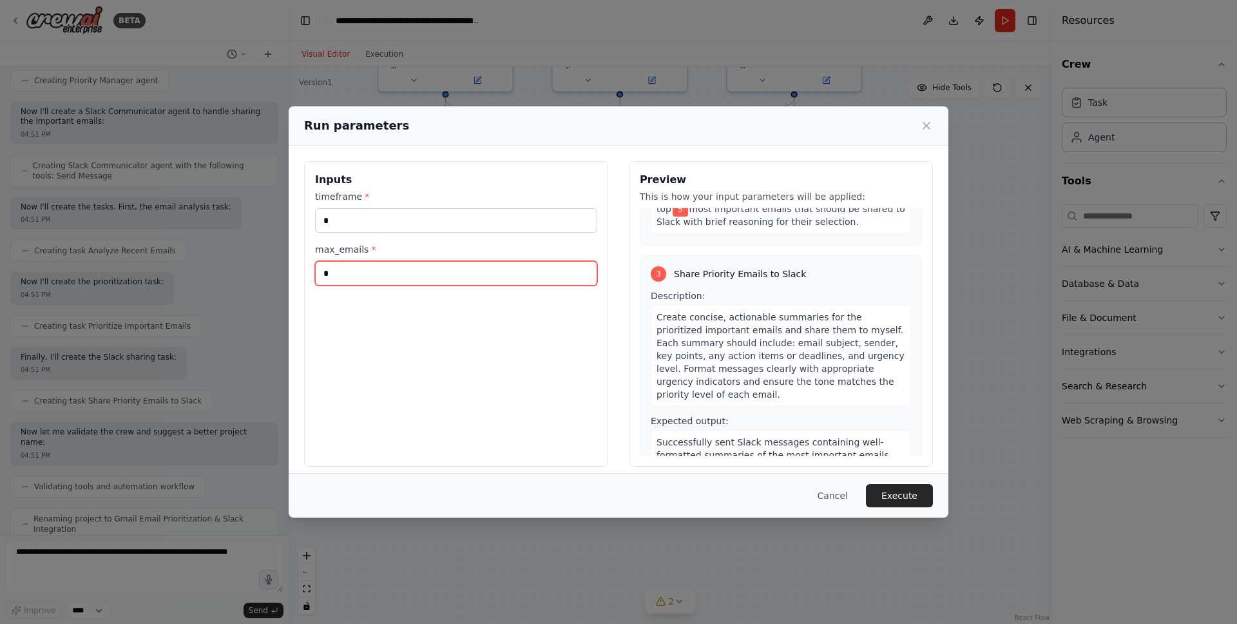
scroll to position [558, 0]
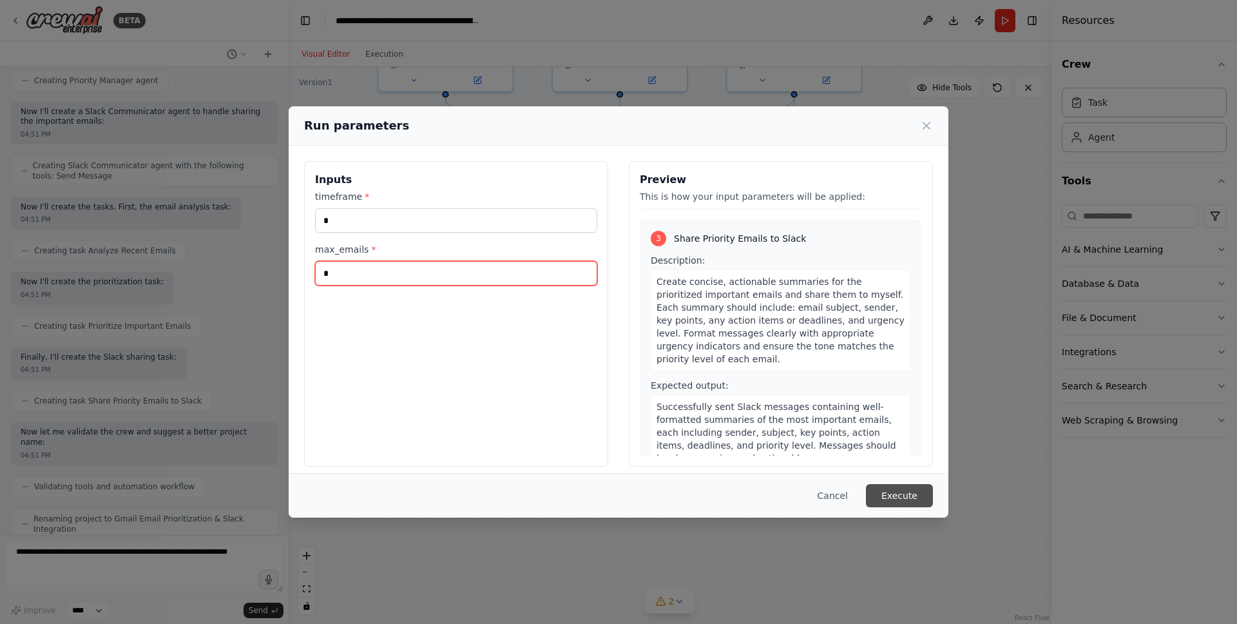
type input "*"
click at [886, 497] on button "Execute" at bounding box center [899, 495] width 67 height 23
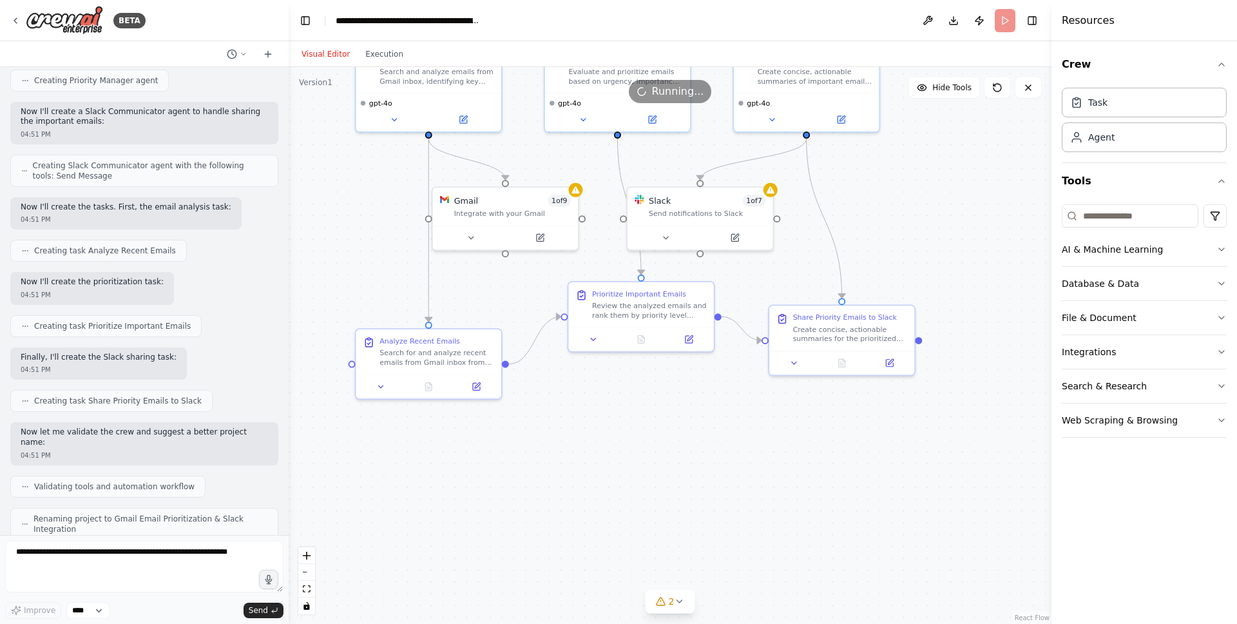
click at [686, 440] on div ".deletable-edge-delete-btn { width: 20px; height: 20px; border: 0px solid #ffff…" at bounding box center [670, 345] width 763 height 557
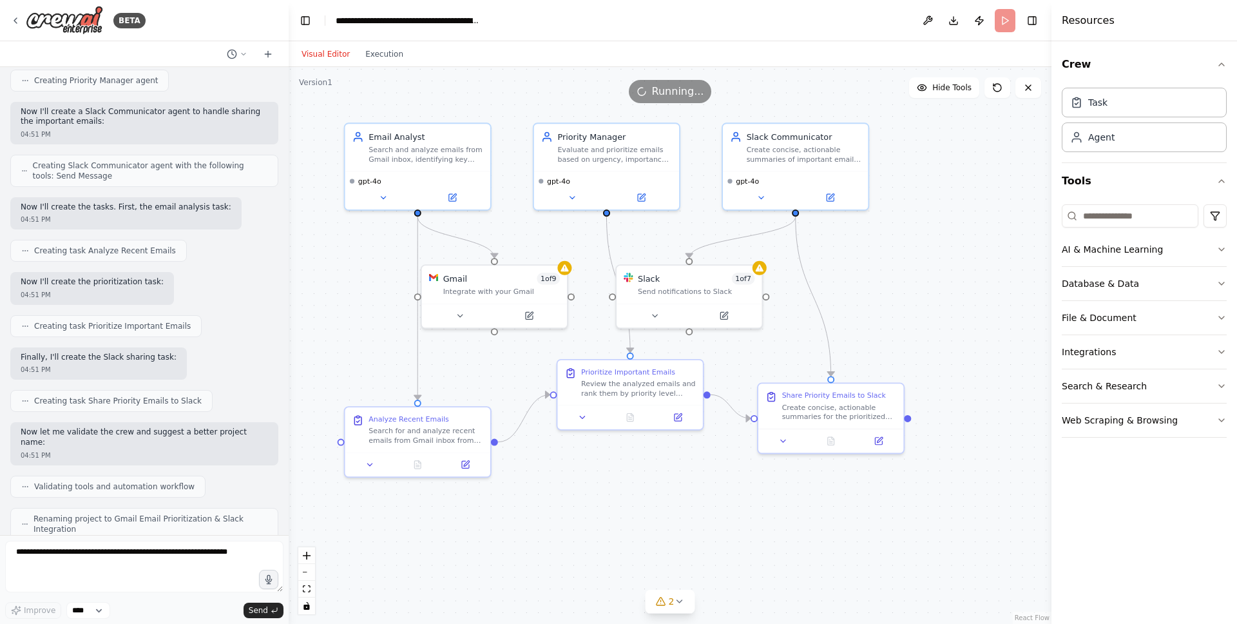
drag, startPoint x: 688, startPoint y: 413, endPoint x: 677, endPoint y: 491, distance: 78.7
click at [677, 491] on div ".deletable-edge-delete-btn { width: 20px; height: 20px; border: 0px solid #ffff…" at bounding box center [670, 345] width 763 height 557
click at [669, 605] on span "2" at bounding box center [672, 601] width 6 height 13
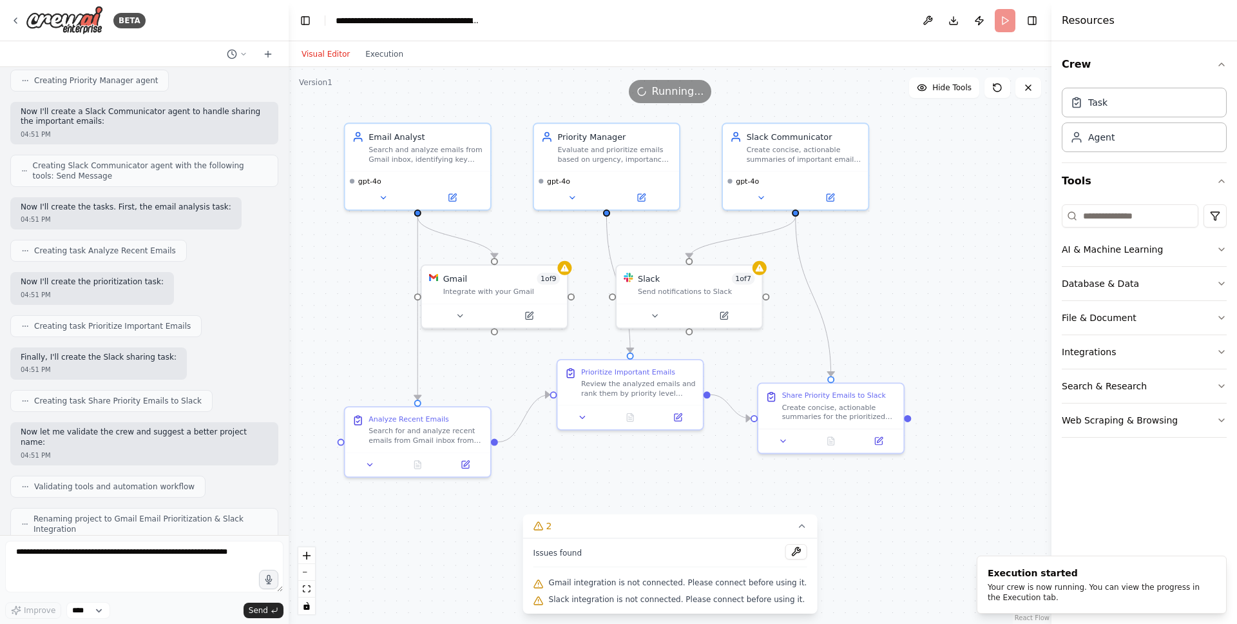
click at [891, 523] on div ".deletable-edge-delete-btn { width: 20px; height: 20px; border: 0px solid #ffff…" at bounding box center [670, 345] width 763 height 557
click at [652, 311] on icon at bounding box center [655, 314] width 10 height 10
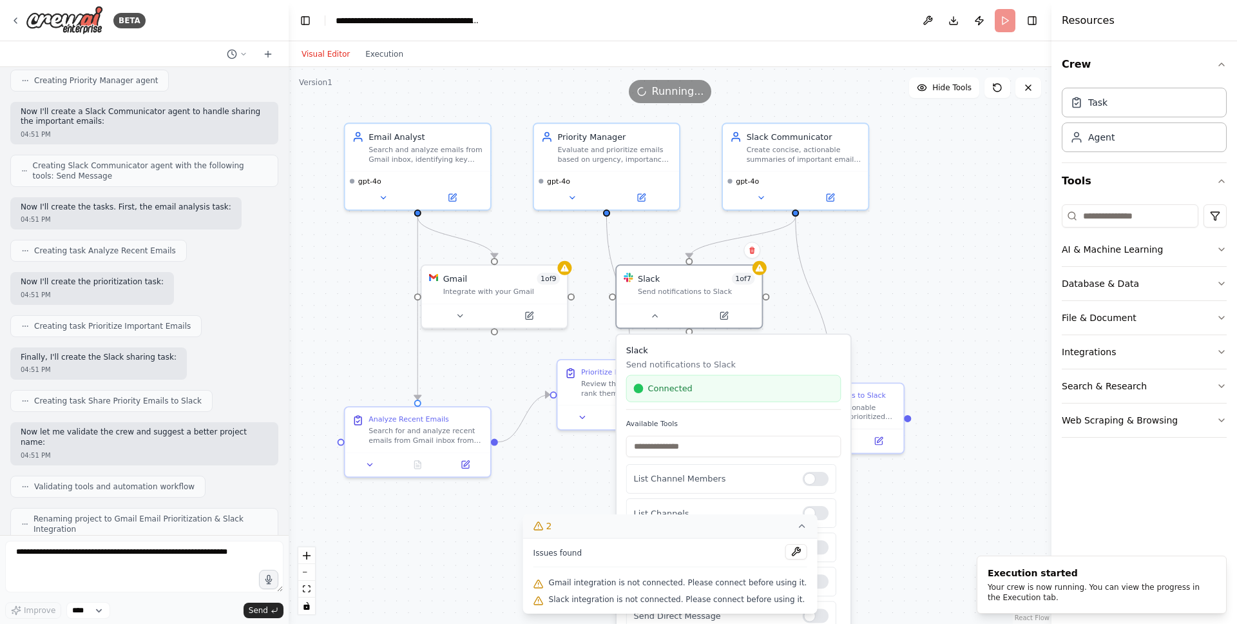
click at [797, 528] on icon at bounding box center [802, 526] width 10 height 10
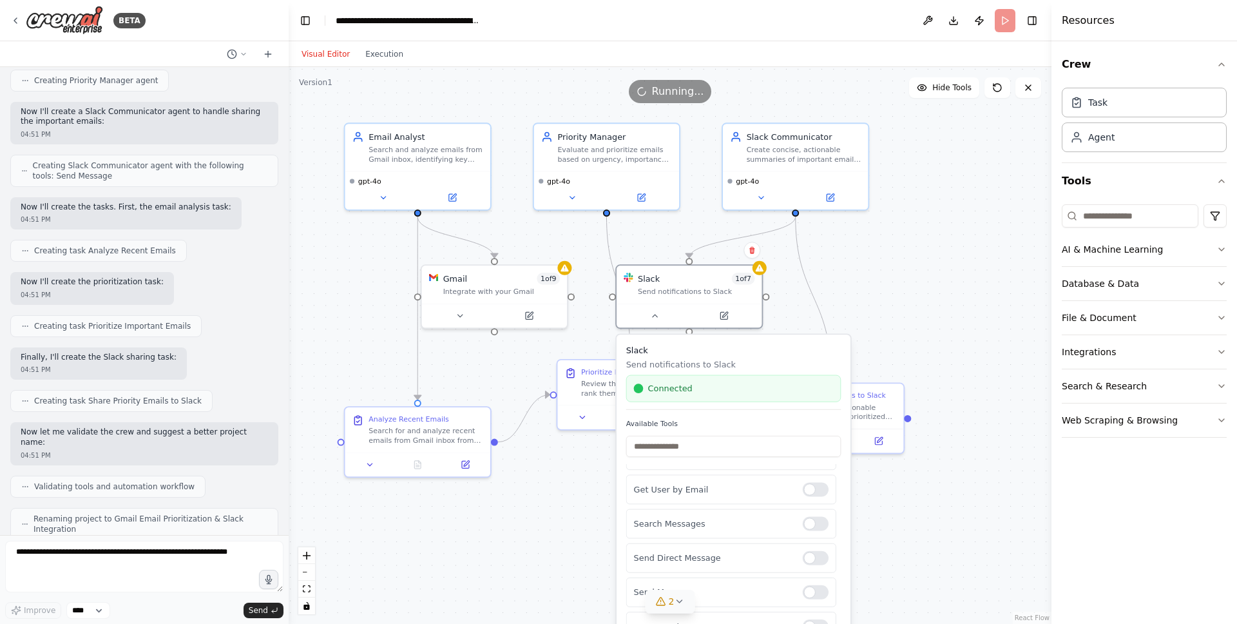
click at [876, 554] on div ".deletable-edge-delete-btn { width: 20px; height: 20px; border: 0px solid #ffff…" at bounding box center [670, 345] width 763 height 557
click at [470, 316] on button at bounding box center [460, 313] width 67 height 14
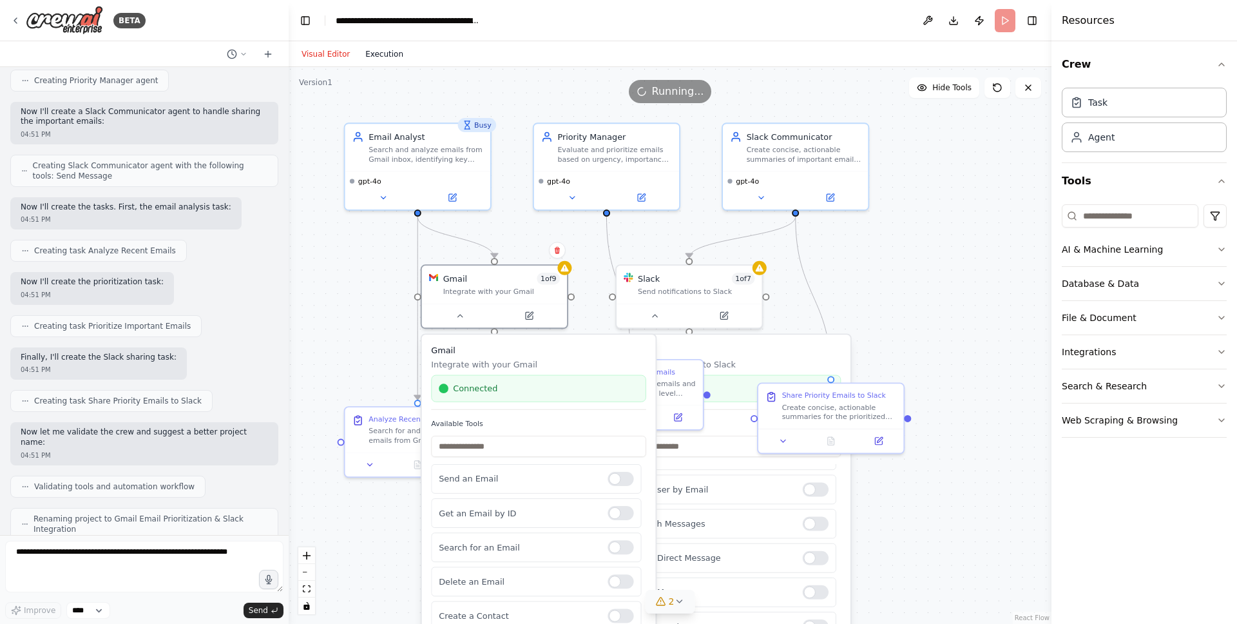
click at [368, 47] on button "Execution" at bounding box center [384, 53] width 53 height 15
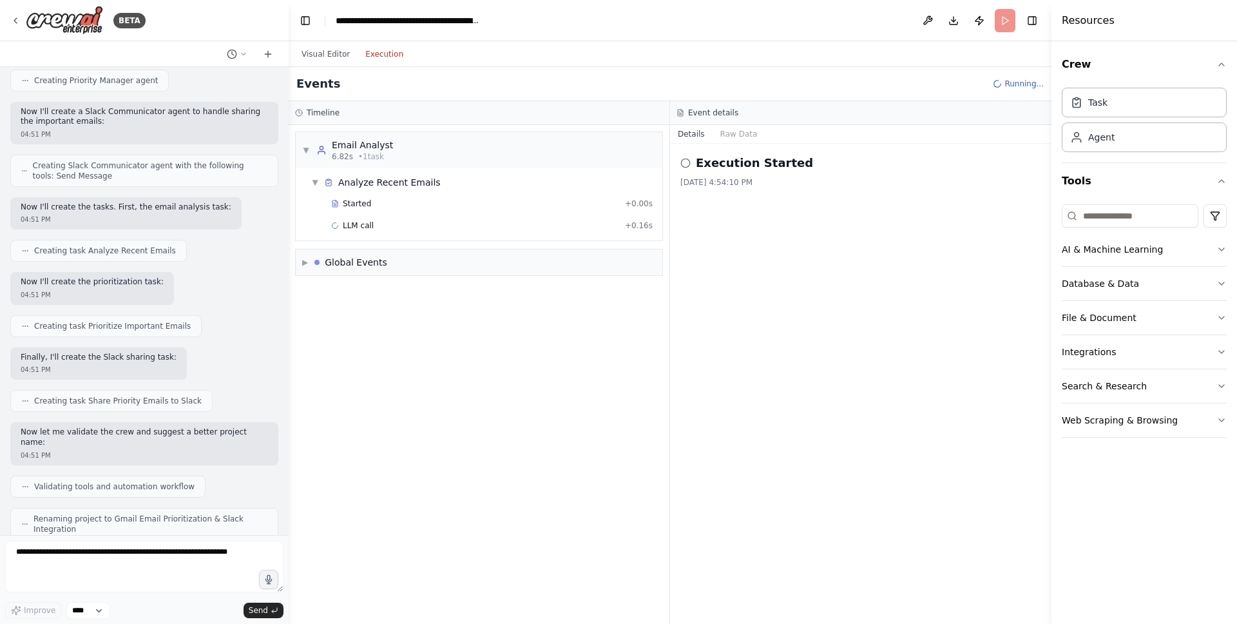
click at [804, 268] on div "Execution Started [DATE] 4:54:10 PM" at bounding box center [861, 384] width 382 height 480
click at [302, 260] on span "▶" at bounding box center [305, 262] width 6 height 10
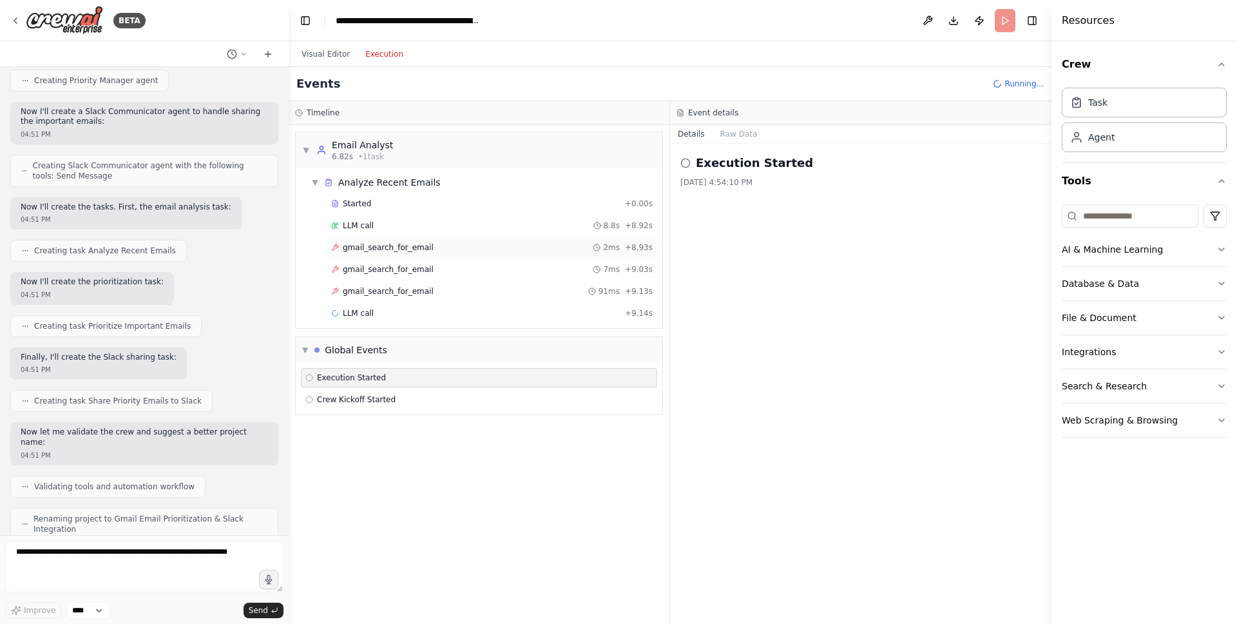
click at [463, 246] on div "gmail_search_for_email 2ms + 8.93s" at bounding box center [492, 247] width 322 height 10
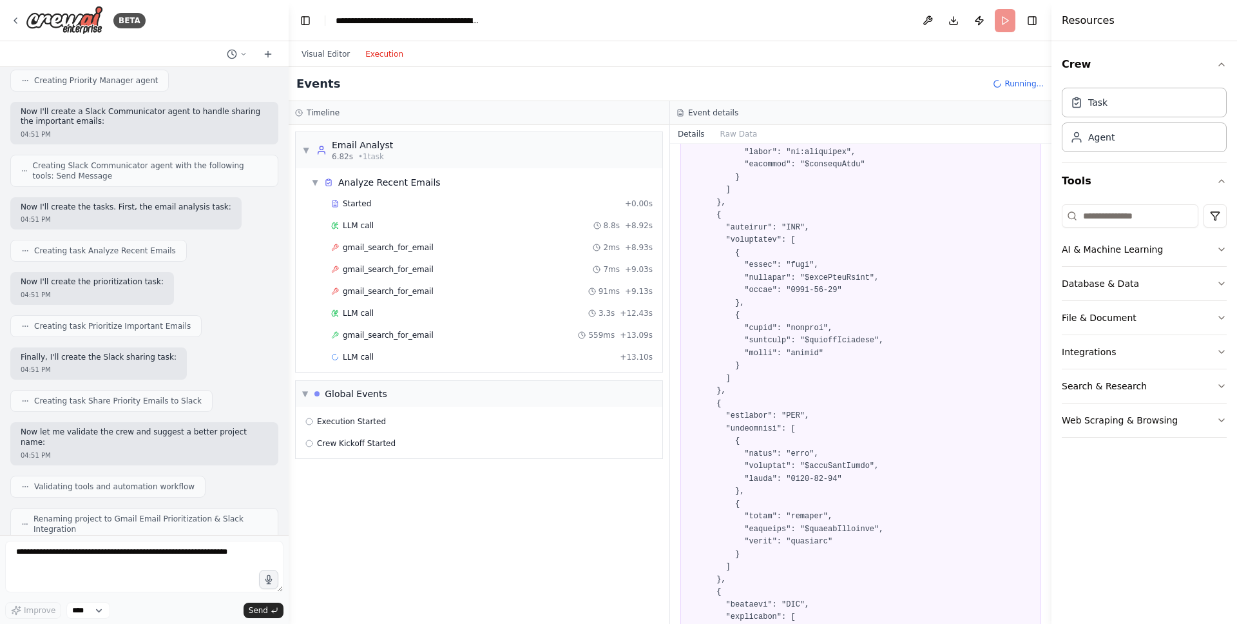
scroll to position [0, 0]
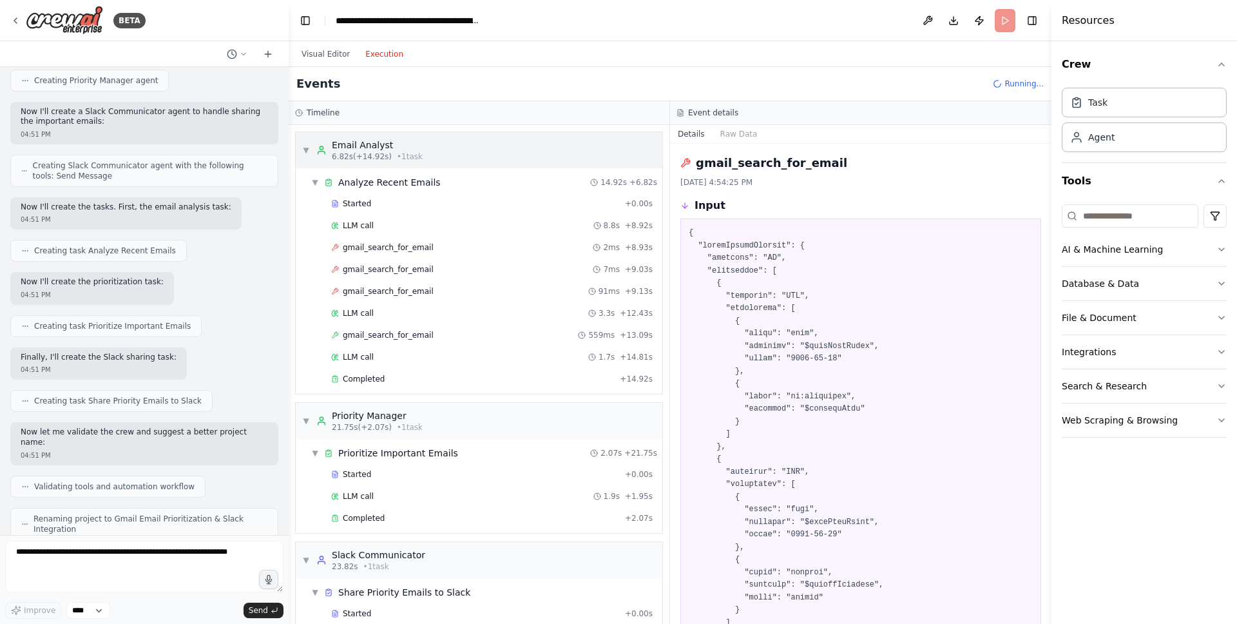
click at [300, 144] on div "▼ Email Analyst 6.82s (+14.92s) • 1 task" at bounding box center [479, 150] width 367 height 36
drag, startPoint x: 382, startPoint y: 523, endPoint x: 539, endPoint y: 456, distance: 170.3
click at [382, 523] on span "Completed" at bounding box center [364, 518] width 42 height 10
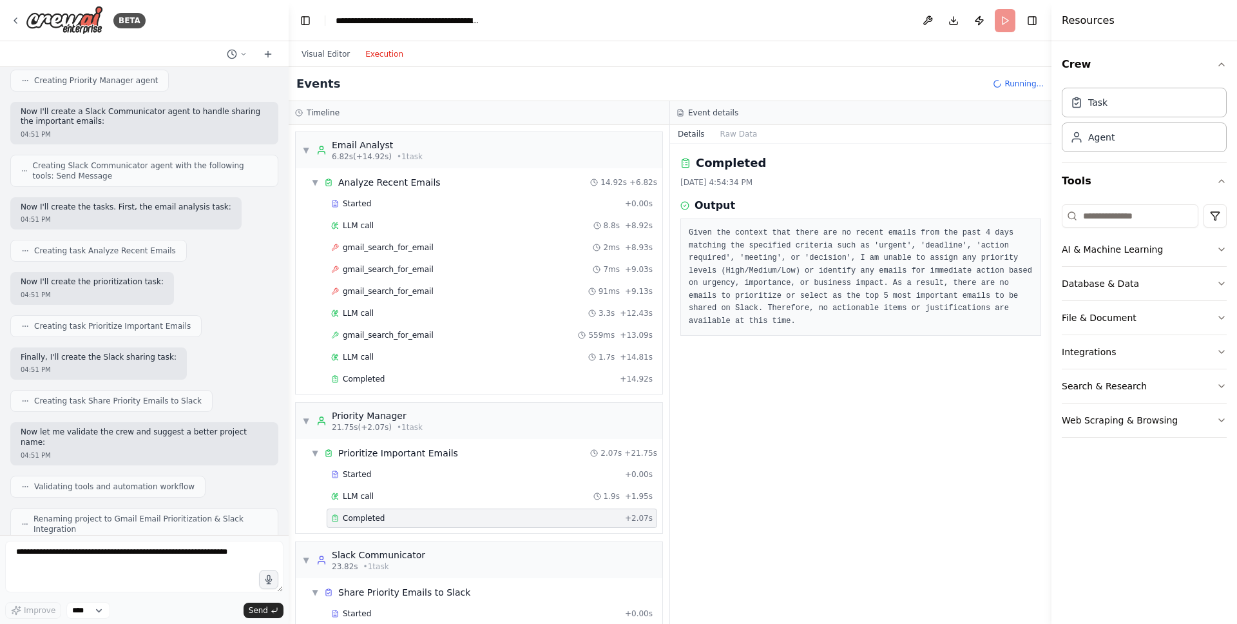
drag, startPoint x: 860, startPoint y: 417, endPoint x: 862, endPoint y: 405, distance: 11.7
click at [860, 416] on div "Completed [DATE] 4:54:34 PM Output Given the context that there are no recent e…" at bounding box center [861, 384] width 382 height 480
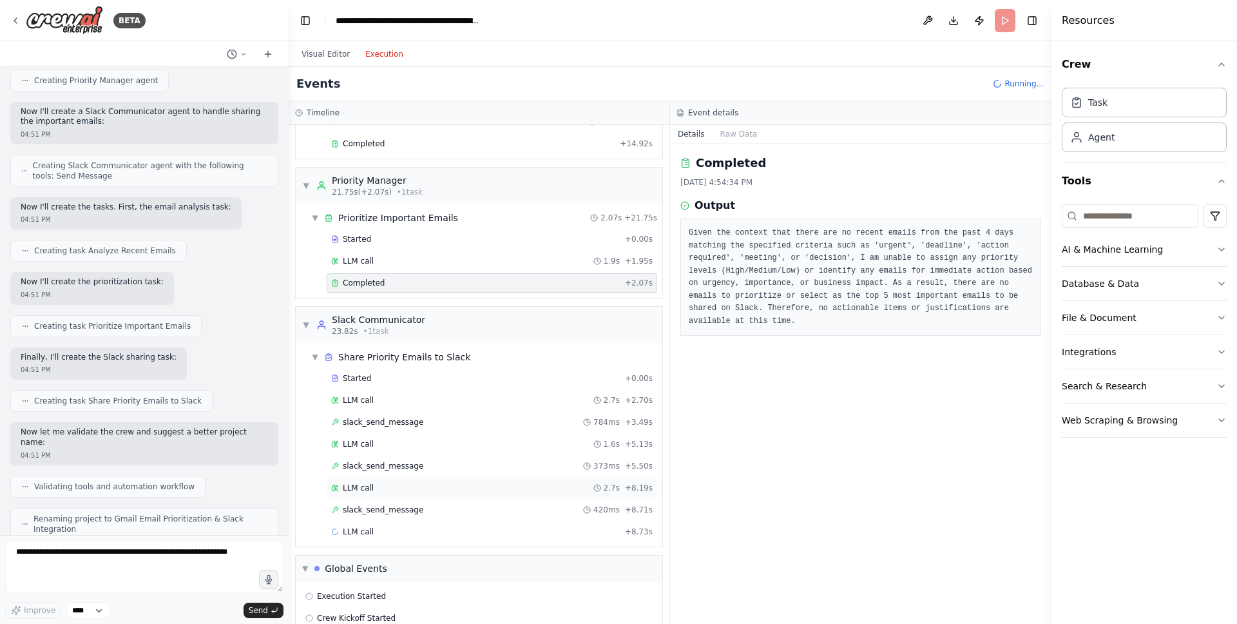
scroll to position [259, 0]
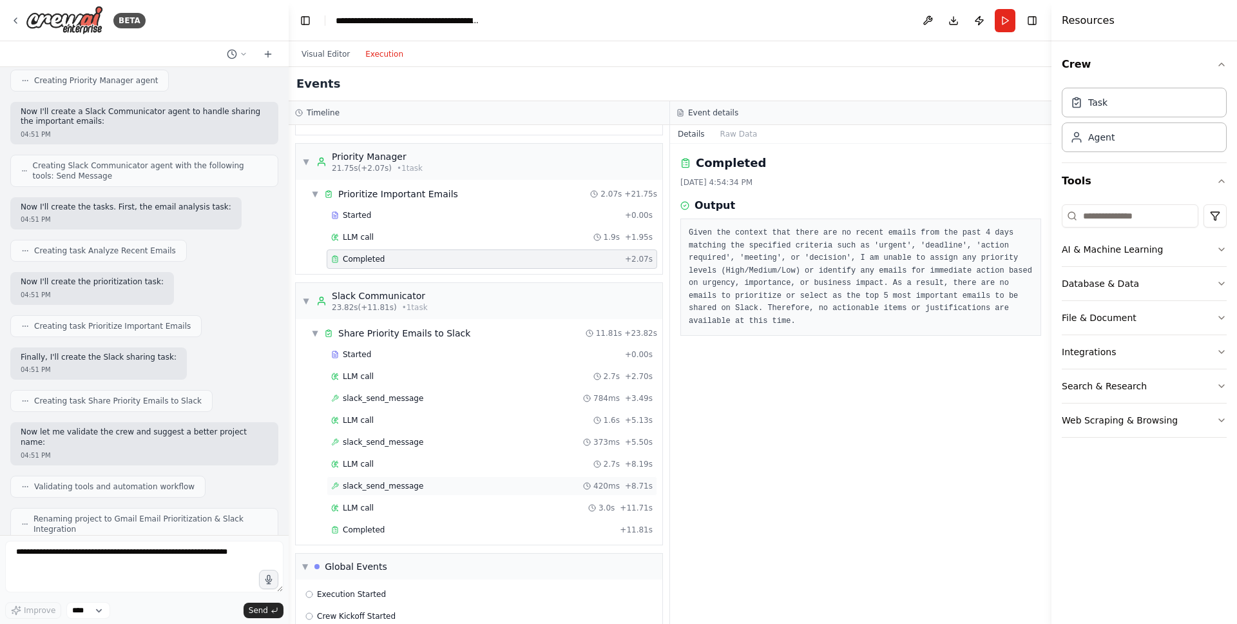
click at [396, 481] on span "slack_send_message" at bounding box center [383, 486] width 81 height 10
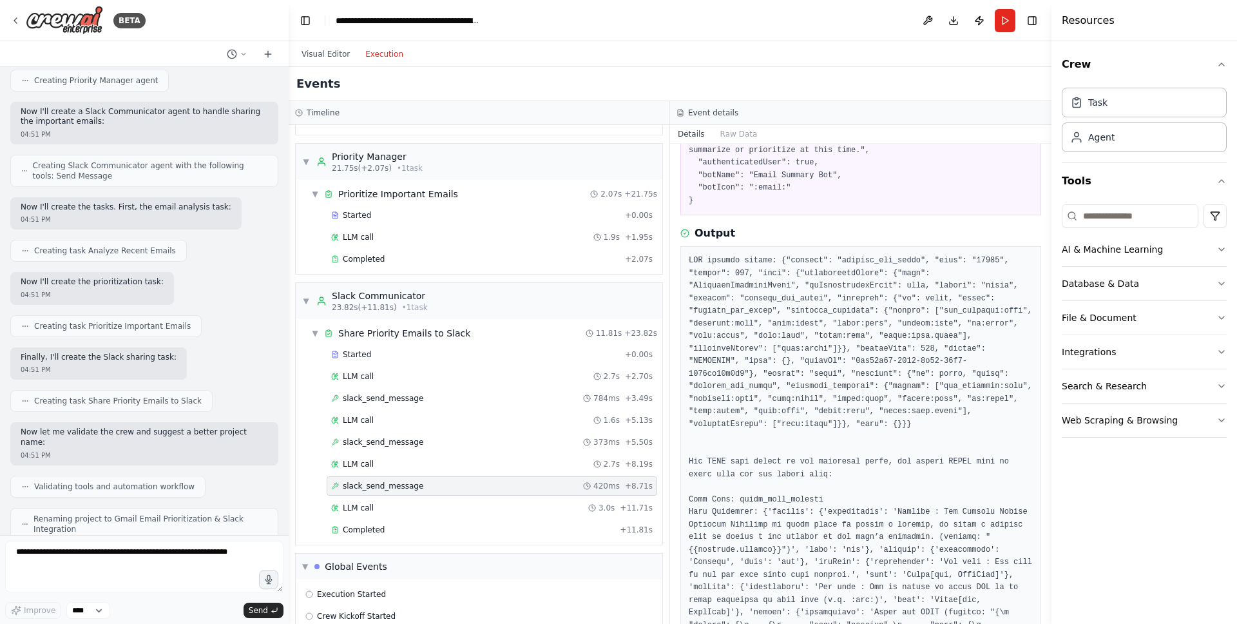
scroll to position [148, 0]
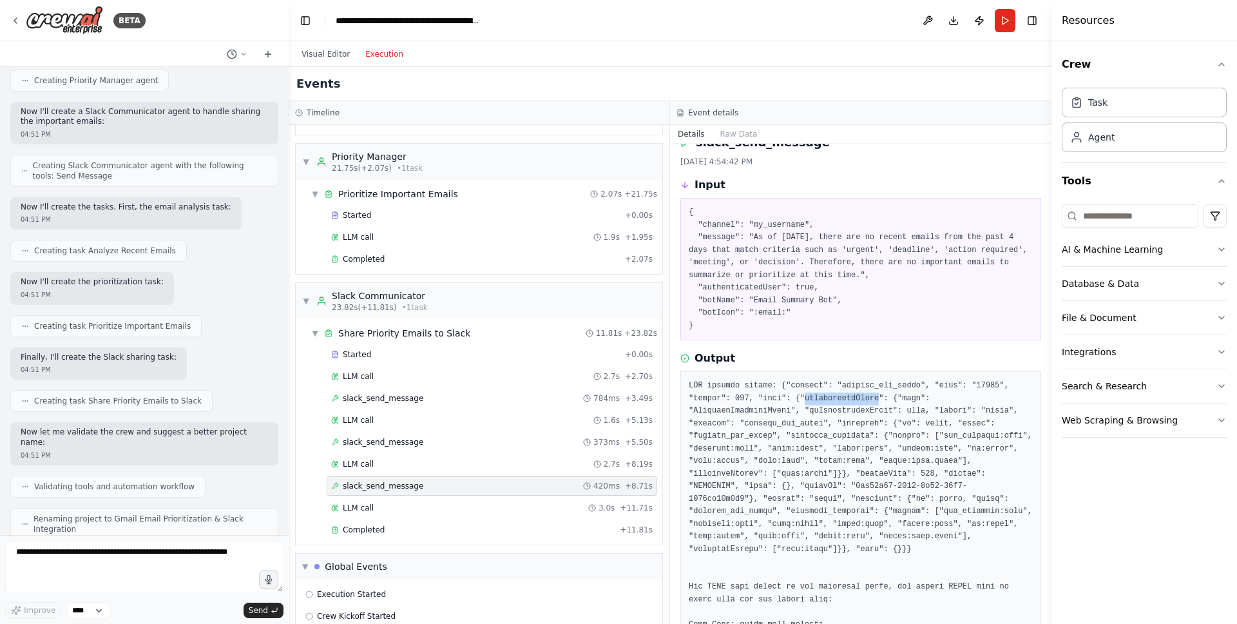
scroll to position [18, 0]
click at [469, 491] on div "slack_send_message 420ms + 8.71s" at bounding box center [492, 485] width 331 height 19
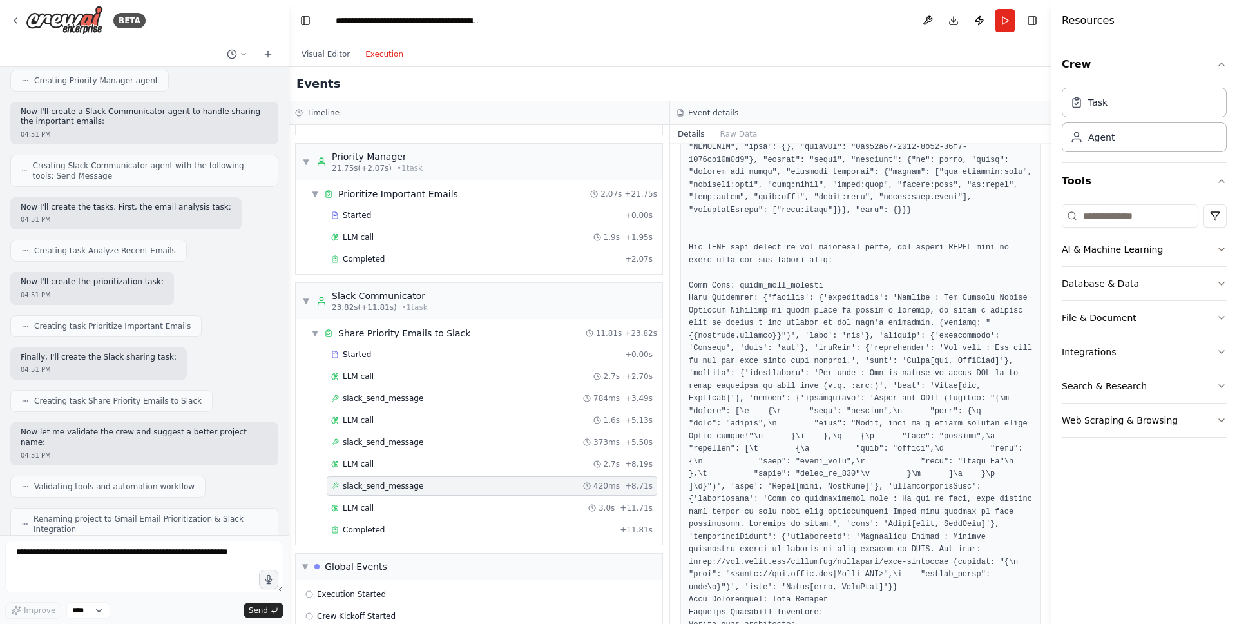
scroll to position [359, 0]
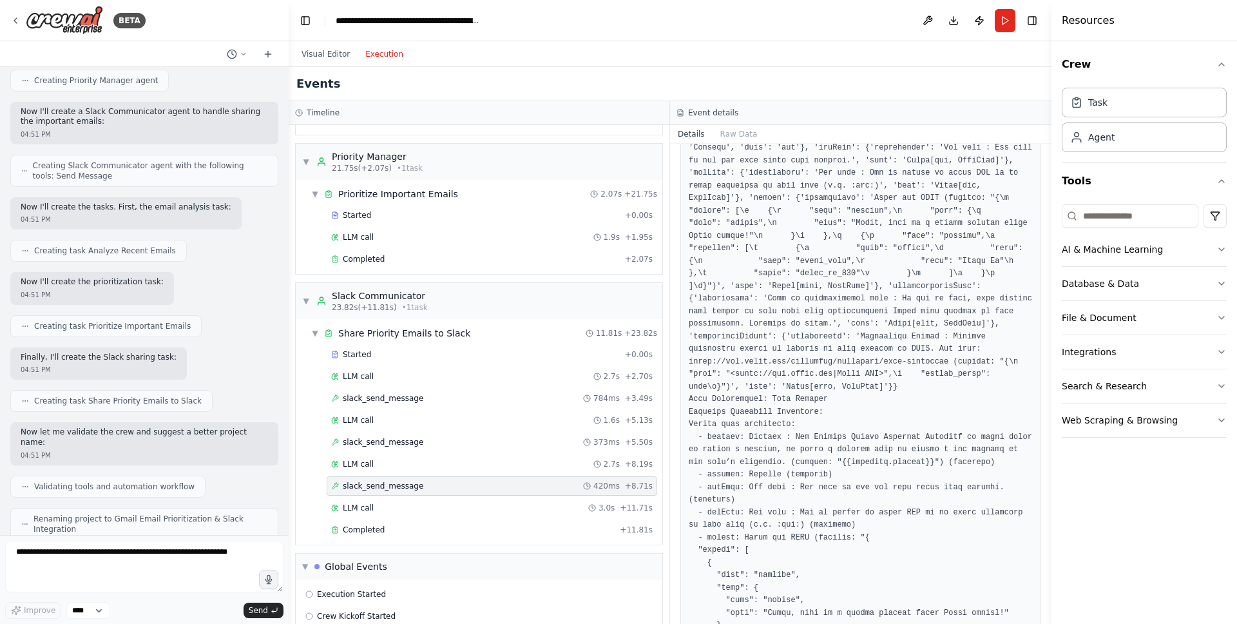
scroll to position [585, 0]
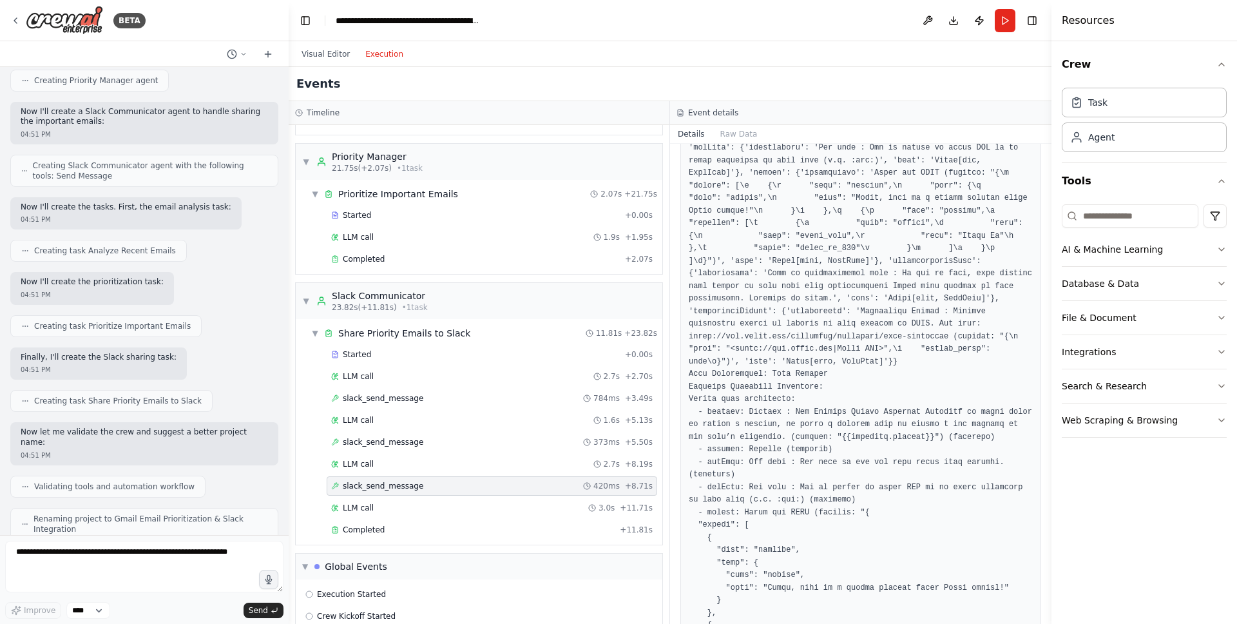
click at [856, 413] on pre at bounding box center [861, 481] width 344 height 1332
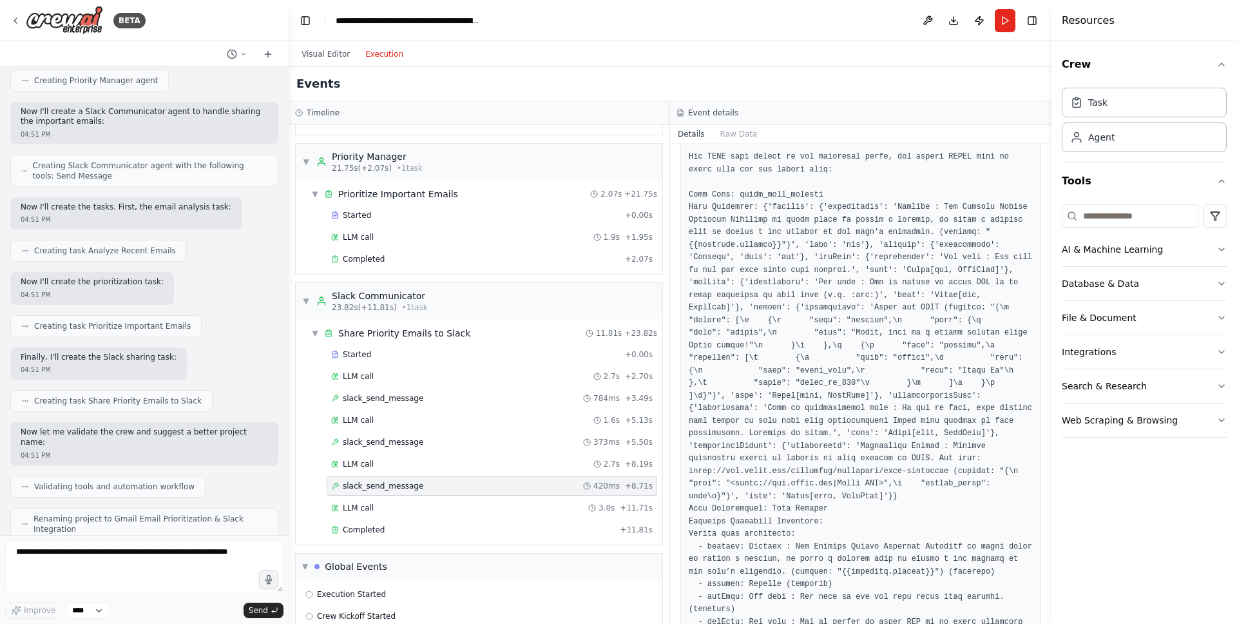
scroll to position [400, 0]
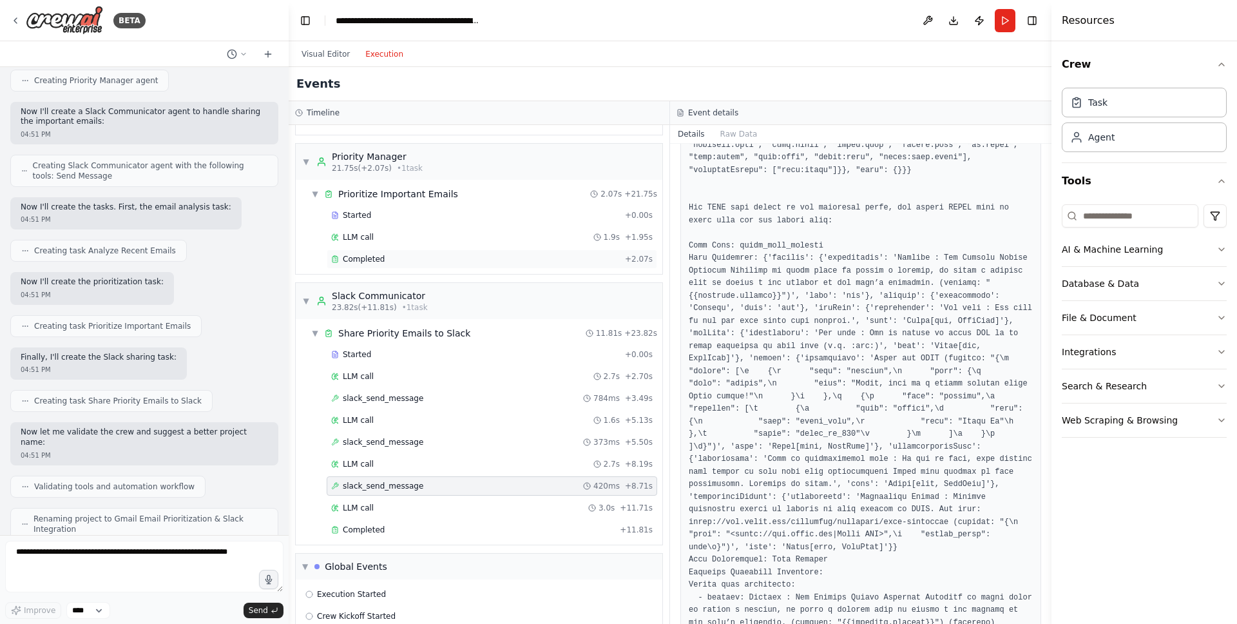
click at [377, 261] on span "Completed" at bounding box center [364, 259] width 42 height 10
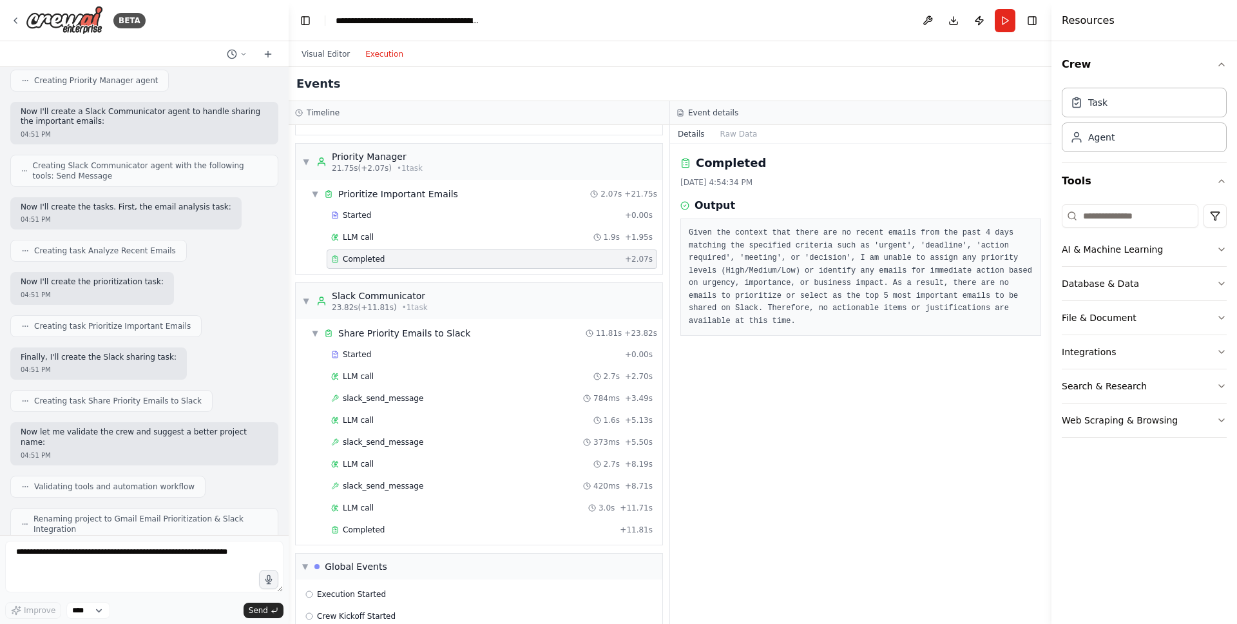
click at [819, 302] on pre "Given the context that there are no recent emails from the past 4 days matching…" at bounding box center [861, 277] width 344 height 101
click at [417, 240] on div "LLM call 1.9s + 1.95s" at bounding box center [492, 237] width 322 height 10
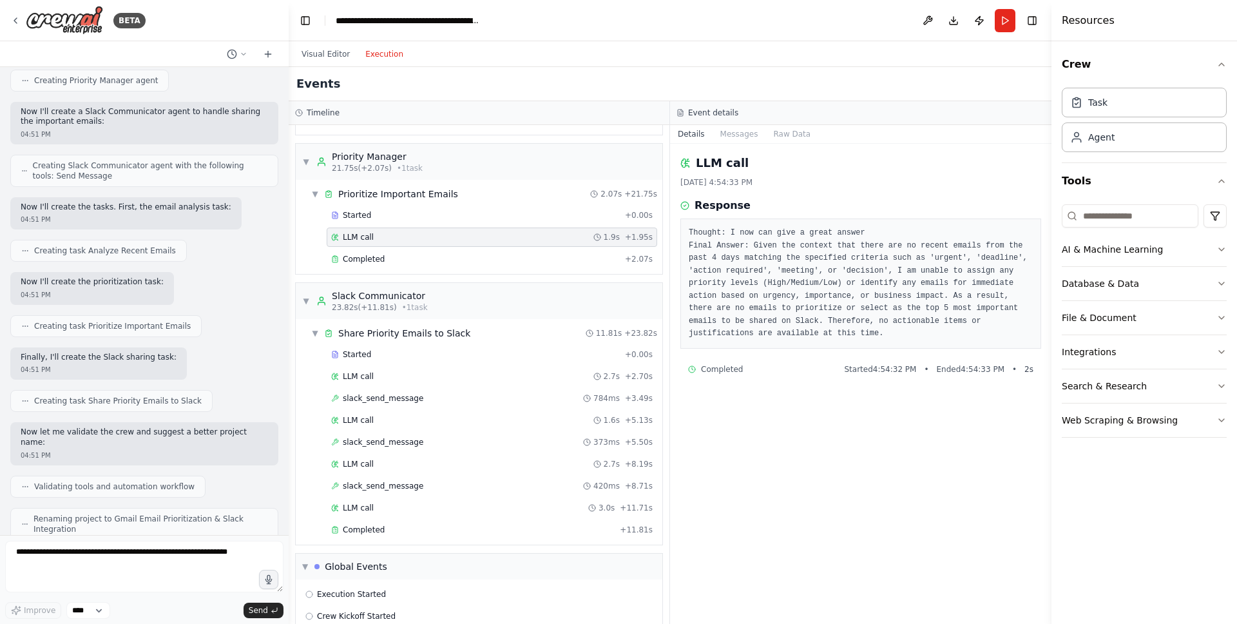
click at [429, 226] on div "Started + 0.00s LLM call 1.9s + 1.95s Completed + 2.07s" at bounding box center [484, 239] width 356 height 66
click at [431, 217] on div "Started" at bounding box center [475, 215] width 289 height 10
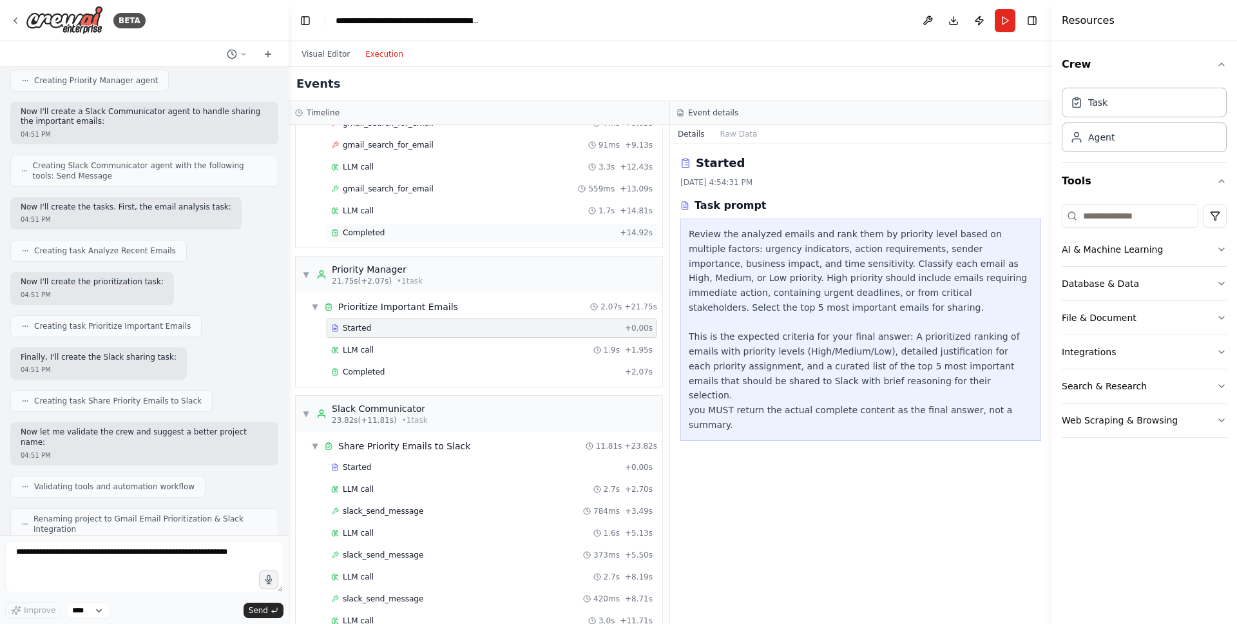
scroll to position [140, 0]
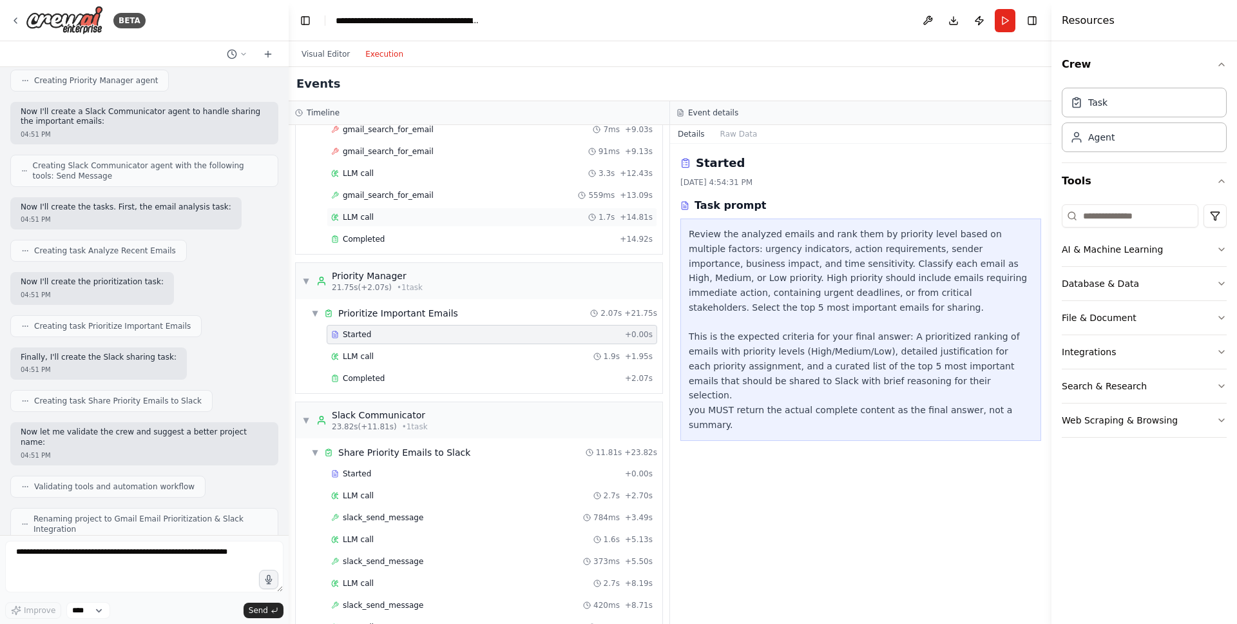
click at [391, 226] on div "LLM call 1.7s + 14.81s" at bounding box center [492, 217] width 331 height 19
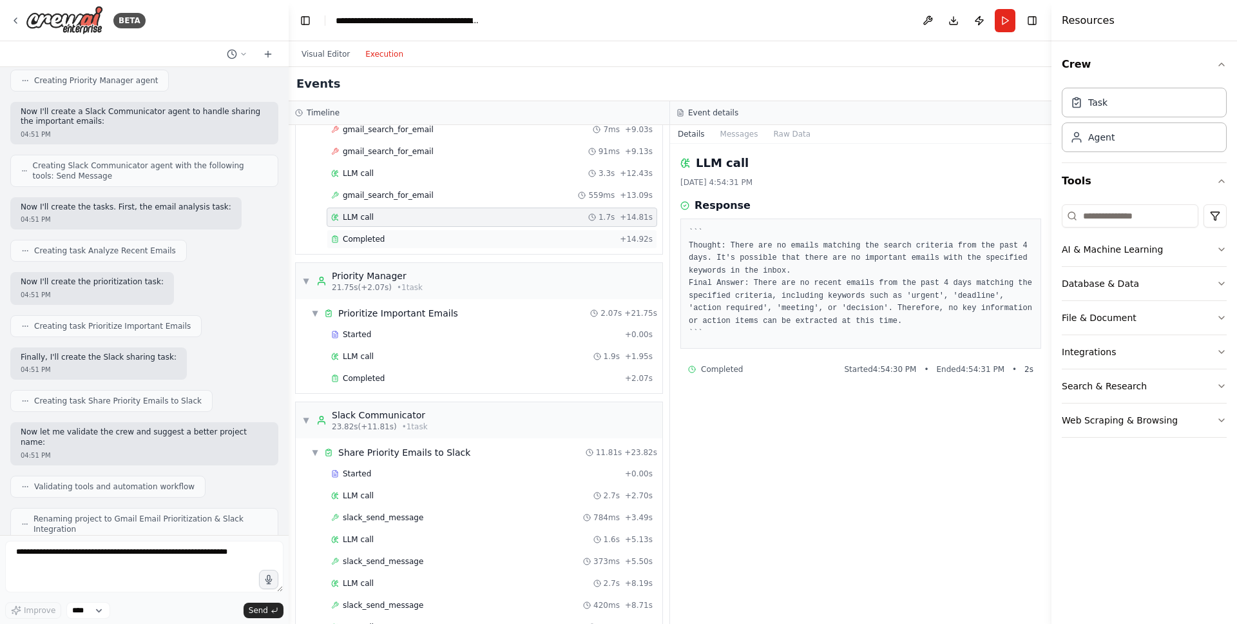
click at [383, 237] on div "Completed" at bounding box center [473, 239] width 284 height 10
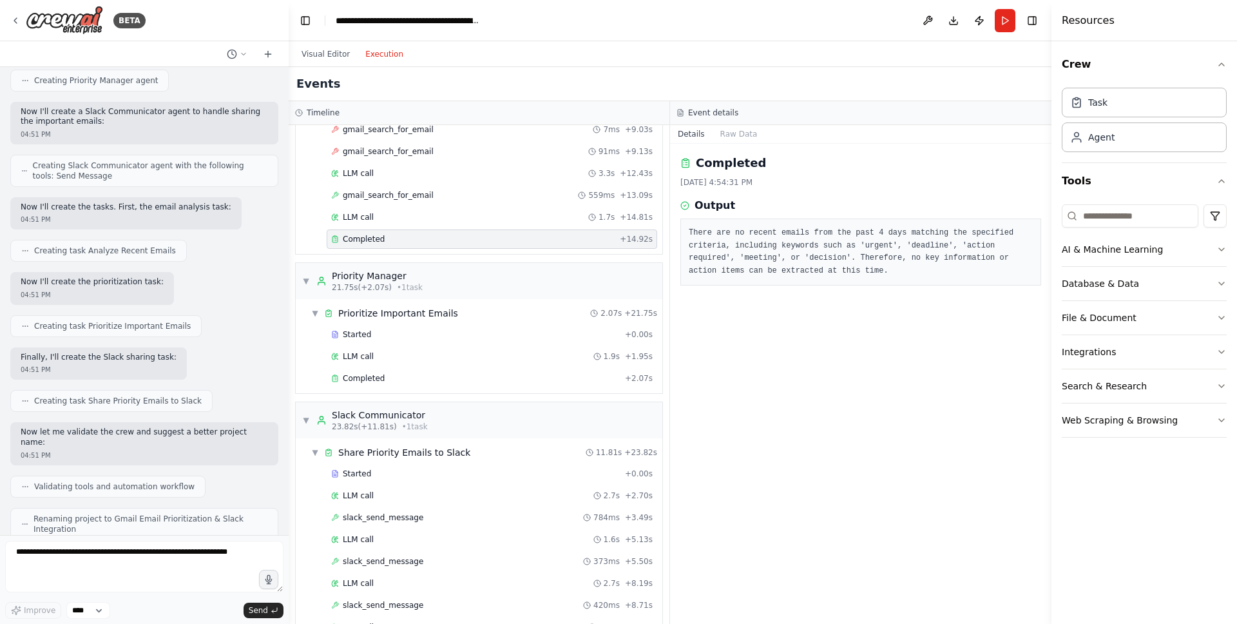
click at [835, 321] on div "Completed [DATE] 4:54:31 PM Output There are no recent emails from the past 4 d…" at bounding box center [861, 384] width 382 height 480
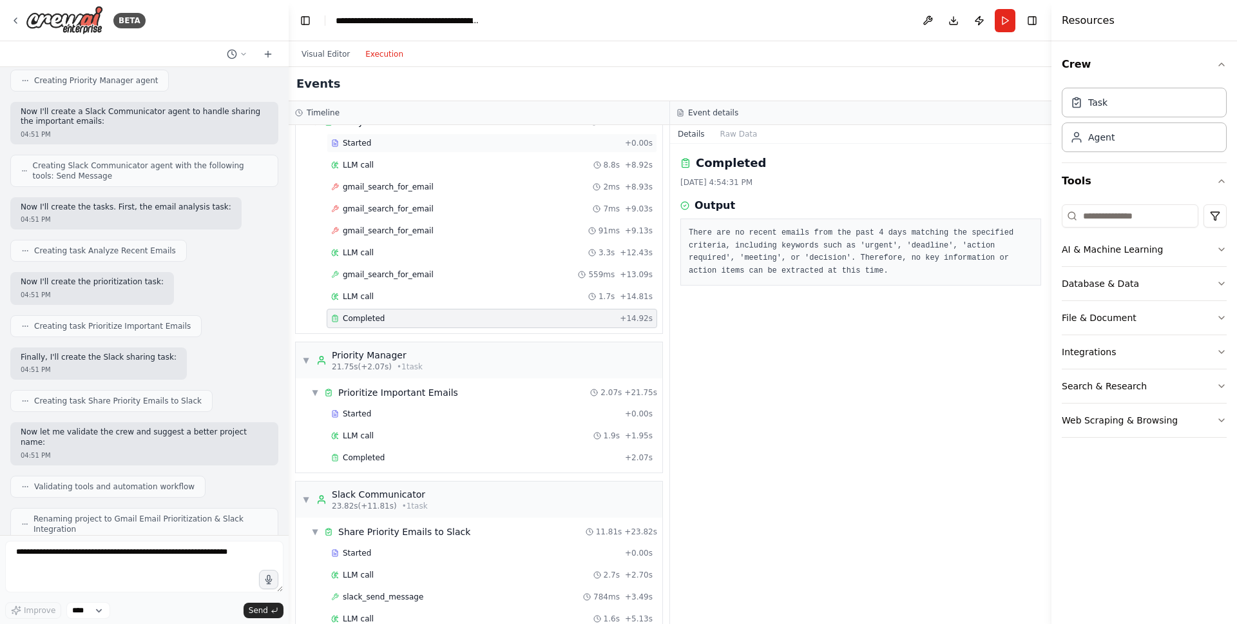
scroll to position [57, 0]
drag, startPoint x: 337, startPoint y: 62, endPoint x: 338, endPoint y: 52, distance: 10.4
click at [337, 63] on div "Visual Editor Execution" at bounding box center [352, 54] width 117 height 26
click at [338, 52] on button "Visual Editor" at bounding box center [326, 53] width 64 height 15
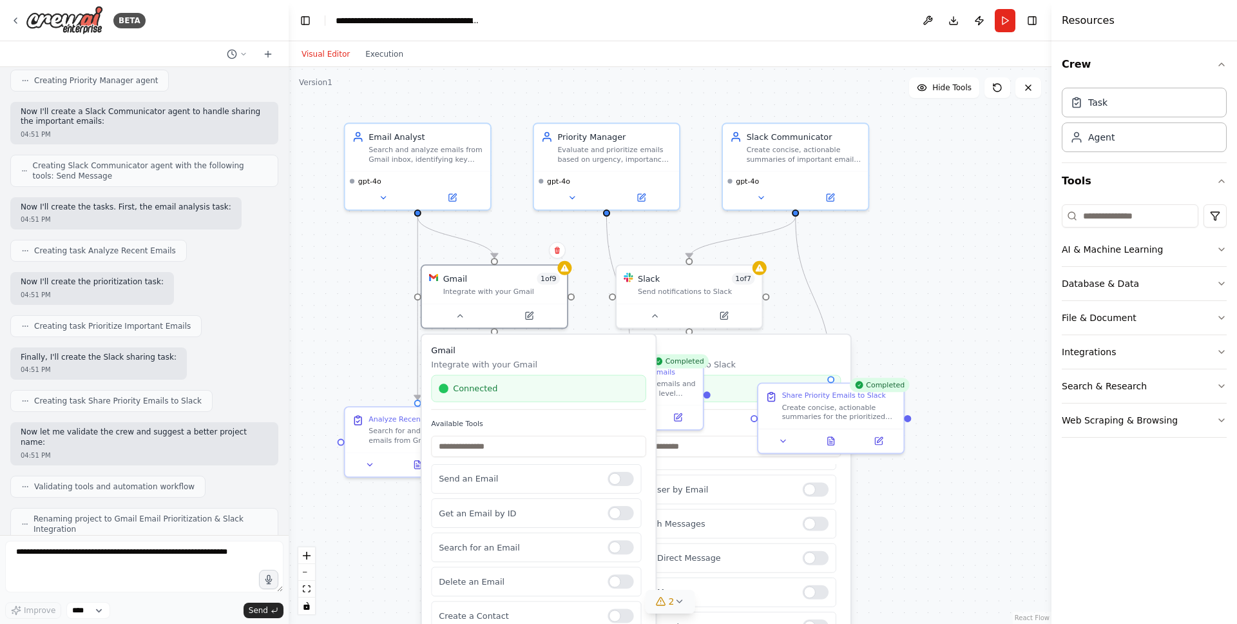
click at [314, 217] on div ".deletable-edge-delete-btn { width: 20px; height: 20px; border: 0px solid #ffff…" at bounding box center [670, 345] width 763 height 557
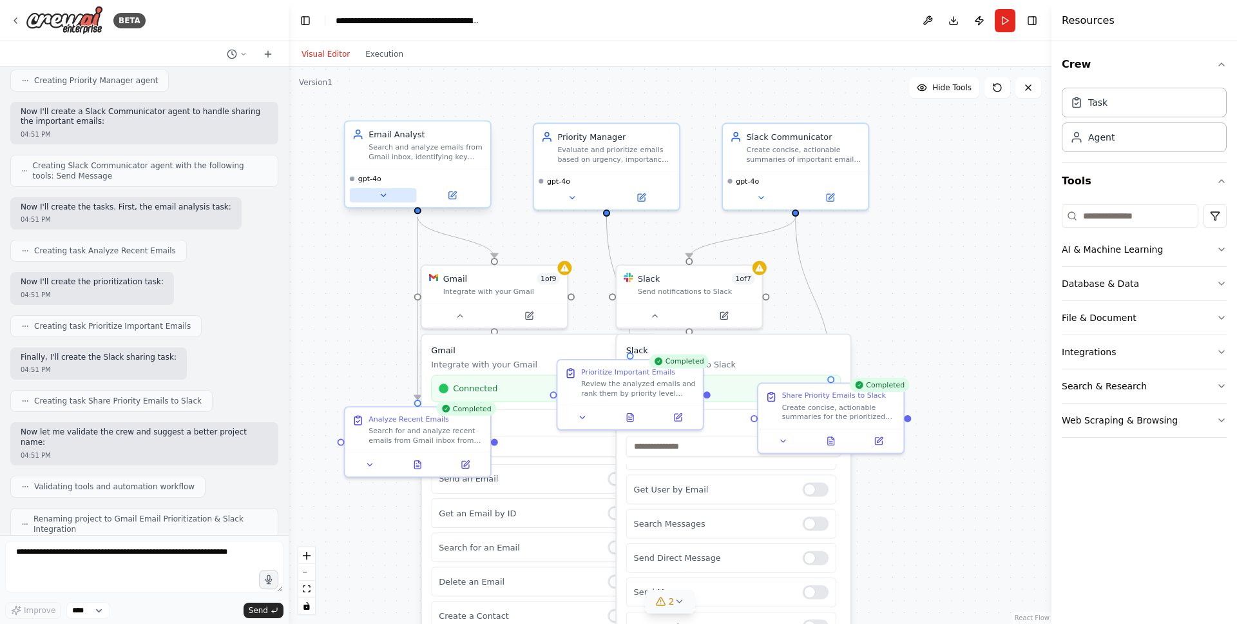
click at [374, 192] on button at bounding box center [383, 195] width 67 height 14
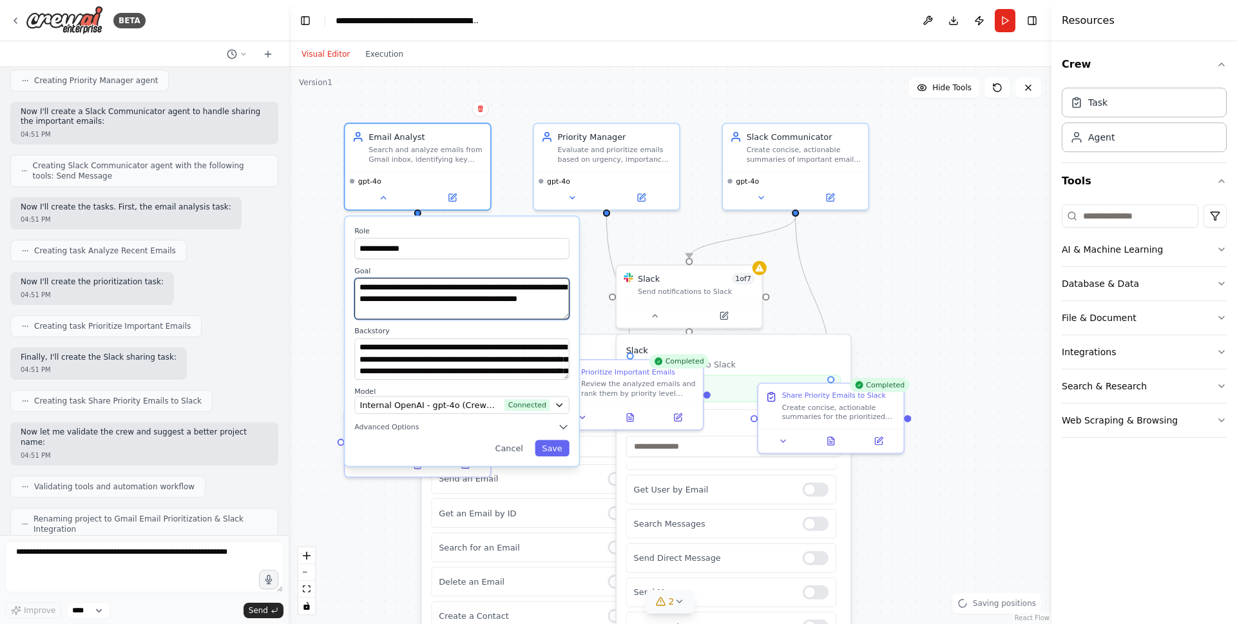
click at [512, 313] on textarea "**********" at bounding box center [461, 298] width 215 height 41
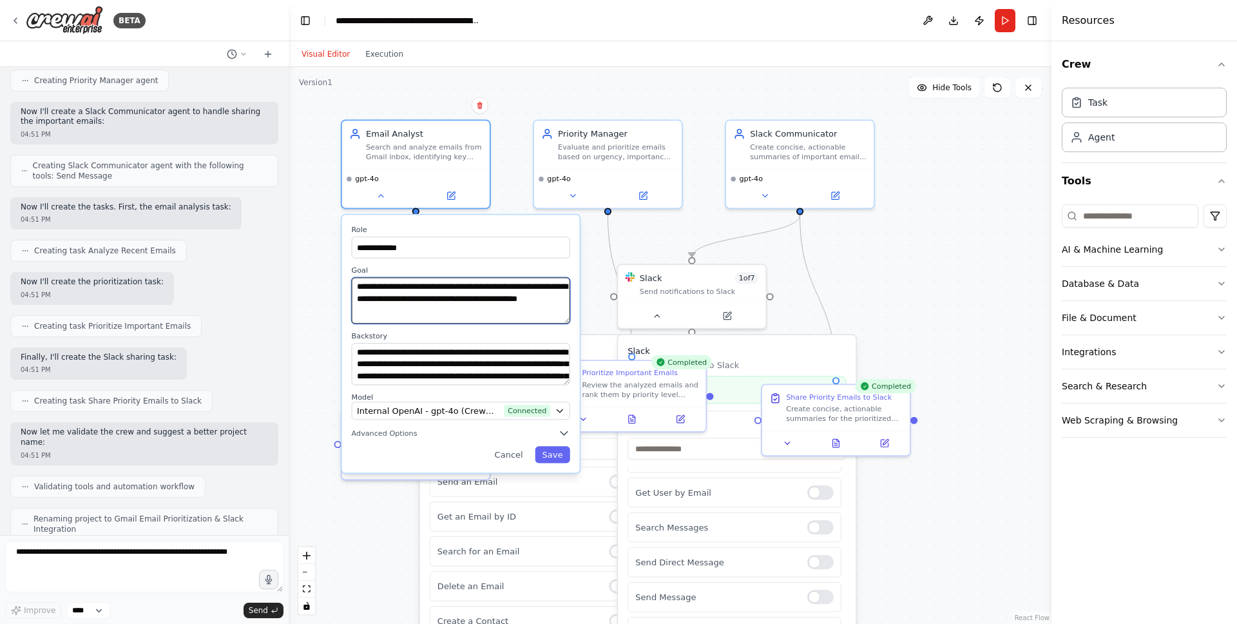
click at [566, 319] on textarea "**********" at bounding box center [461, 300] width 218 height 46
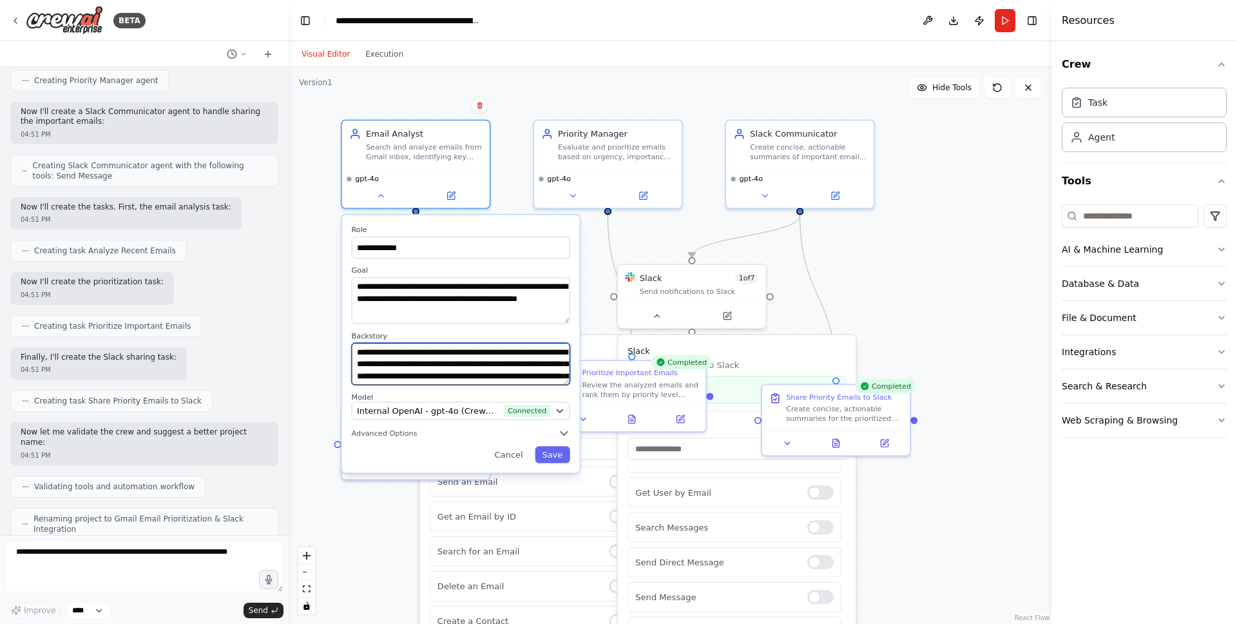
click at [541, 353] on textarea "**********" at bounding box center [461, 364] width 218 height 42
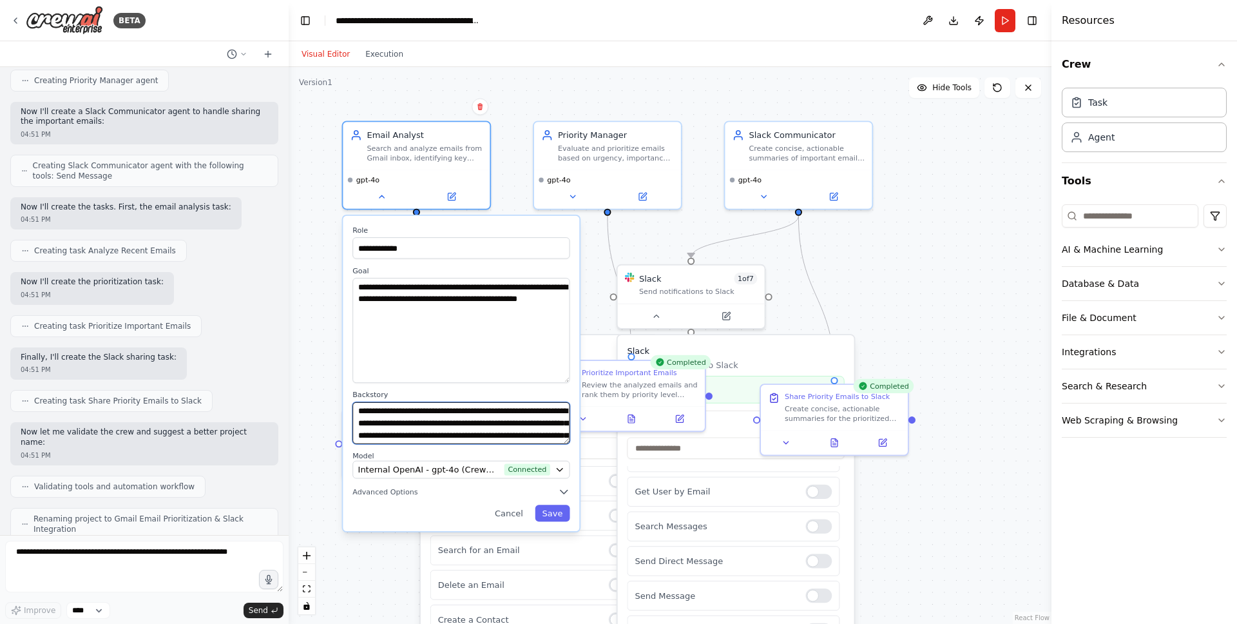
drag, startPoint x: 565, startPoint y: 344, endPoint x: 567, endPoint y: 378, distance: 34.2
click at [567, 377] on textarea "**********" at bounding box center [461, 330] width 217 height 105
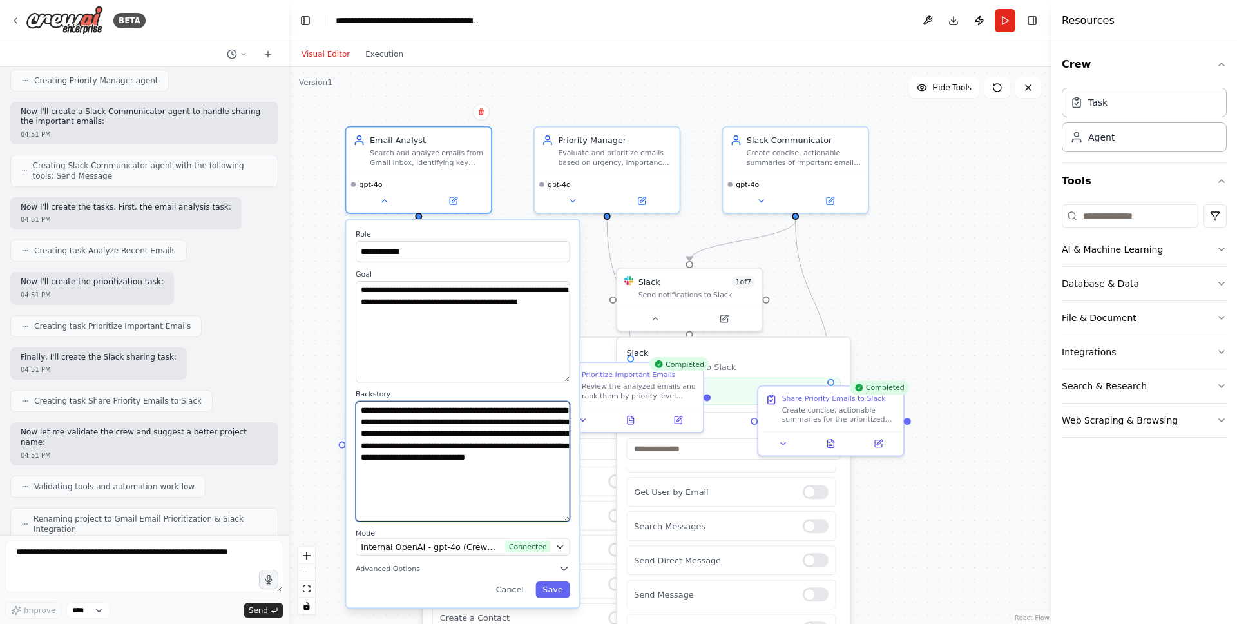
drag, startPoint x: 576, startPoint y: 490, endPoint x: 578, endPoint y: 520, distance: 29.7
click at [578, 520] on div "**********" at bounding box center [462, 413] width 233 height 387
click at [489, 485] on textarea "**********" at bounding box center [462, 462] width 213 height 120
click at [490, 480] on textarea "**********" at bounding box center [462, 462] width 213 height 120
click at [499, 445] on textarea "**********" at bounding box center [462, 462] width 213 height 120
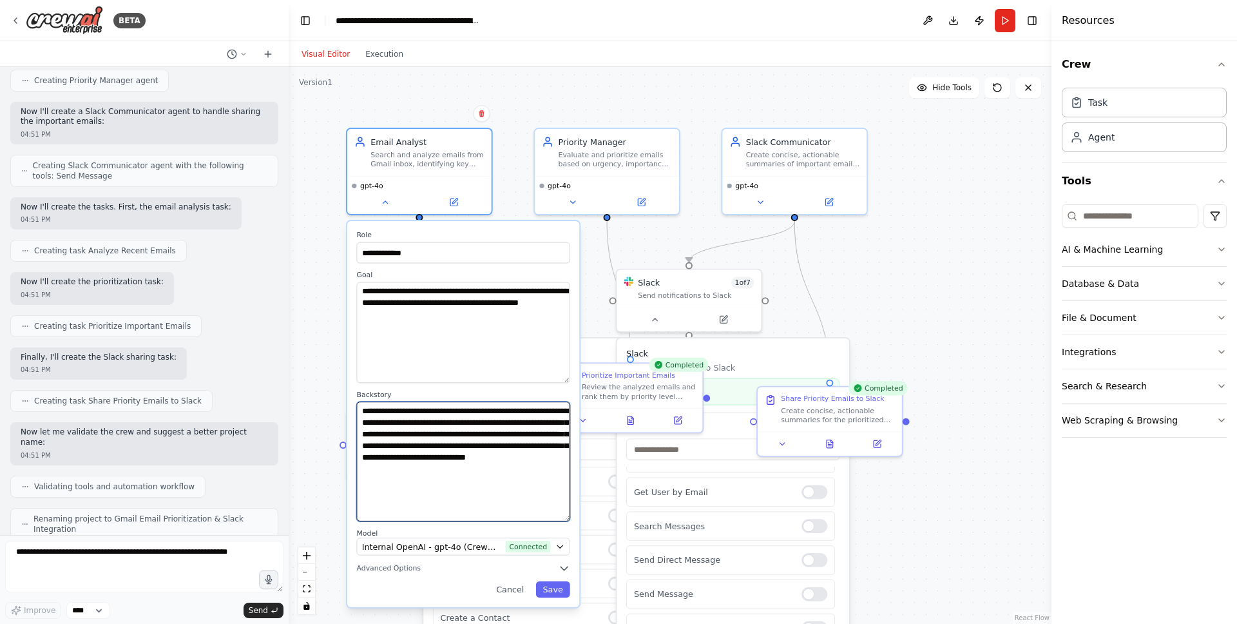
click at [485, 443] on textarea "**********" at bounding box center [462, 462] width 213 height 120
click at [480, 487] on textarea "**********" at bounding box center [462, 462] width 213 height 120
click at [1002, 34] on header "**********" at bounding box center [670, 20] width 763 height 41
click at [1002, 24] on button "Run" at bounding box center [1005, 20] width 21 height 23
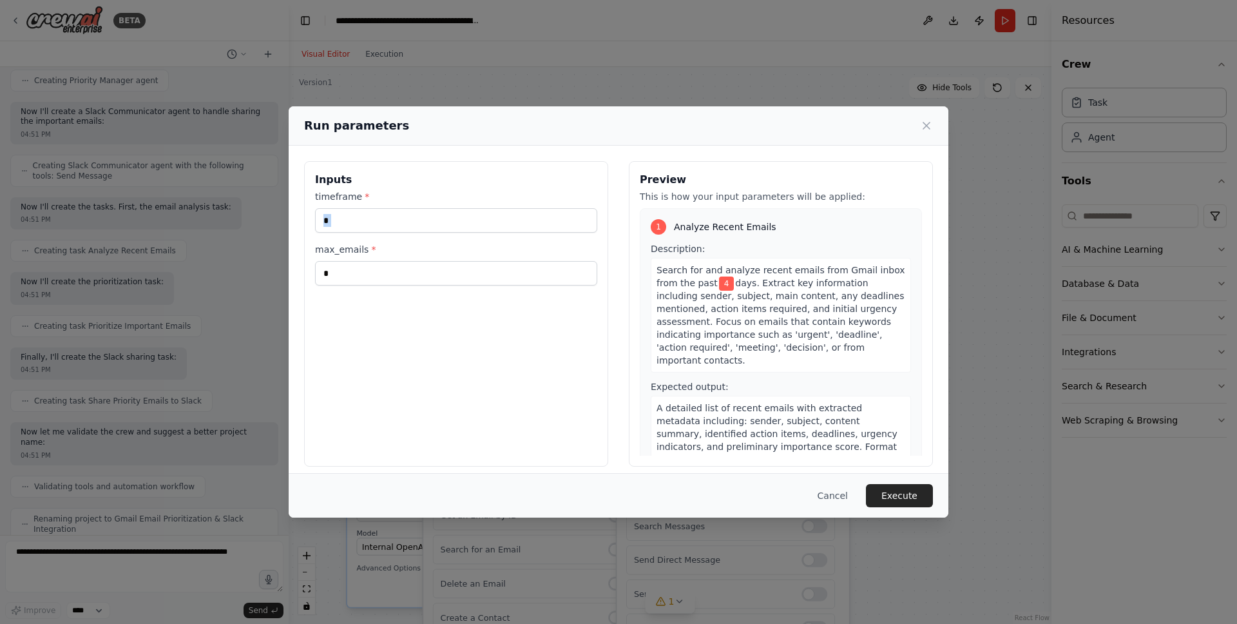
click at [423, 231] on div "timeframe * * max_emails * *" at bounding box center [456, 237] width 282 height 95
drag, startPoint x: 426, startPoint y: 224, endPoint x: 190, endPoint y: 223, distance: 235.9
click at [197, 223] on div "Run parameters Inputs timeframe * * max_emails * * Preview This is how your inp…" at bounding box center [618, 312] width 1237 height 624
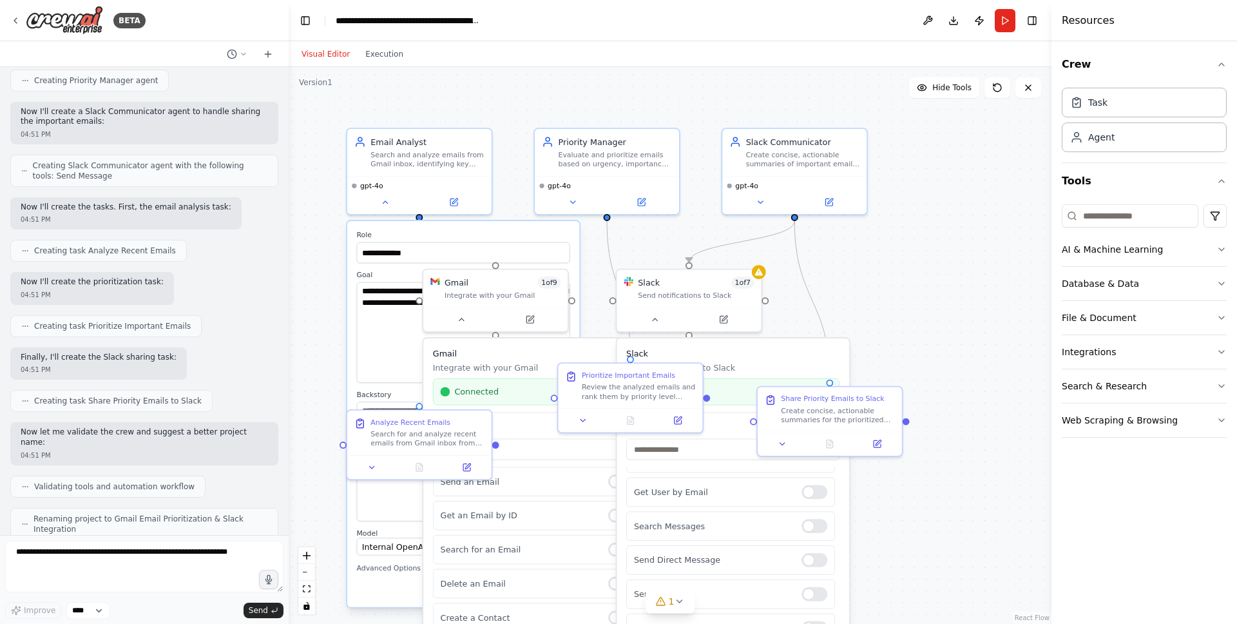
drag, startPoint x: 1007, startPoint y: 24, endPoint x: 973, endPoint y: 35, distance: 36.5
click at [1007, 24] on button "Run" at bounding box center [1005, 20] width 21 height 23
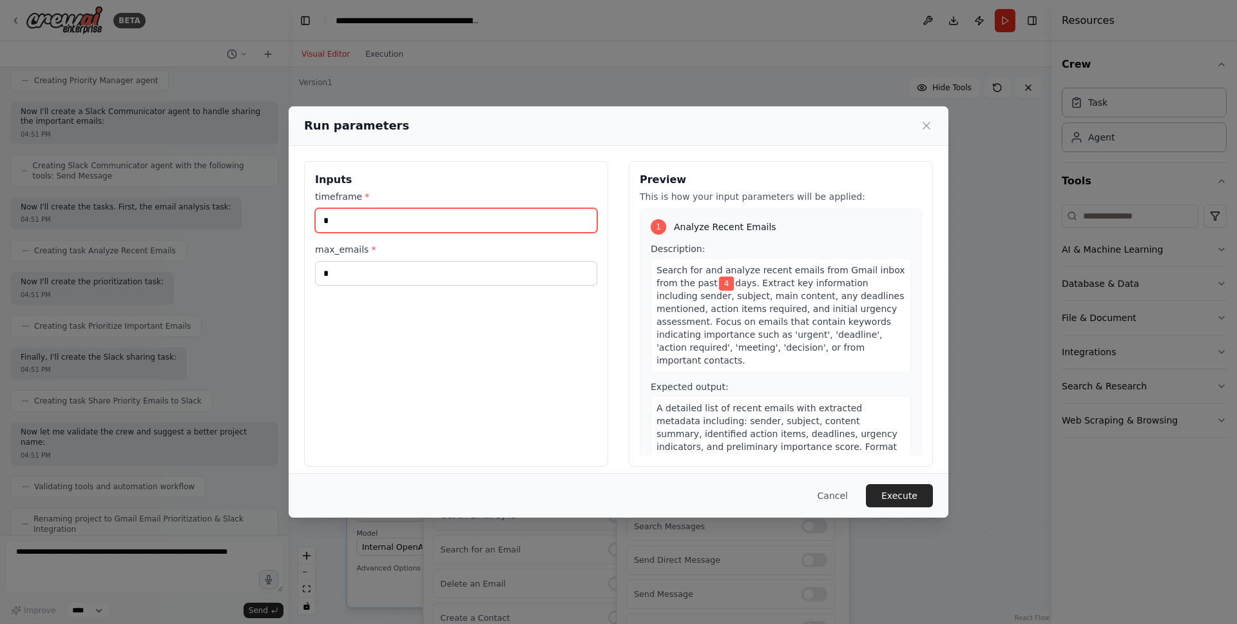
click at [368, 217] on input "*" at bounding box center [456, 220] width 282 height 24
type input "*"
drag, startPoint x: 634, startPoint y: 348, endPoint x: 659, endPoint y: 354, distance: 26.4
click at [634, 348] on div "Preview This is how your input parameters will be applied: 1 Analyze Recent Ema…" at bounding box center [781, 313] width 304 height 305
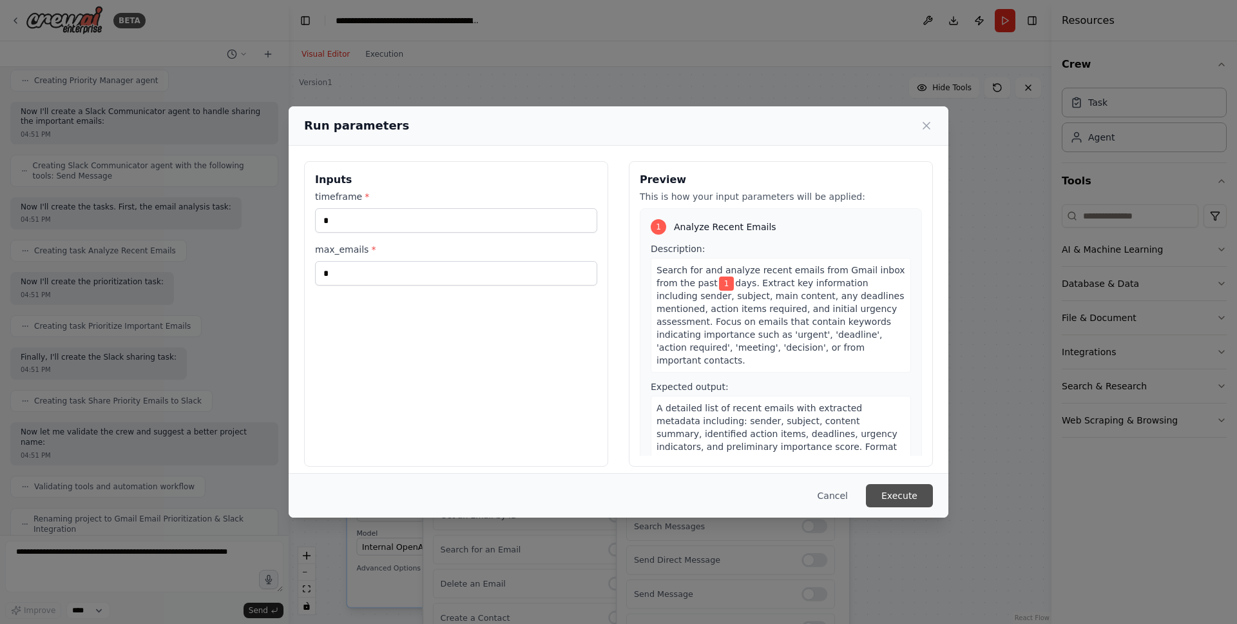
click at [899, 488] on button "Execute" at bounding box center [899, 495] width 67 height 23
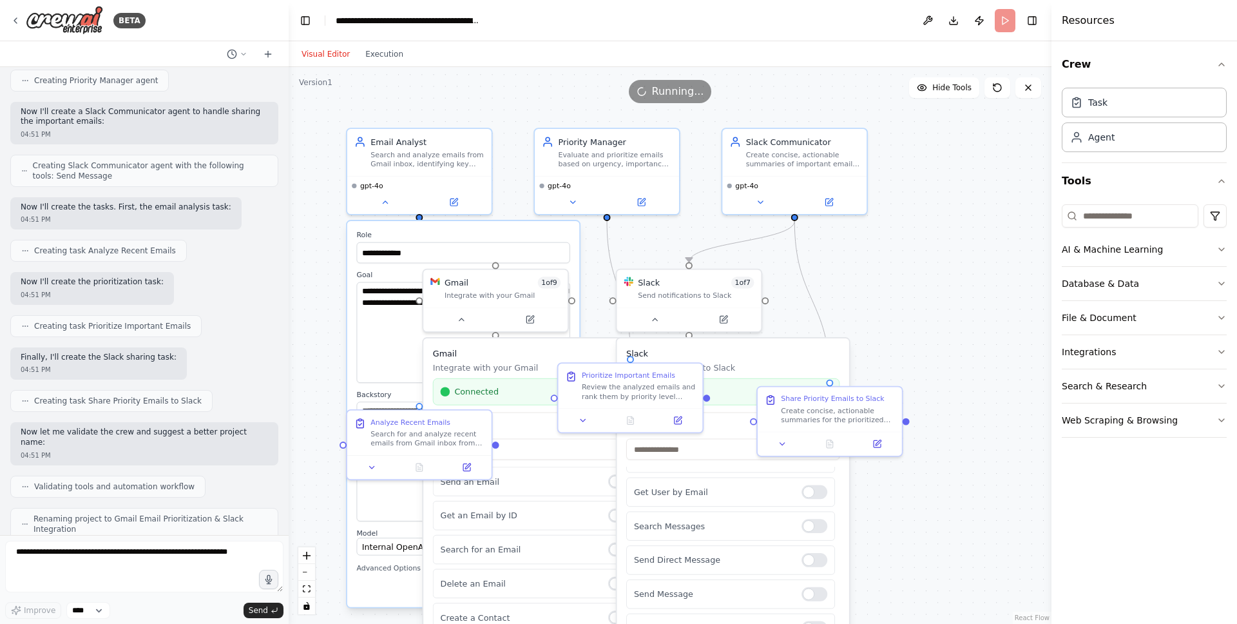
click at [953, 256] on div "**********" at bounding box center [670, 345] width 763 height 557
click at [322, 296] on div "**********" at bounding box center [670, 345] width 763 height 557
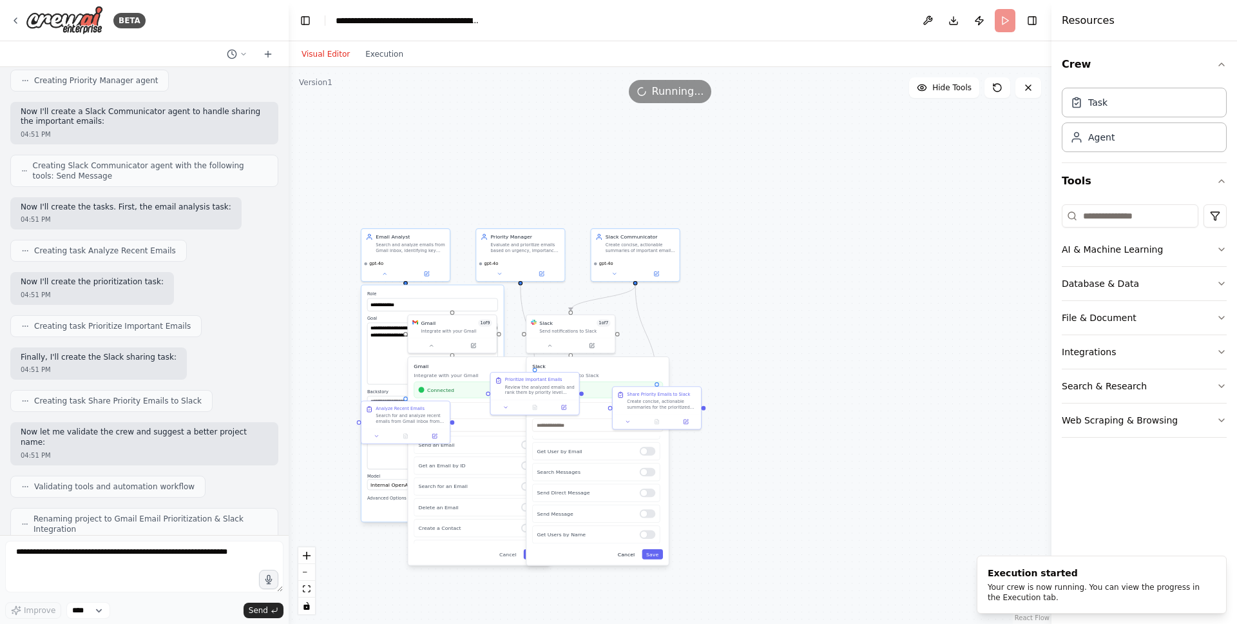
click at [626, 556] on button "Cancel" at bounding box center [627, 554] width 26 height 10
click at [626, 555] on button "Cancel" at bounding box center [627, 554] width 26 height 10
click at [510, 554] on button "Cancel" at bounding box center [512, 554] width 26 height 10
click at [466, 511] on button "Cancel" at bounding box center [462, 511] width 26 height 10
click at [732, 504] on div ".deletable-edge-delete-btn { width: 20px; height: 20px; border: 0px solid #ffff…" at bounding box center [670, 345] width 763 height 557
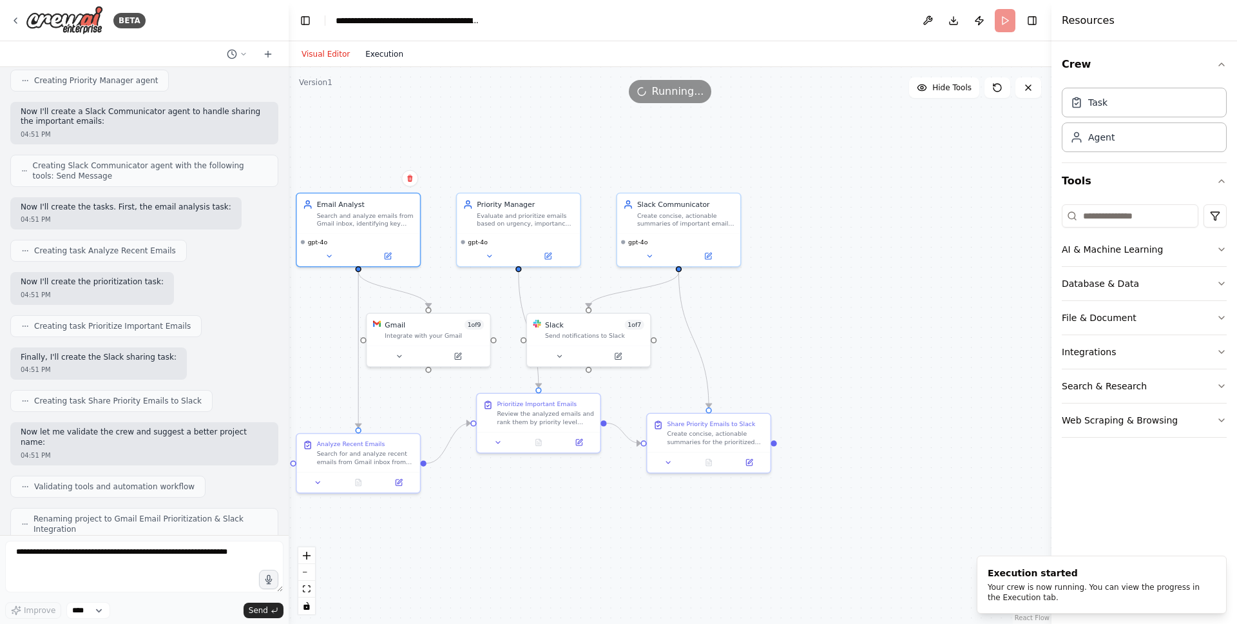
click at [379, 52] on button "Execution" at bounding box center [384, 53] width 53 height 15
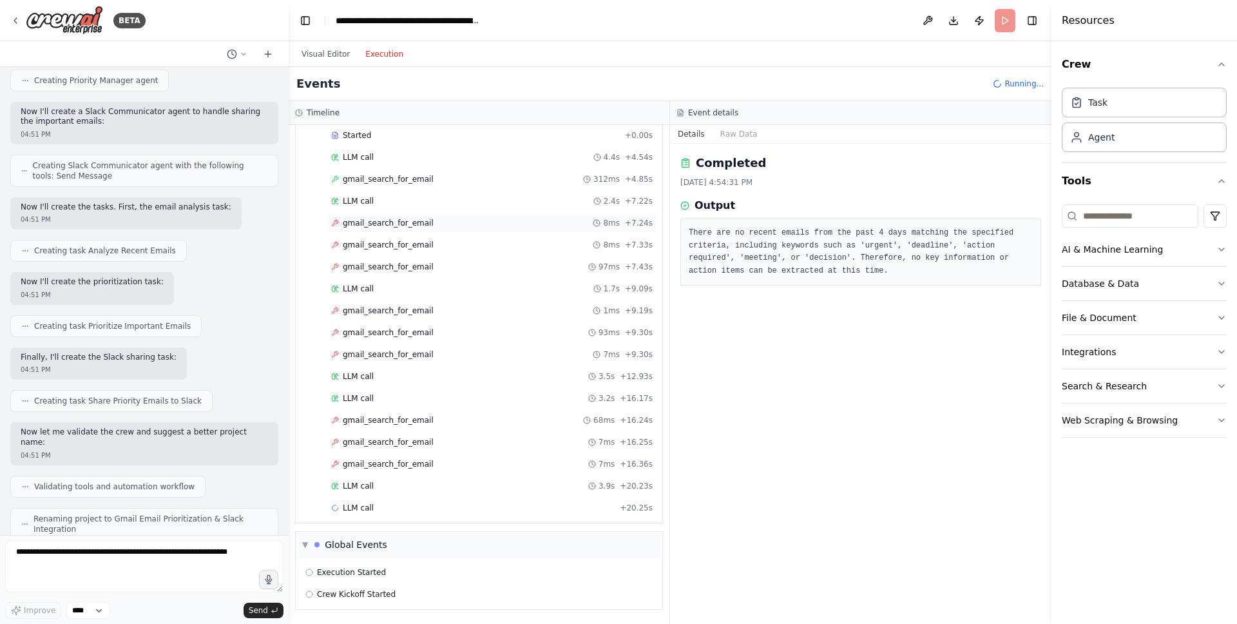
scroll to position [0, 0]
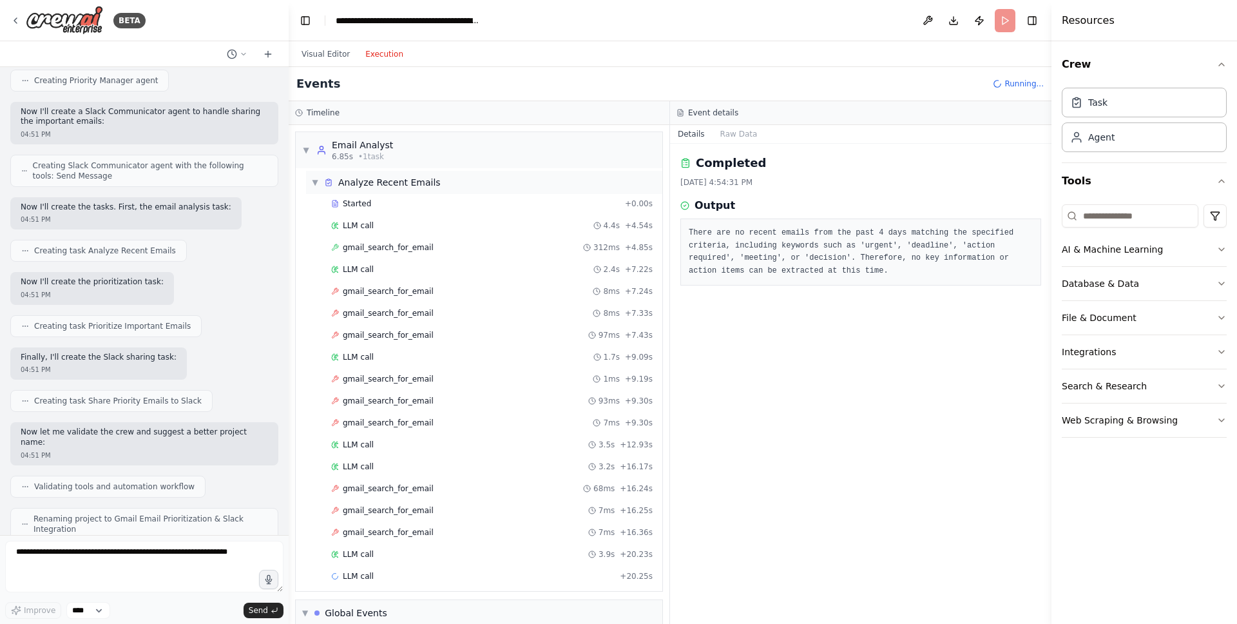
click at [388, 183] on div "Analyze Recent Emails" at bounding box center [389, 182] width 102 height 13
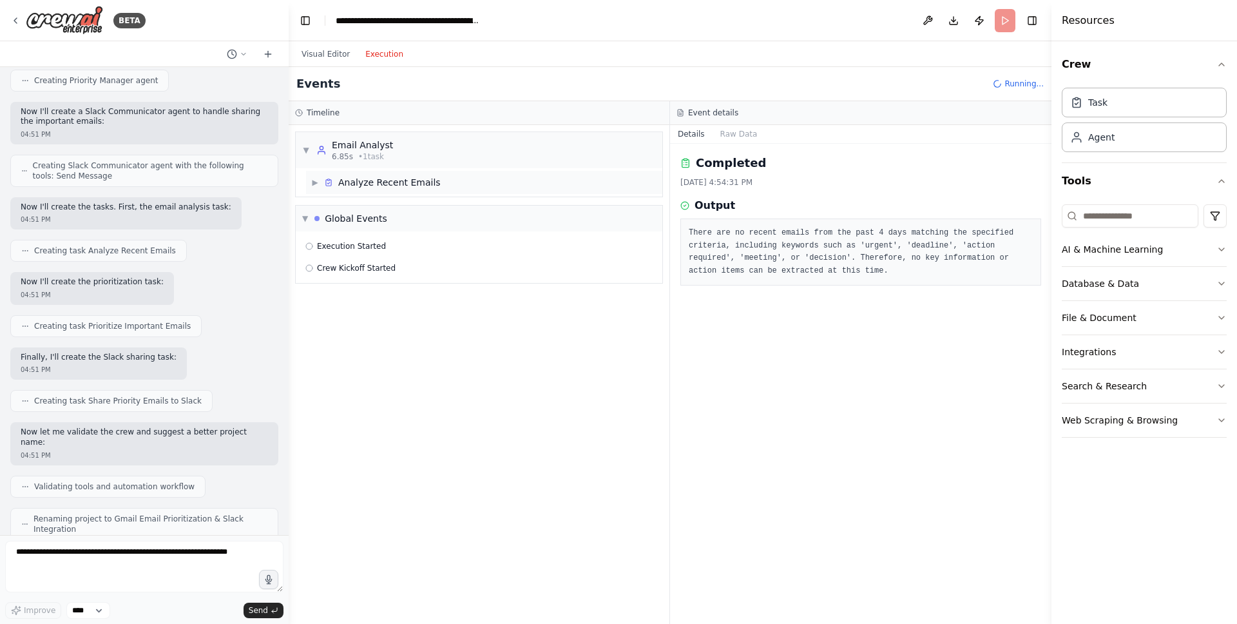
click at [388, 183] on div "Analyze Recent Emails" at bounding box center [389, 182] width 102 height 13
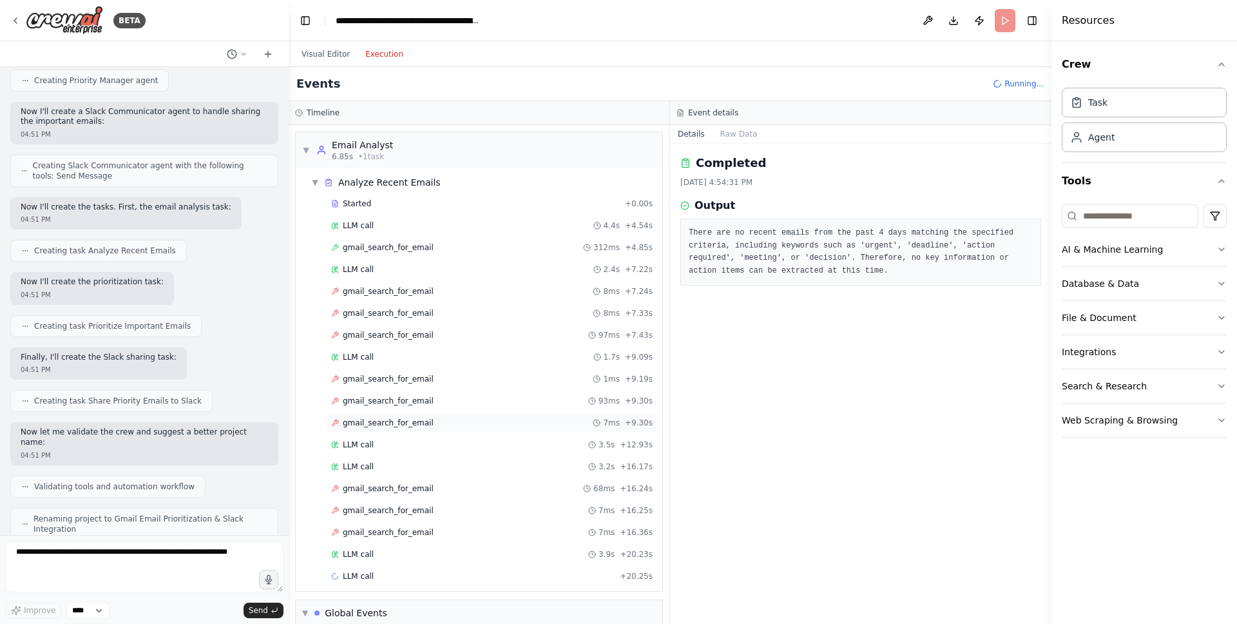
scroll to position [90, 0]
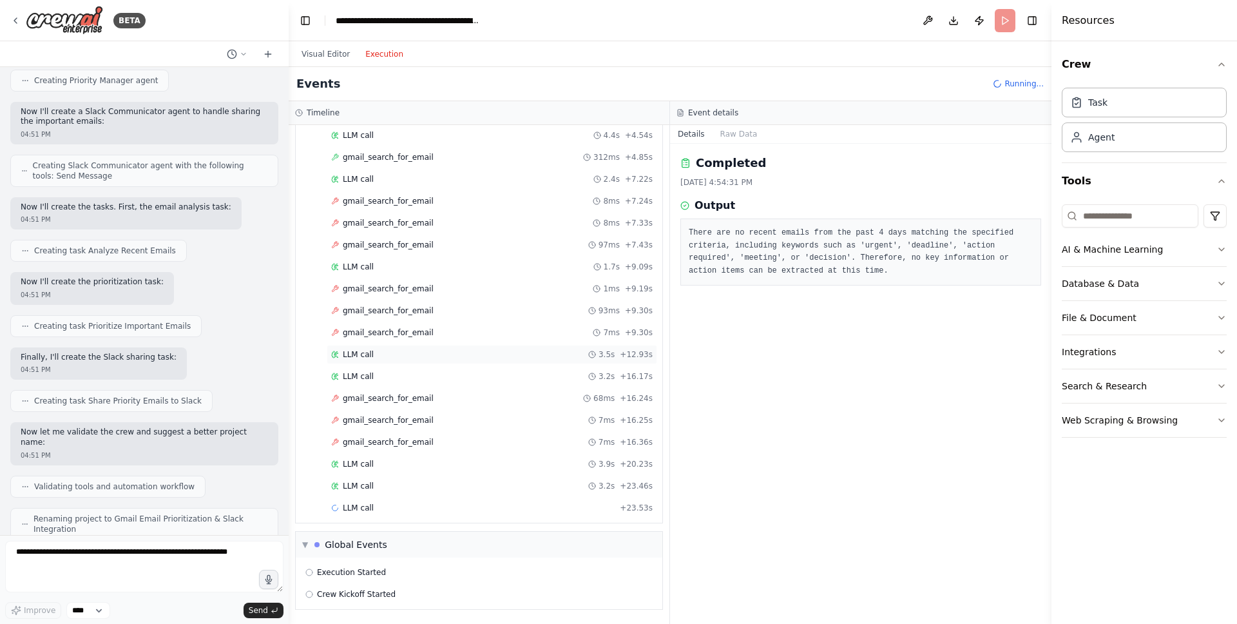
click at [382, 352] on div "LLM call 3.5s + 12.93s" at bounding box center [492, 354] width 322 height 10
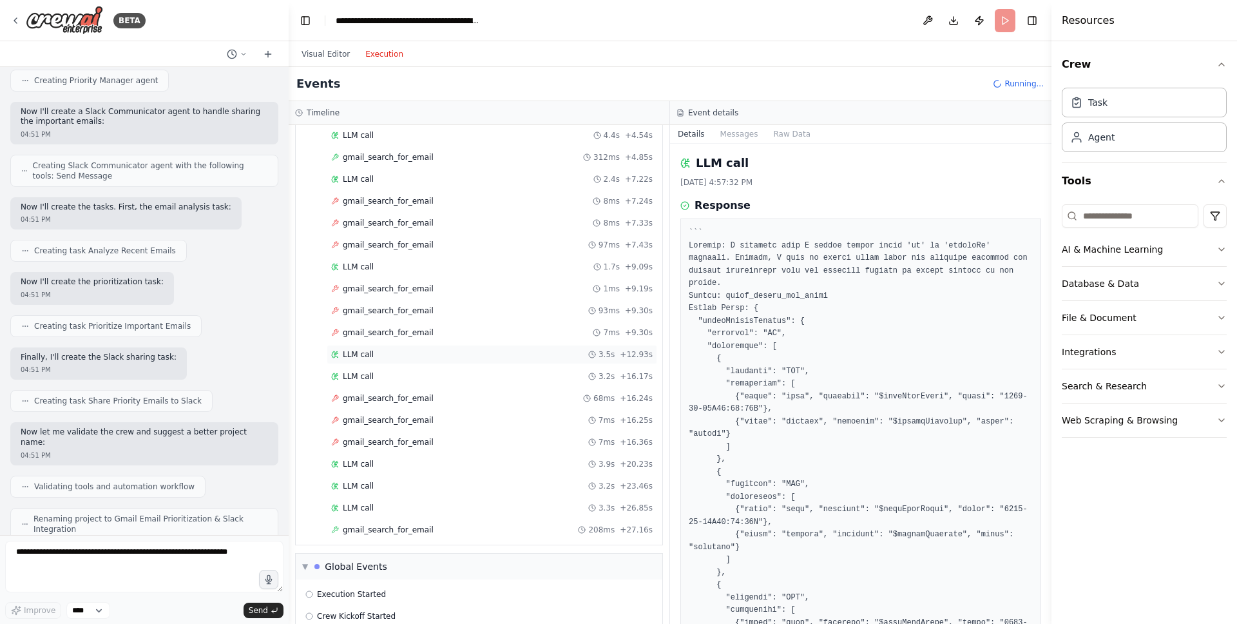
click at [374, 363] on div "LLM call 3.5s + 12.93s" at bounding box center [492, 354] width 331 height 19
click at [374, 367] on div "LLM call 3.2s + 16.17s" at bounding box center [492, 376] width 331 height 19
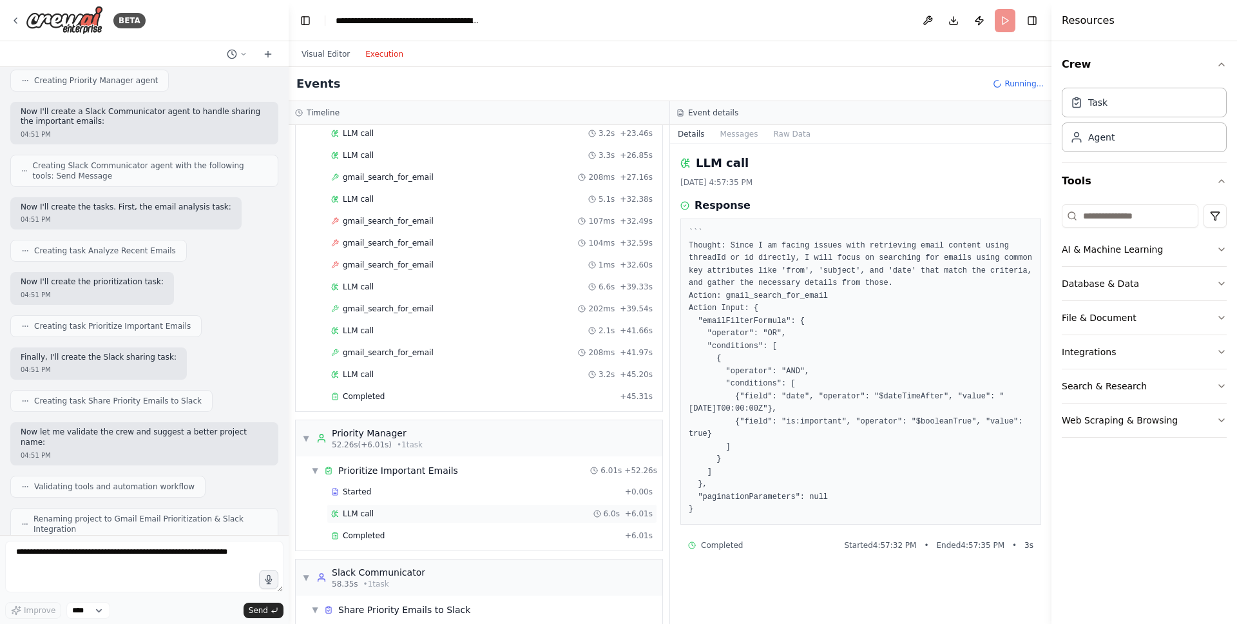
scroll to position [468, 0]
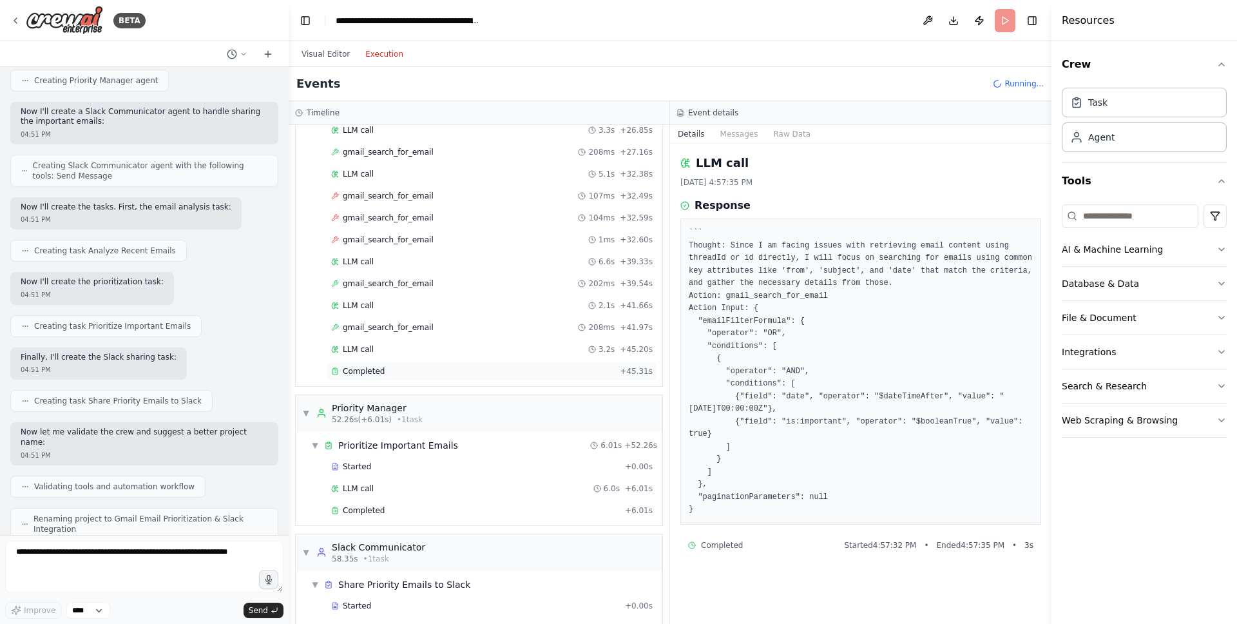
click at [363, 365] on div "Completed + 45.31s" at bounding box center [492, 371] width 331 height 19
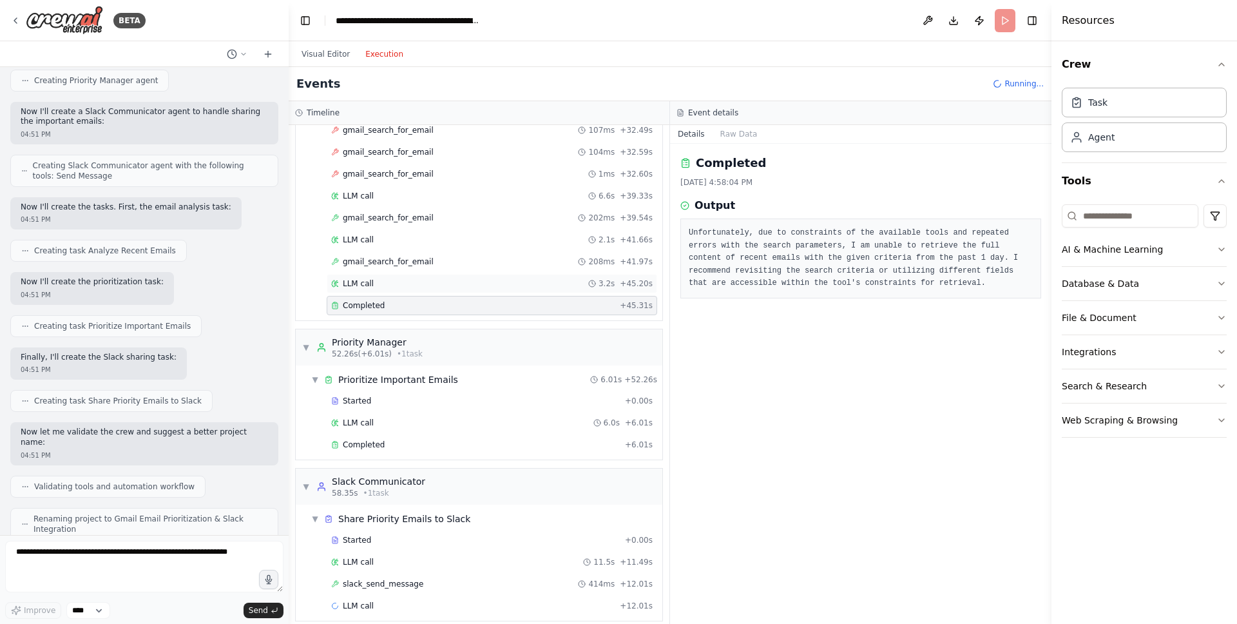
scroll to position [549, 0]
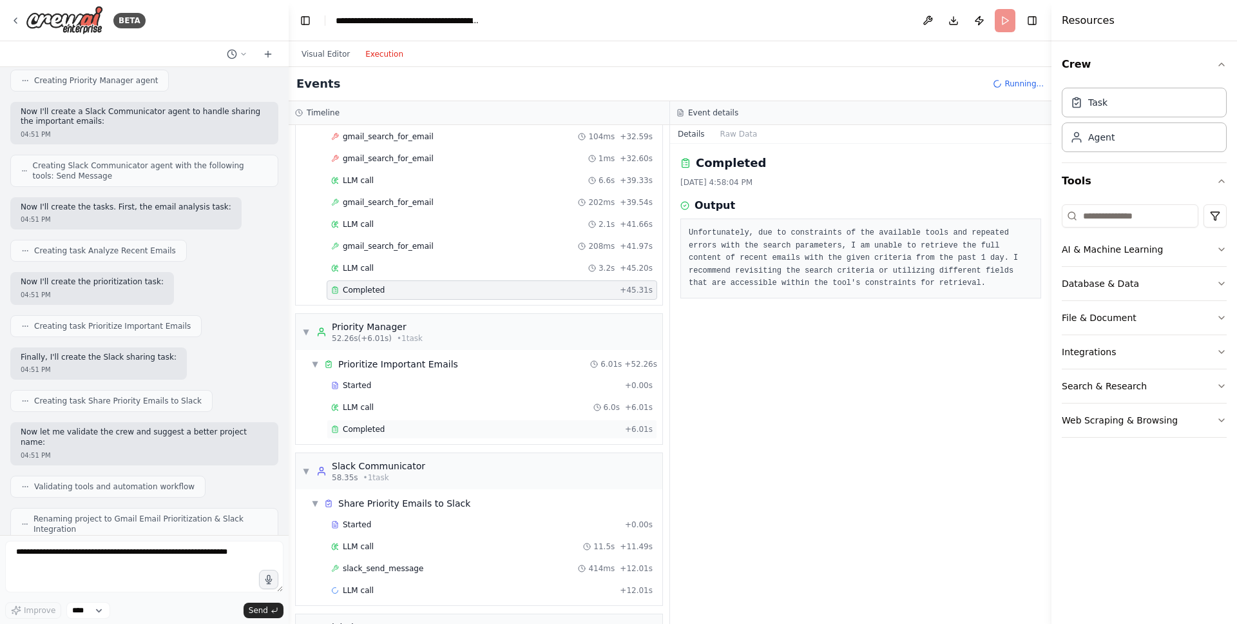
click at [400, 421] on div "Completed + 6.01s" at bounding box center [492, 429] width 331 height 19
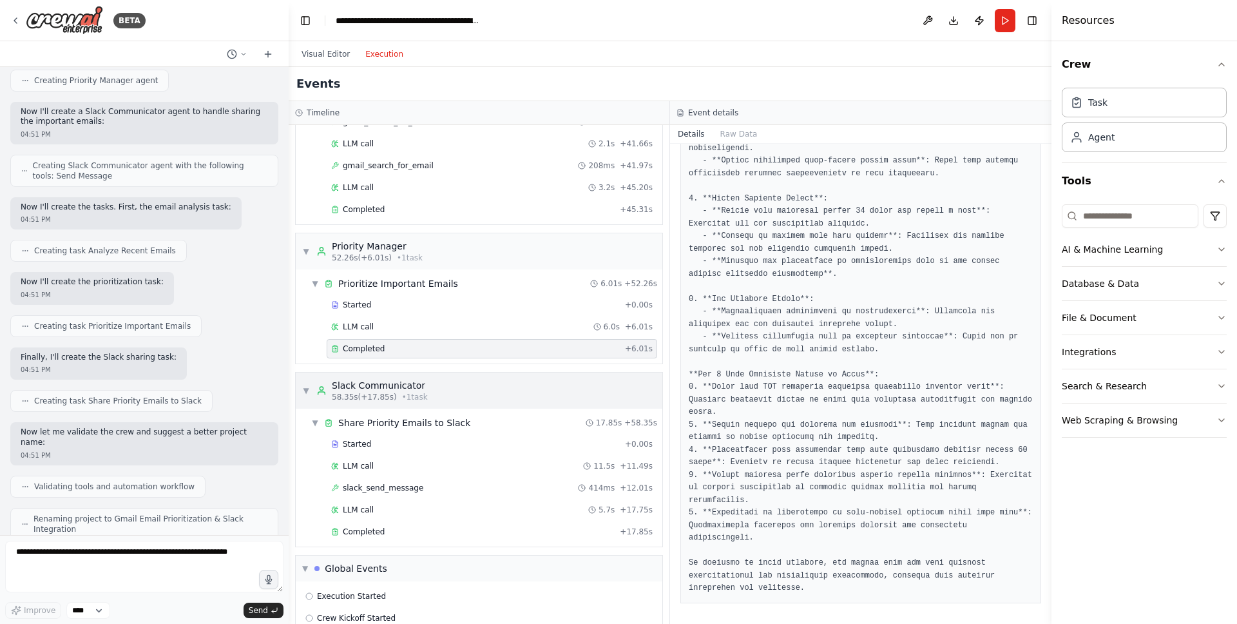
scroll to position [628, 0]
click at [402, 528] on div "Completed" at bounding box center [473, 533] width 284 height 10
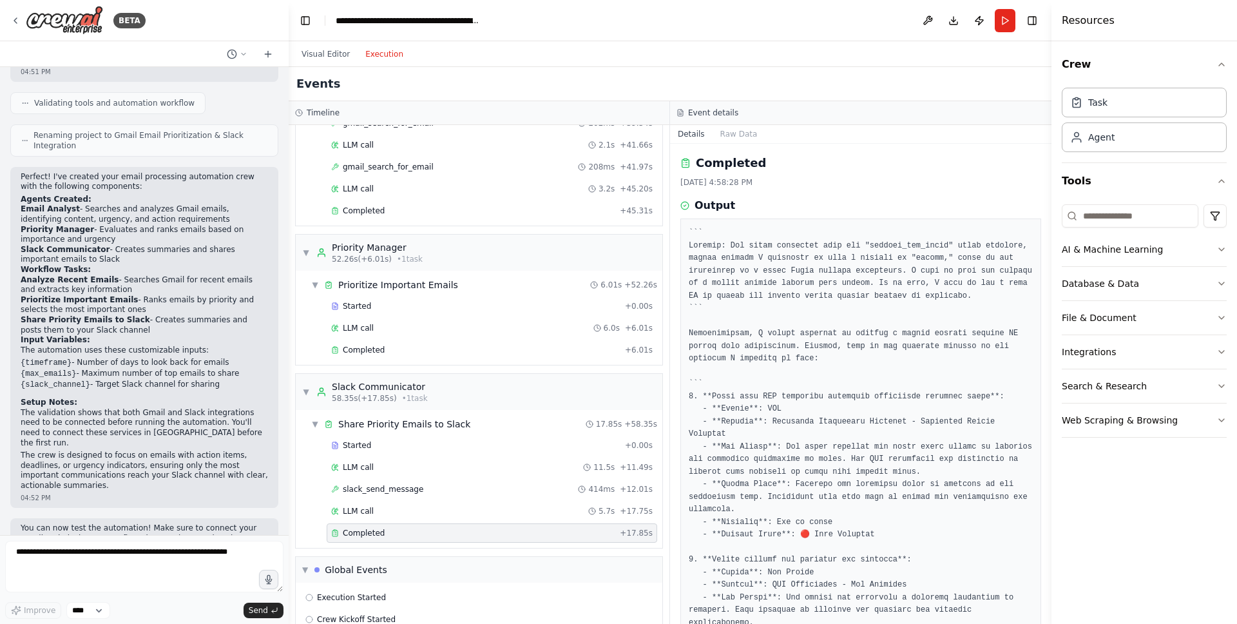
scroll to position [960, 0]
